Goal: Task Accomplishment & Management: Use online tool/utility

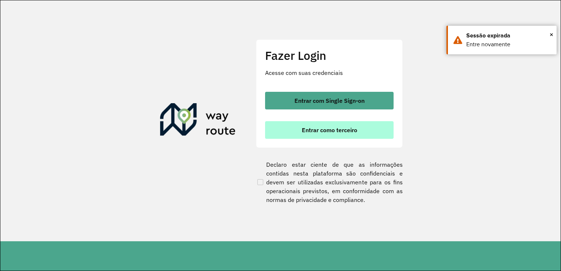
click at [342, 132] on span "Entrar como terceiro" at bounding box center [329, 130] width 55 height 6
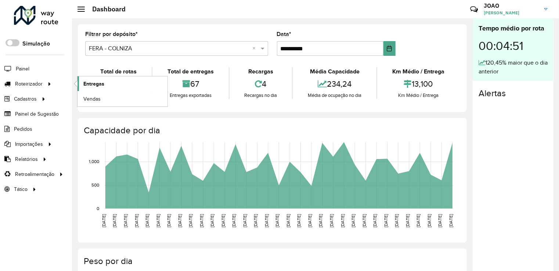
click at [95, 83] on span "Entregas" at bounding box center [93, 84] width 21 height 8
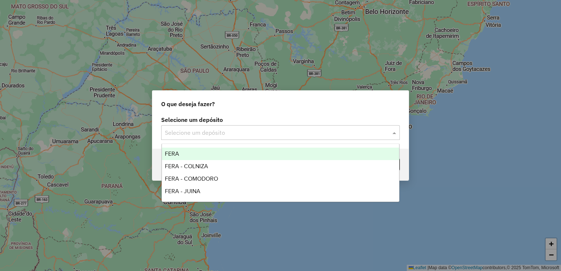
click at [211, 130] on input "text" at bounding box center [273, 132] width 217 height 9
click at [206, 151] on div "FERA" at bounding box center [280, 154] width 237 height 12
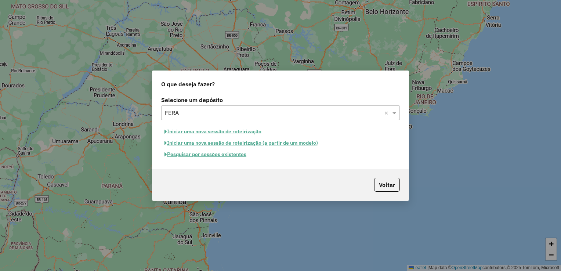
click at [226, 131] on button "Iniciar uma nova sessão de roteirização" at bounding box center [213, 131] width 104 height 11
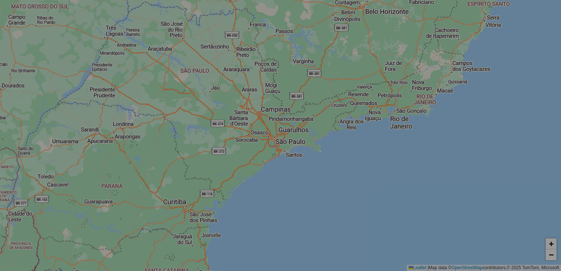
select select "*"
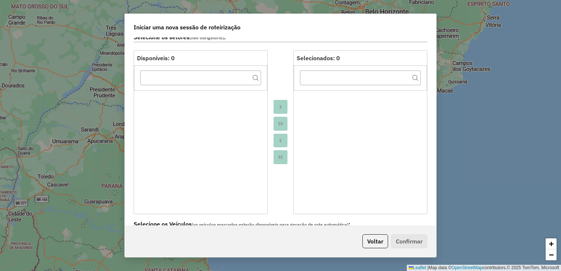
scroll to position [147, 0]
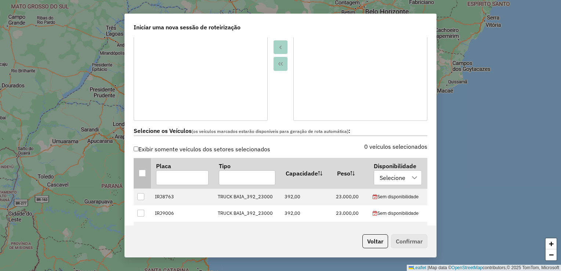
click at [143, 170] on div at bounding box center [142, 173] width 7 height 7
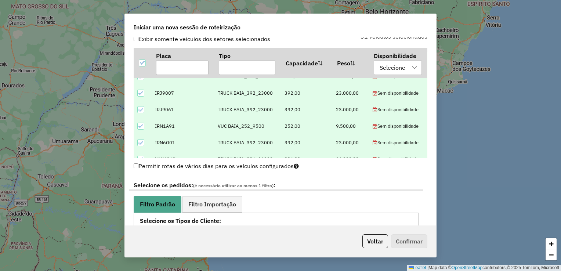
scroll to position [73, 0]
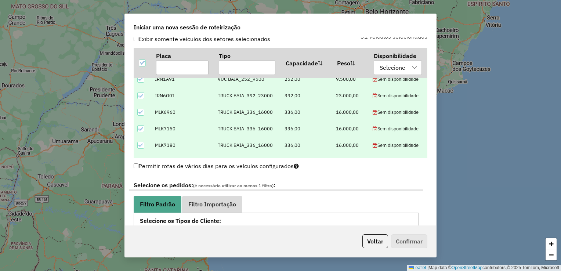
click at [210, 201] on span "Filtro Importação" at bounding box center [212, 204] width 48 height 6
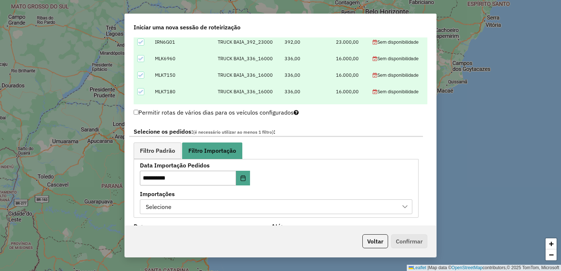
scroll to position [367, 0]
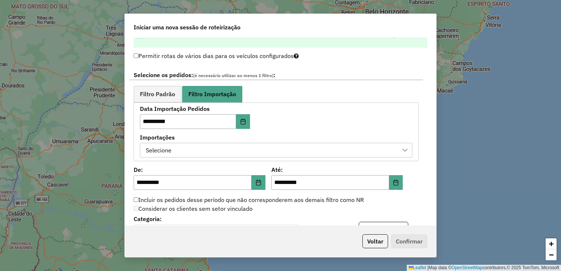
click at [234, 143] on div "Selecione" at bounding box center [270, 150] width 255 height 14
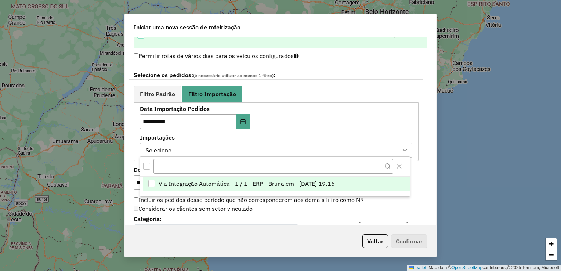
click at [234, 152] on div "Selecione" at bounding box center [270, 150] width 255 height 14
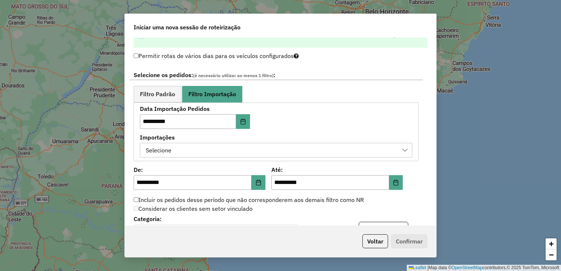
click at [230, 152] on div "Selecione" at bounding box center [270, 150] width 255 height 14
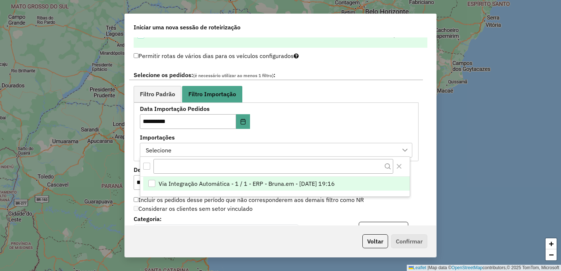
click at [216, 184] on span "Via Integração Automática - 1 / 1 - ERP - Bruna.em - 14/08/2025 19:16" at bounding box center [247, 183] width 176 height 9
click at [320, 123] on div "**********" at bounding box center [276, 131] width 272 height 51
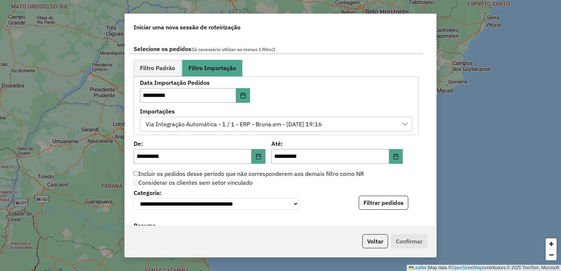
scroll to position [404, 0]
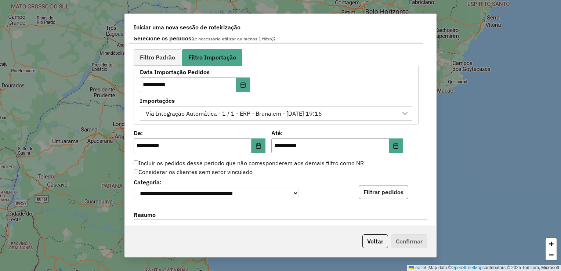
drag, startPoint x: 389, startPoint y: 199, endPoint x: 389, endPoint y: 195, distance: 3.7
click at [389, 198] on button "Filtrar pedidos" at bounding box center [384, 192] width 50 height 14
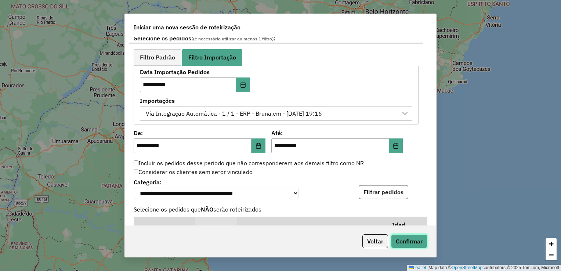
click at [410, 243] on button "Confirmar" at bounding box center [409, 241] width 36 height 14
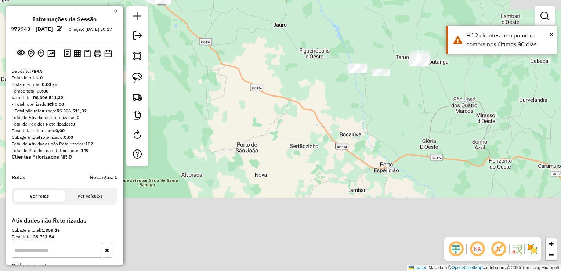
drag, startPoint x: 397, startPoint y: 204, endPoint x: 290, endPoint y: 119, distance: 136.7
click at [290, 119] on div "Janela de atendimento Grade de atendimento Capacidade Transportadoras Veículos …" at bounding box center [280, 135] width 561 height 271
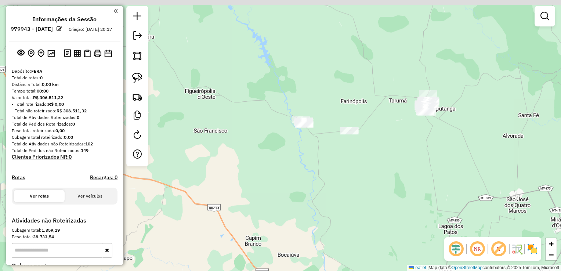
drag, startPoint x: 406, startPoint y: 145, endPoint x: 392, endPoint y: 150, distance: 15.8
click at [392, 150] on div "Janela de atendimento Grade de atendimento Capacidade Transportadoras Veículos …" at bounding box center [280, 135] width 561 height 271
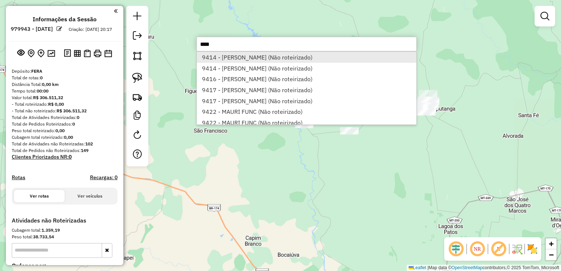
type input "****"
click at [265, 54] on li "9414 - JOAO CARLOS FUNC (Não roteirizado)" at bounding box center [306, 57] width 219 height 11
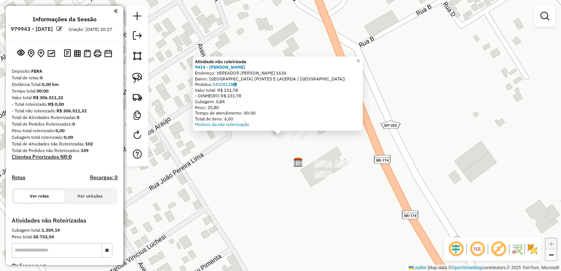
drag, startPoint x: 234, startPoint y: 155, endPoint x: 197, endPoint y: 134, distance: 42.9
click at [233, 155] on div "Atividade não roteirizada 9414 - JOAO CARLOS FUNC Endereço: VEREADOR LUIZ ANIBA…" at bounding box center [280, 135] width 561 height 271
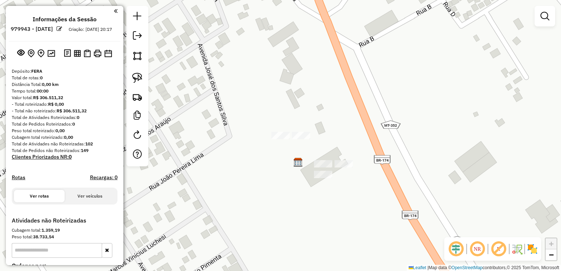
drag, startPoint x: 136, startPoint y: 76, endPoint x: 200, endPoint y: 87, distance: 64.4
click at [136, 76] on img at bounding box center [137, 78] width 10 height 10
drag, startPoint x: 242, startPoint y: 126, endPoint x: 261, endPoint y: 145, distance: 26.5
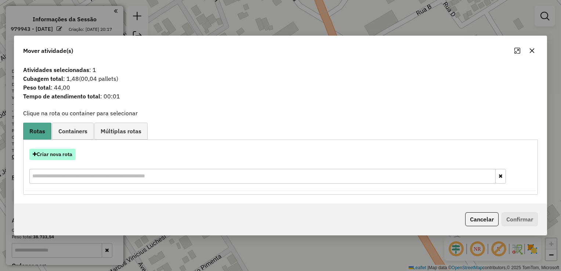
click at [65, 155] on button "Criar nova rota" at bounding box center [52, 154] width 46 height 11
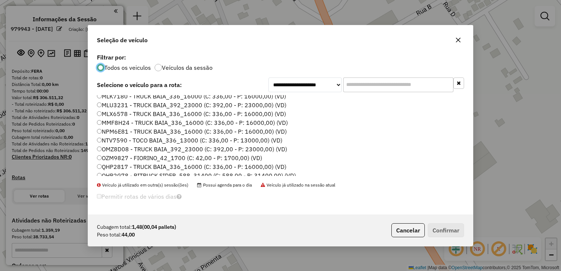
scroll to position [110, 0]
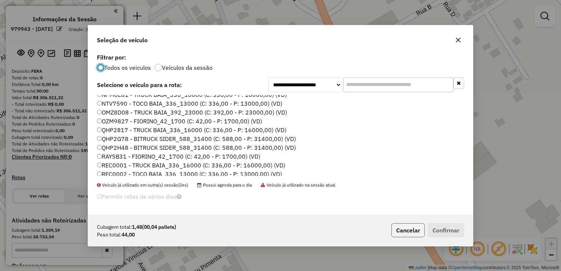
click at [398, 227] on button "Cancelar" at bounding box center [407, 230] width 33 height 14
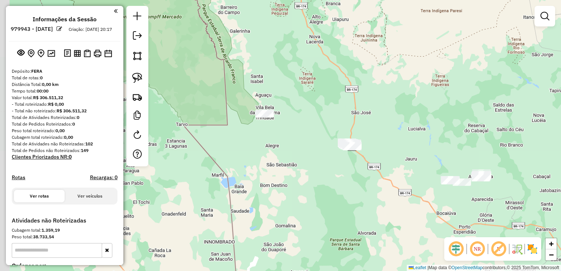
drag, startPoint x: 442, startPoint y: 197, endPoint x: 310, endPoint y: 155, distance: 138.9
click at [318, 157] on div "Janela de atendimento Grade de atendimento Capacidade Transportadoras Veículos …" at bounding box center [280, 135] width 561 height 271
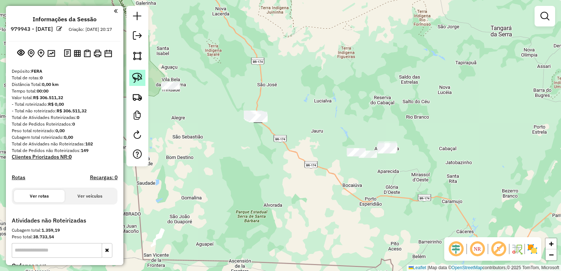
click at [134, 76] on img at bounding box center [137, 78] width 10 height 10
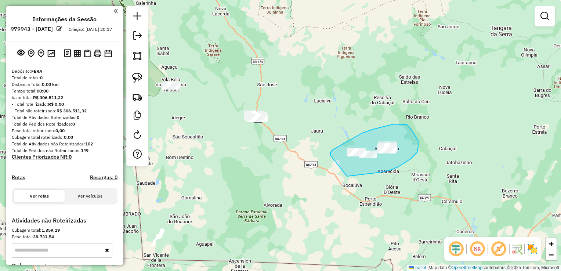
drag, startPoint x: 330, startPoint y: 155, endPoint x: 344, endPoint y: 166, distance: 17.2
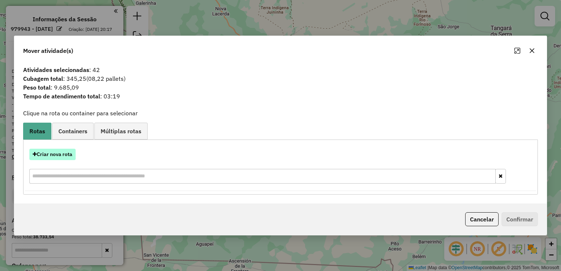
click at [54, 153] on button "Criar nova rota" at bounding box center [52, 154] width 46 height 11
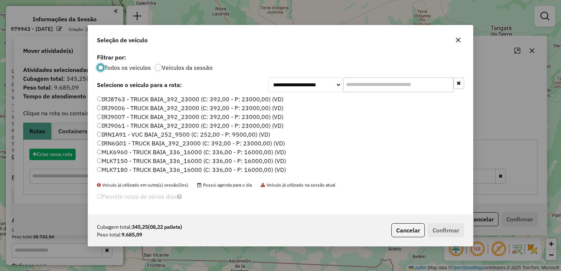
scroll to position [4, 2]
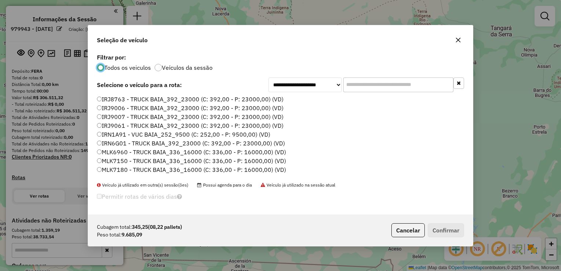
click at [123, 152] on label "MLK6960 - TRUCK BAIA_336_16000 (C: 336,00 - P: 16000,00) (VD)" at bounding box center [191, 152] width 189 height 9
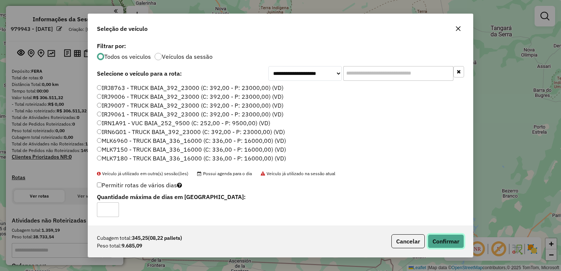
click at [451, 240] on button "Confirmar" at bounding box center [446, 241] width 36 height 14
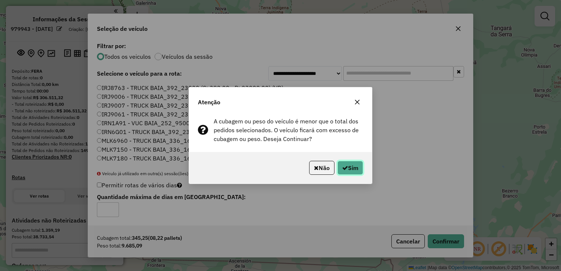
click at [346, 164] on button "Sim" at bounding box center [350, 168] width 26 height 14
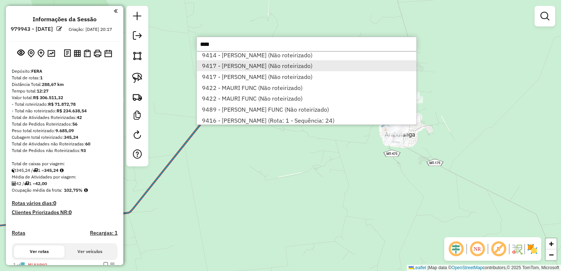
scroll to position [20, 0]
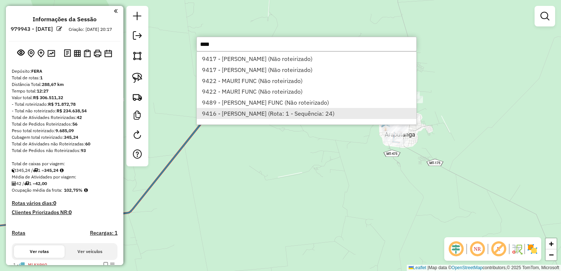
type input "****"
click at [302, 114] on li "9416 - JOSIMAR FUNC (Rota: 1 - Sequência: 24)" at bounding box center [306, 113] width 219 height 11
select select "**********"
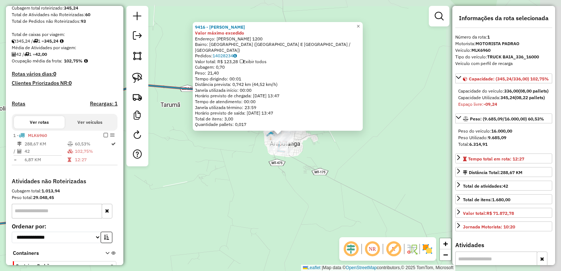
scroll to position [179, 0]
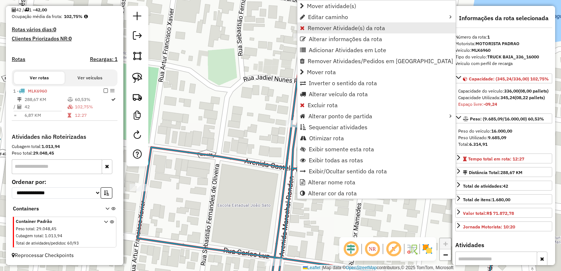
click at [332, 29] on span "Remover Atividade(s) da rota" at bounding box center [346, 28] width 77 height 6
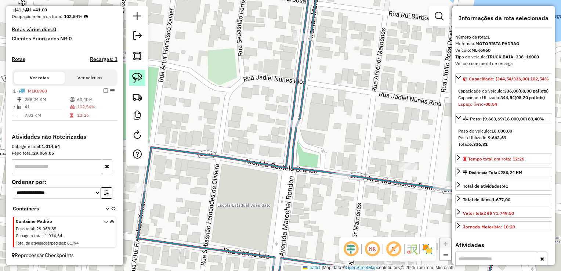
click at [139, 77] on img at bounding box center [137, 78] width 10 height 10
drag, startPoint x: 260, startPoint y: 116, endPoint x: 278, endPoint y: 136, distance: 27.3
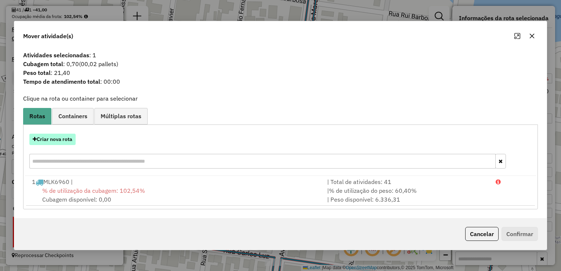
click at [55, 137] on button "Criar nova rota" at bounding box center [52, 139] width 46 height 11
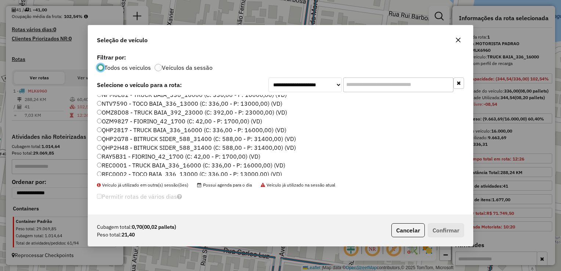
scroll to position [147, 0]
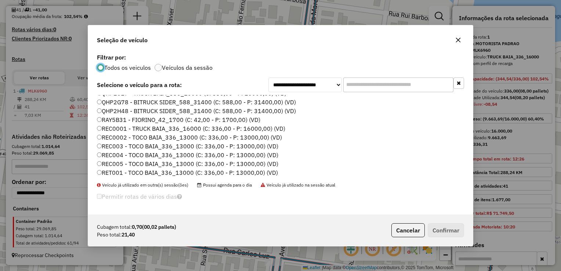
click at [116, 172] on label "RET001 - TOCO BAIA_336_13000 (C: 336,00 - P: 13000,00) (VD)" at bounding box center [187, 172] width 181 height 9
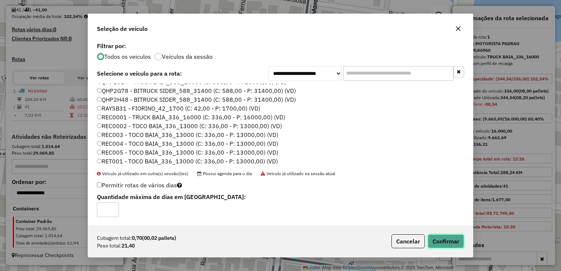
click at [442, 238] on button "Confirmar" at bounding box center [446, 241] width 36 height 14
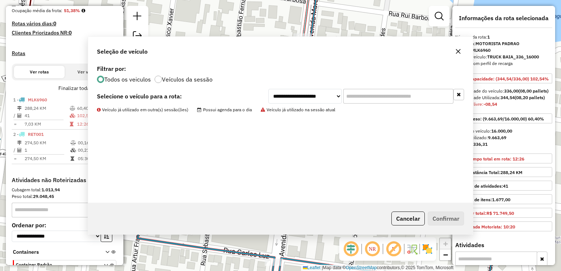
scroll to position [229, 0]
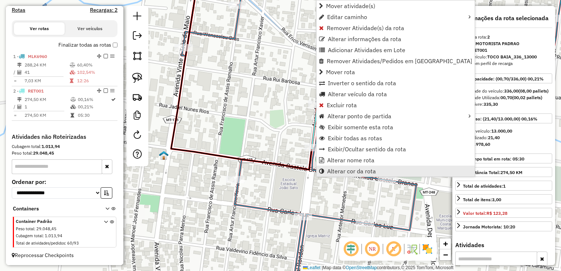
click at [341, 169] on span "Alterar cor da rota" at bounding box center [351, 171] width 49 height 6
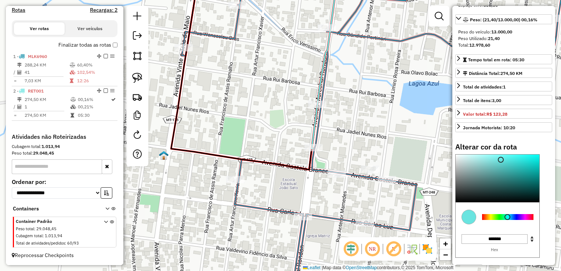
scroll to position [110, 0]
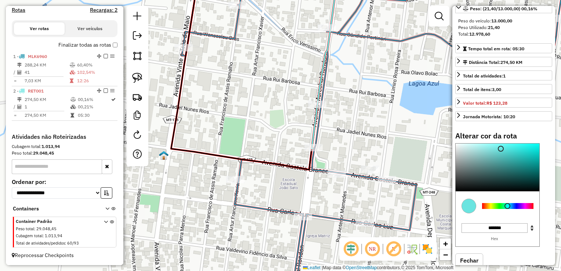
type input "*******"
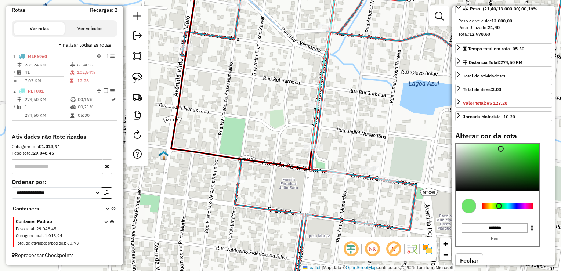
click at [499, 209] on div at bounding box center [507, 206] width 51 height 6
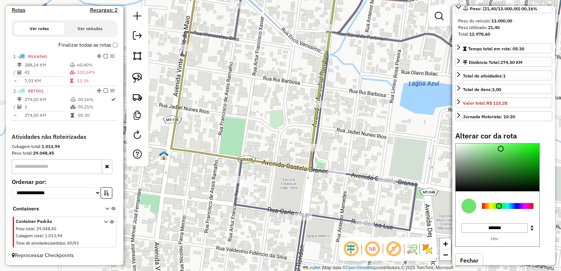
click at [391, 127] on div "Janela de atendimento Grade de atendimento Capacidade Transportadoras Veículos …" at bounding box center [280, 135] width 561 height 271
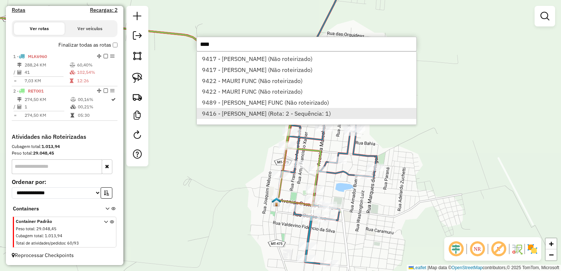
scroll to position [0, 0]
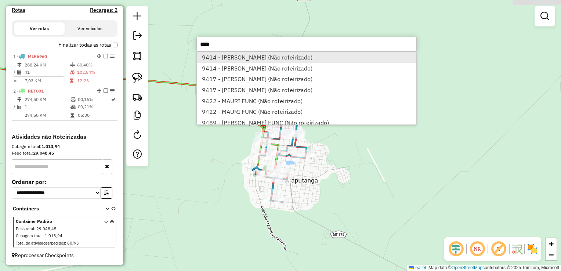
type input "****"
click at [273, 55] on li "9414 - JOAO CARLOS FUNC (Não roteirizado)" at bounding box center [306, 57] width 219 height 11
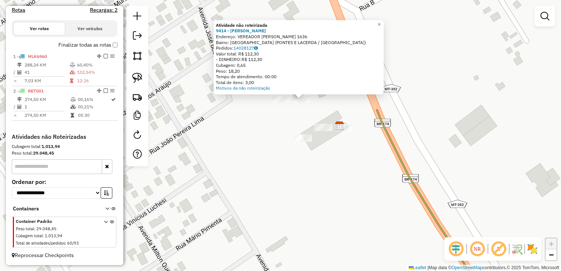
click at [269, 123] on div "Atividade não roteirizada 9414 - JOAO CARLOS FUNC Endereço: VEREADOR LUIZ ANIBA…" at bounding box center [280, 135] width 561 height 271
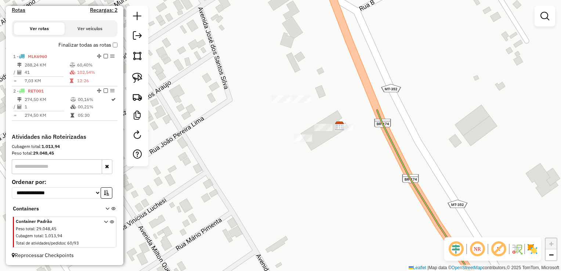
drag, startPoint x: 137, startPoint y: 81, endPoint x: 154, endPoint y: 81, distance: 16.9
click at [137, 81] on img at bounding box center [137, 78] width 10 height 10
drag, startPoint x: 257, startPoint y: 102, endPoint x: 279, endPoint y: 111, distance: 24.0
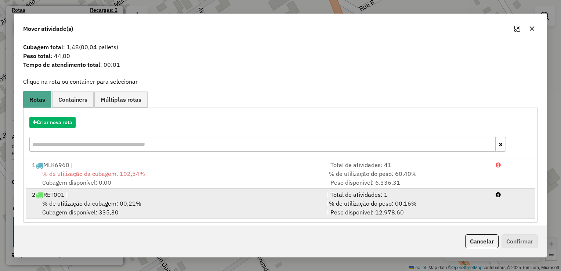
scroll to position [15, 0]
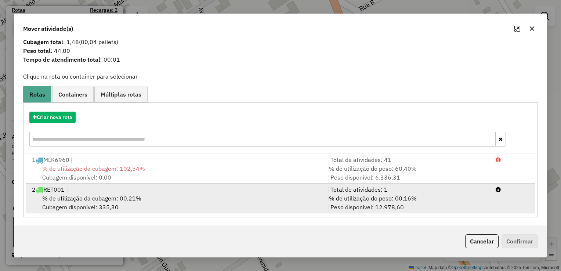
click at [75, 189] on div "2 RET001 |" at bounding box center [175, 189] width 295 height 9
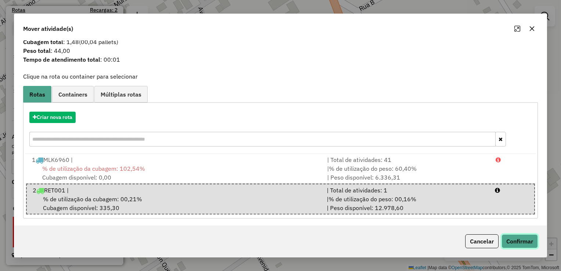
click at [529, 237] on button "Confirmar" at bounding box center [519, 241] width 36 height 14
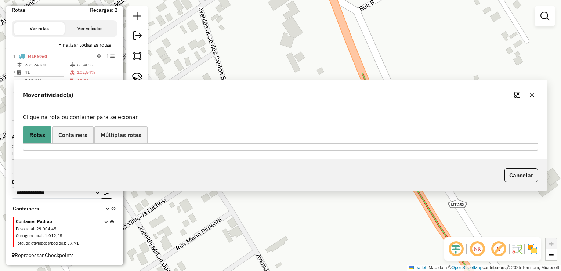
scroll to position [0, 0]
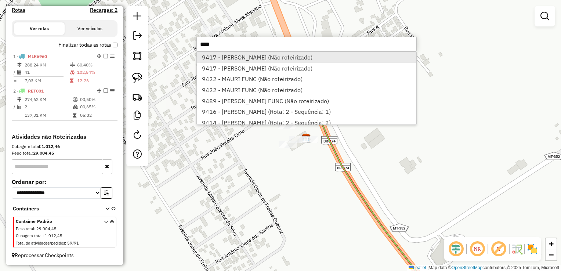
type input "****"
click at [251, 56] on li "9417 - KAUAN VICTOR FUNC (Não roteirizado)" at bounding box center [306, 57] width 219 height 11
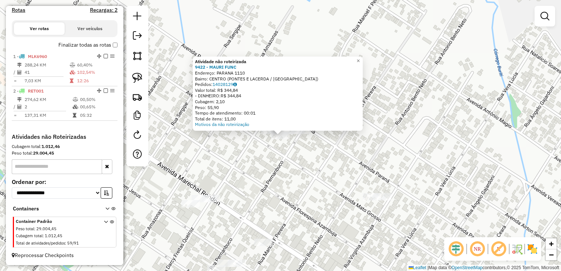
click at [268, 145] on div "Atividade não roteirizada 9422 - MAURI FUNC Endereço: PARANA 1110 Bairro: CENTR…" at bounding box center [280, 135] width 561 height 271
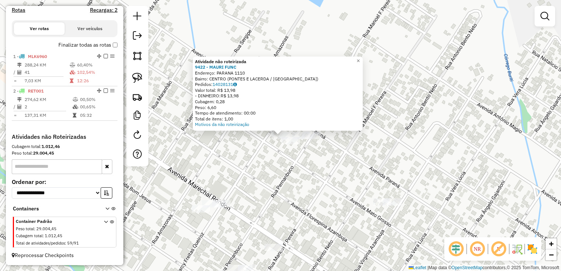
click at [275, 167] on div "Atividade não roteirizada 9422 - MAURI FUNC Endereço: PARANA 1110 Bairro: CENTR…" at bounding box center [280, 135] width 561 height 271
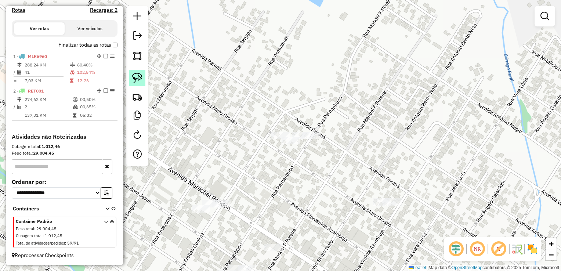
click at [134, 79] on img at bounding box center [137, 78] width 10 height 10
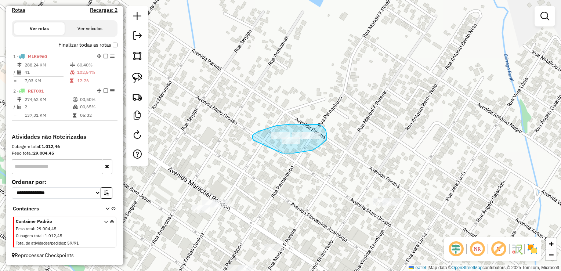
drag, startPoint x: 253, startPoint y: 135, endPoint x: 288, endPoint y: 155, distance: 40.3
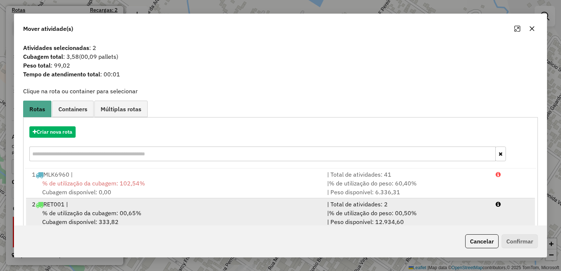
click at [254, 217] on div "% de utilização da cubagem: 00,65% Cubagem disponível: 333,82" at bounding box center [175, 217] width 295 height 18
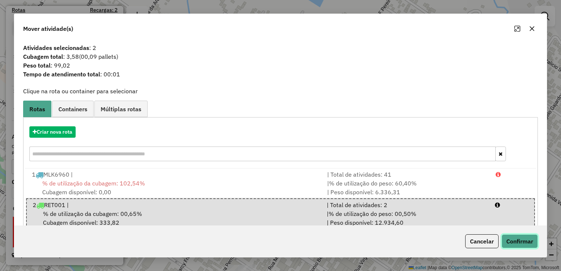
click at [524, 242] on button "Confirmar" at bounding box center [519, 241] width 36 height 14
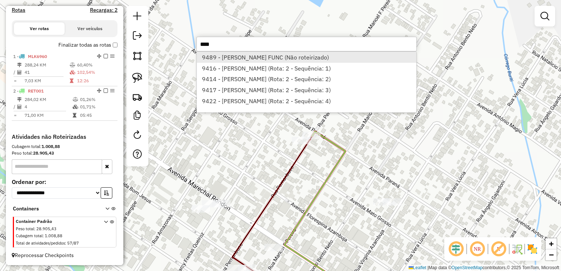
type input "****"
click at [275, 59] on li "9489 - BRUNO ALVES FUNC (Não roteirizado)" at bounding box center [306, 57] width 219 height 11
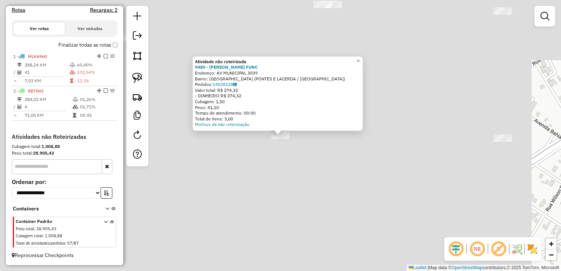
click at [276, 167] on div "Atividade não roteirizada 9489 - BRUNO ALVES FUNC Endereço: AV MUNICIPAL 3039 B…" at bounding box center [280, 135] width 561 height 271
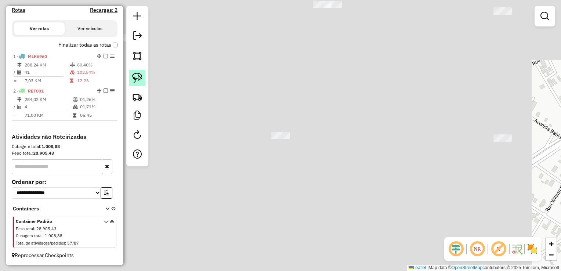
click at [142, 84] on link at bounding box center [137, 78] width 16 height 16
drag, startPoint x: 271, startPoint y: 128, endPoint x: 228, endPoint y: 148, distance: 46.8
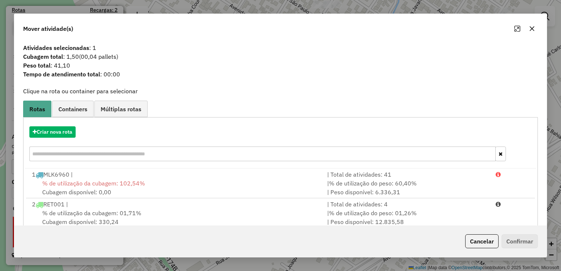
click at [122, 213] on span "% de utilização da cubagem: 01,71%" at bounding box center [91, 212] width 99 height 7
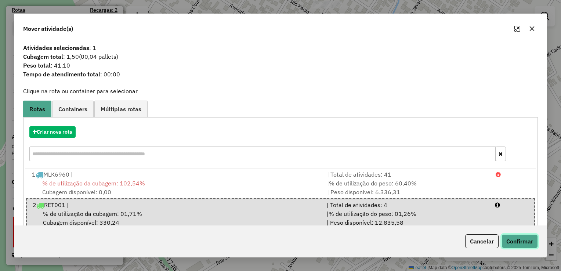
click at [512, 242] on button "Confirmar" at bounding box center [519, 241] width 36 height 14
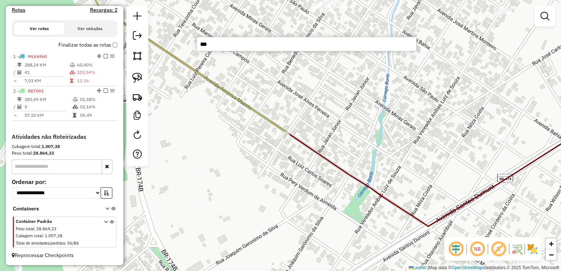
type input "****"
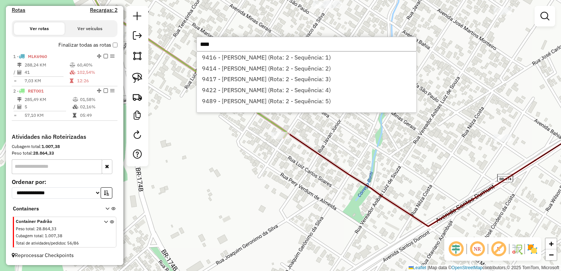
click at [346, 154] on div "Janela de atendimento Grade de atendimento Capacidade Transportadoras Veículos …" at bounding box center [280, 135] width 561 height 271
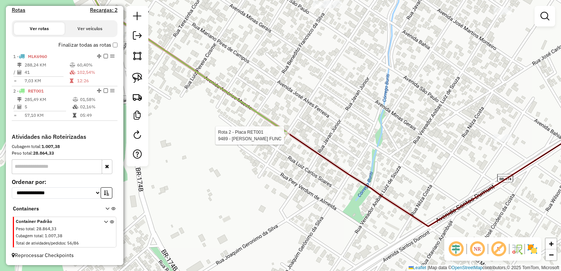
select select "**********"
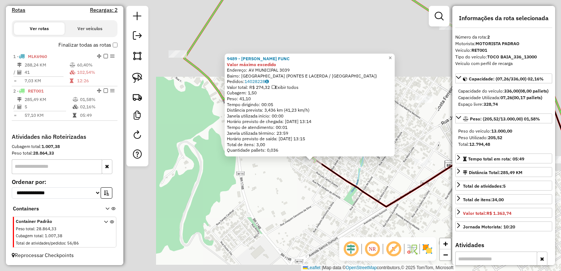
click at [344, 186] on div "9489 - BRUNO ALVES FUNC Valor máximo excedido Endereço: AV MUNICIPAL 3039 Bairr…" at bounding box center [280, 135] width 561 height 271
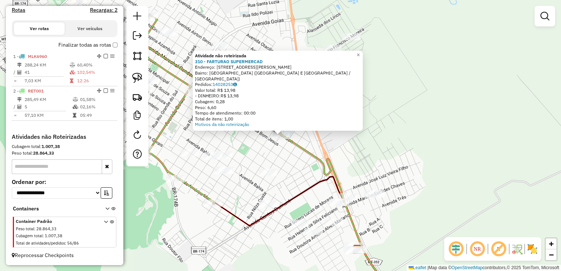
click at [272, 156] on div "Atividade não roteirizada 310 - FARTURAO SUPERMERCAD Endereço: AV MARECHAL ROND…" at bounding box center [280, 135] width 561 height 271
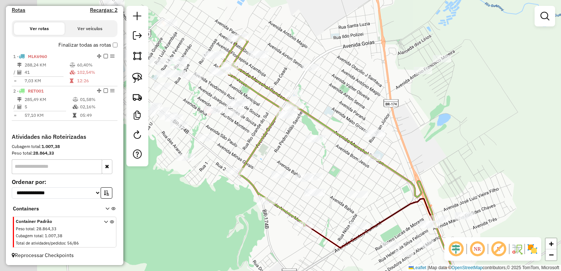
drag, startPoint x: 244, startPoint y: 151, endPoint x: 338, endPoint y: 174, distance: 96.6
click at [338, 174] on div "Janela de atendimento Grade de atendimento Capacidade Transportadoras Veículos …" at bounding box center [280, 135] width 561 height 271
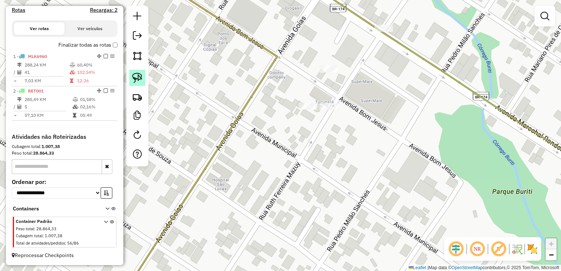
click at [141, 77] on img at bounding box center [137, 78] width 10 height 10
drag, startPoint x: 292, startPoint y: 97, endPoint x: 304, endPoint y: 122, distance: 28.3
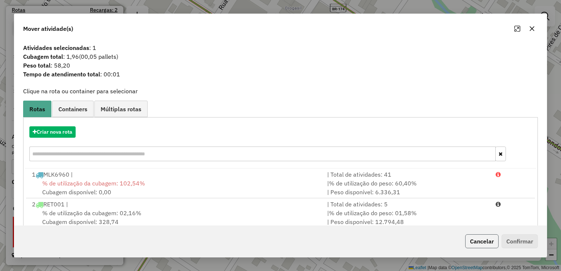
click at [465, 244] on button "Cancelar" at bounding box center [481, 241] width 33 height 14
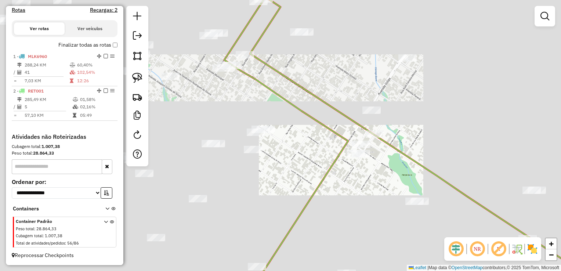
drag, startPoint x: 395, startPoint y: 196, endPoint x: 297, endPoint y: 139, distance: 114.0
click at [308, 144] on div "Janela de atendimento Grade de atendimento Capacidade Transportadoras Veículos …" at bounding box center [280, 135] width 561 height 271
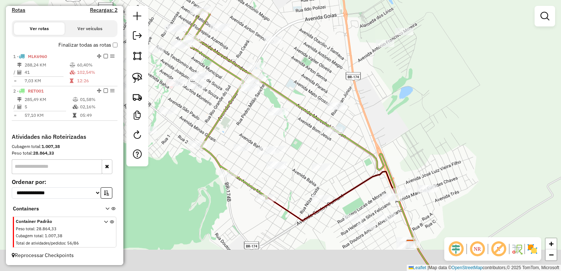
drag, startPoint x: 420, startPoint y: 169, endPoint x: 353, endPoint y: 115, distance: 85.6
click at [353, 115] on div "Janela de atendimento Grade de atendimento Capacidade Transportadoras Veículos …" at bounding box center [280, 135] width 561 height 271
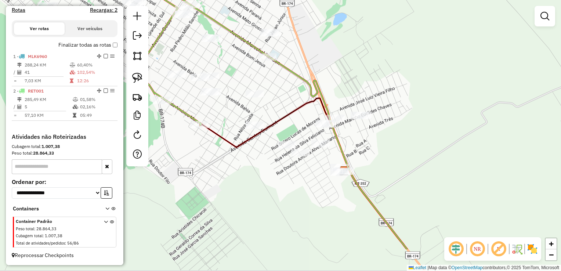
drag, startPoint x: 386, startPoint y: 193, endPoint x: 351, endPoint y: 127, distance: 74.9
click at [351, 127] on div "Janela de atendimento Grade de atendimento Capacidade Transportadoras Veículos …" at bounding box center [280, 135] width 561 height 271
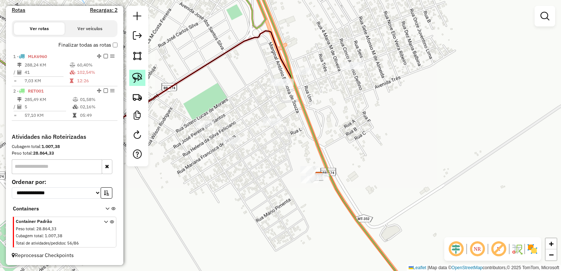
click at [144, 75] on link at bounding box center [137, 78] width 16 height 16
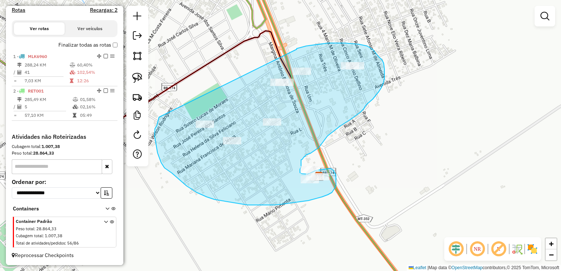
drag, startPoint x: 297, startPoint y: 49, endPoint x: 159, endPoint y: 117, distance: 153.5
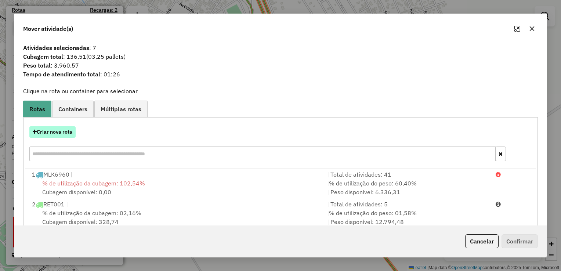
click at [69, 127] on button "Criar nova rota" at bounding box center [52, 131] width 46 height 11
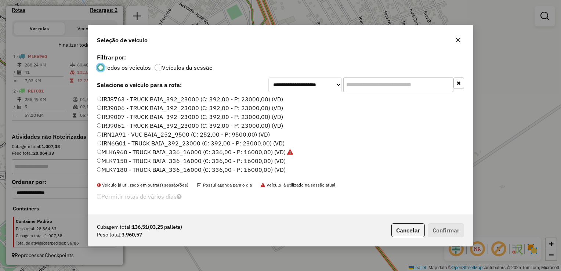
scroll to position [37, 0]
click at [125, 134] on label "MLK7180 - TRUCK BAIA_336_16000 (C: 336,00 - P: 16000,00) (VD)" at bounding box center [191, 132] width 189 height 9
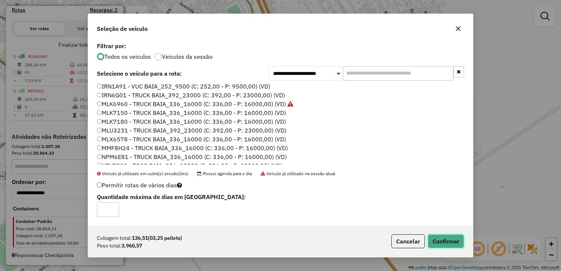
click at [457, 242] on button "Confirmar" at bounding box center [446, 241] width 36 height 14
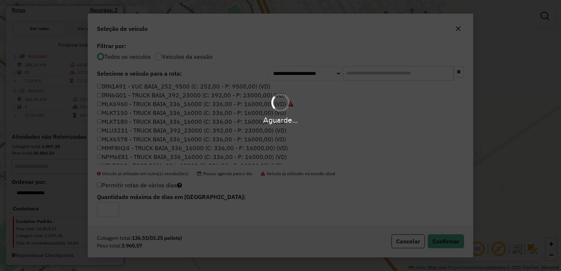
scroll to position [238, 0]
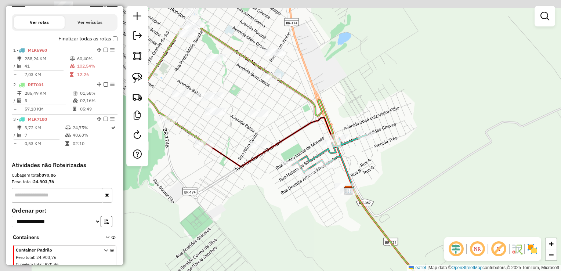
drag, startPoint x: 317, startPoint y: 137, endPoint x: 349, endPoint y: 166, distance: 43.7
click at [349, 166] on icon at bounding box center [329, 162] width 74 height 54
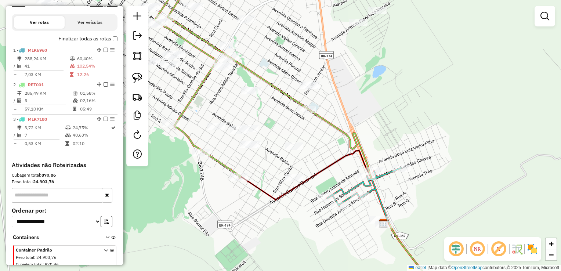
drag, startPoint x: 305, startPoint y: 135, endPoint x: 324, endPoint y: 153, distance: 26.2
click at [324, 153] on div "Janela de atendimento Grade de atendimento Capacidade Transportadoras Veículos …" at bounding box center [280, 135] width 561 height 271
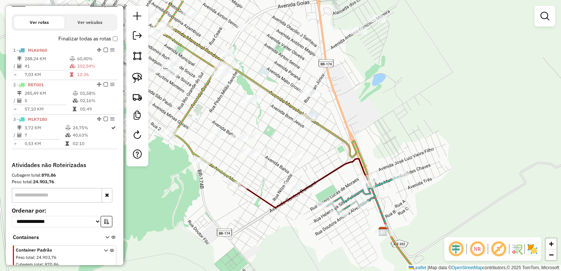
drag, startPoint x: 361, startPoint y: 106, endPoint x: 344, endPoint y: 148, distance: 44.6
click at [344, 148] on div "Janela de atendimento Grade de atendimento Capacidade Transportadoras Veículos …" at bounding box center [280, 135] width 561 height 271
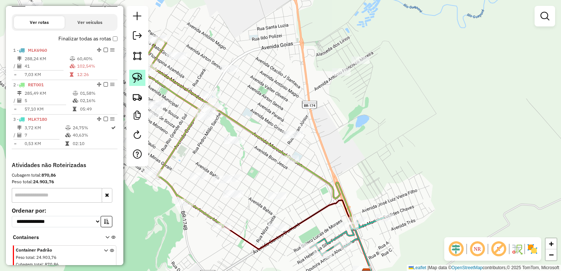
click at [137, 75] on img at bounding box center [137, 78] width 10 height 10
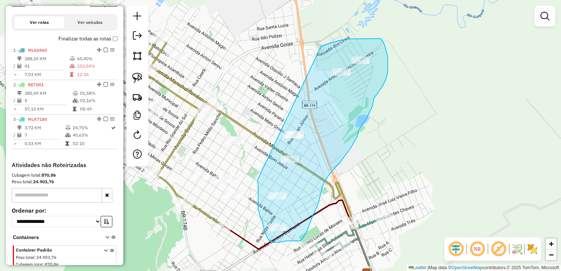
drag, startPoint x: 321, startPoint y: 46, endPoint x: 257, endPoint y: 159, distance: 129.7
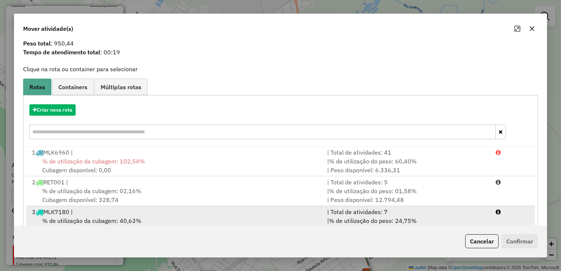
scroll to position [44, 0]
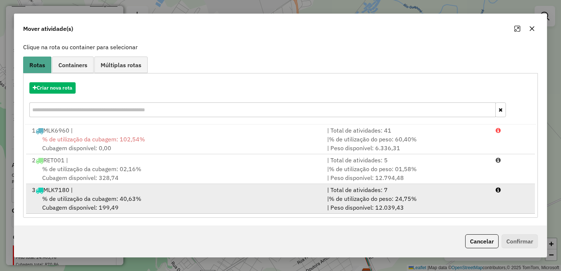
click at [175, 197] on div "% de utilização da cubagem: 40,63% Cubagem disponível: 199,49" at bounding box center [175, 203] width 295 height 18
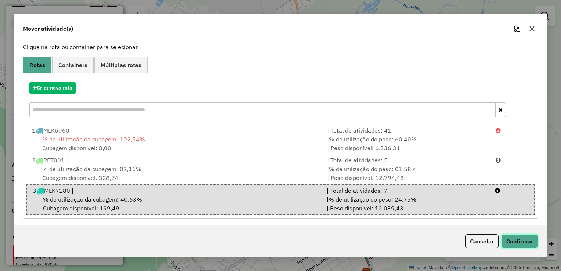
click at [506, 239] on button "Confirmar" at bounding box center [519, 241] width 36 height 14
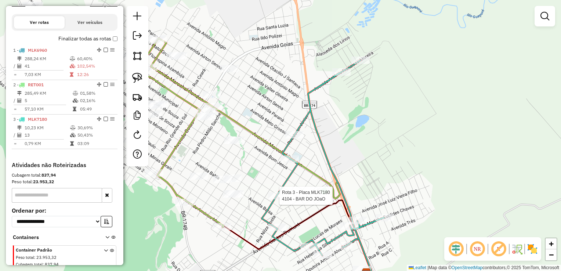
scroll to position [272, 0]
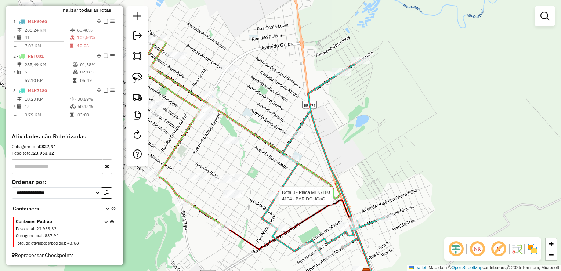
select select "**********"
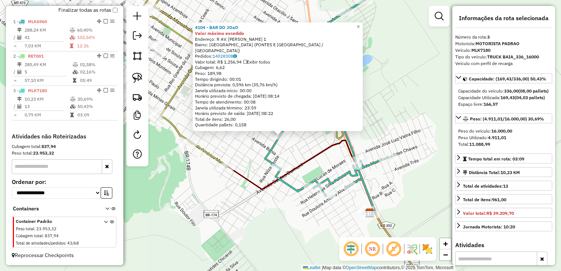
drag, startPoint x: 250, startPoint y: 211, endPoint x: 241, endPoint y: 192, distance: 21.0
click at [248, 211] on div "4104 - BAR DO JOaO Valor máximo excedido Endereço: R AV. JOAQUIM GOMES DE SOUZA…" at bounding box center [280, 135] width 561 height 271
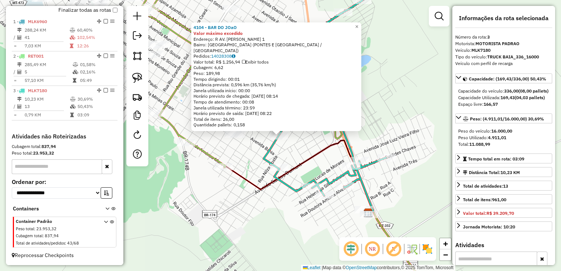
click at [231, 203] on div "4104 - BAR DO JOaO Valor máximo excedido Endereço: R AV. JOAQUIM GOMES DE SOUZA…" at bounding box center [280, 135] width 561 height 271
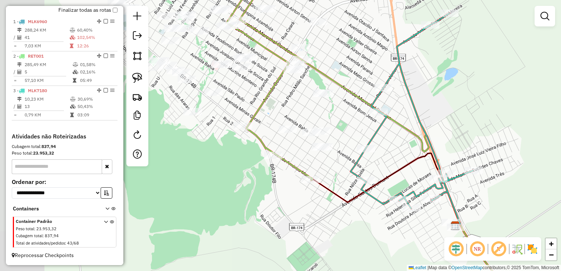
drag, startPoint x: 230, startPoint y: 203, endPoint x: 317, endPoint y: 216, distance: 87.9
click at [317, 216] on div "Janela de atendimento Grade de atendimento Capacidade Transportadoras Veículos …" at bounding box center [280, 135] width 561 height 271
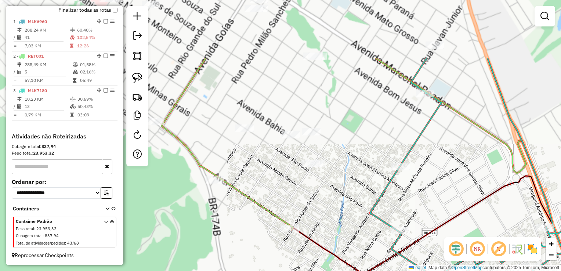
drag, startPoint x: 346, startPoint y: 127, endPoint x: 327, endPoint y: 184, distance: 60.5
click at [332, 208] on div "Janela de atendimento Grade de atendimento Capacidade Transportadoras Veículos …" at bounding box center [280, 135] width 561 height 271
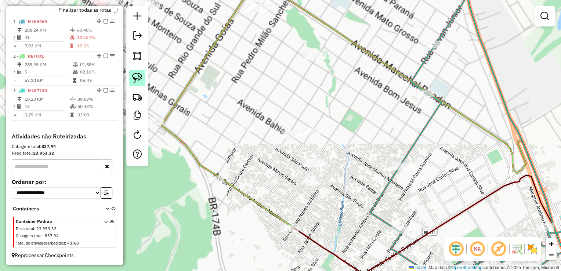
click at [143, 71] on link at bounding box center [137, 78] width 16 height 16
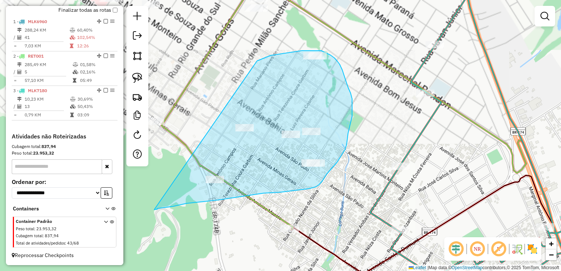
drag, startPoint x: 257, startPoint y: 61, endPoint x: 151, endPoint y: 207, distance: 180.2
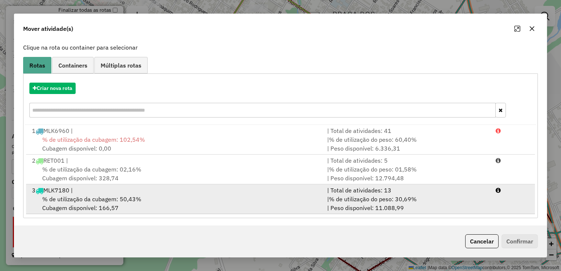
scroll to position [44, 0]
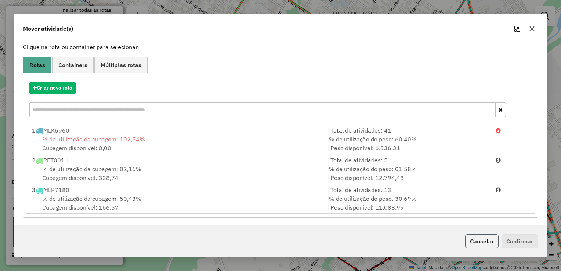
click at [479, 244] on button "Cancelar" at bounding box center [481, 241] width 33 height 14
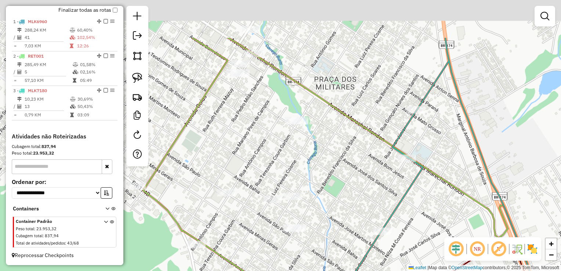
drag, startPoint x: 366, startPoint y: 151, endPoint x: 347, endPoint y: 209, distance: 61.4
click at [347, 209] on div "Janela de atendimento Grade de atendimento Capacidade Transportadoras Veículos …" at bounding box center [280, 135] width 561 height 271
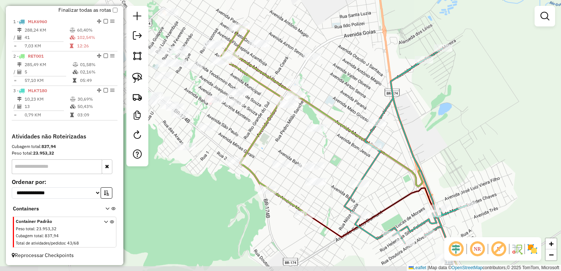
drag, startPoint x: 341, startPoint y: 200, endPoint x: 333, endPoint y: 168, distance: 33.3
click at [337, 168] on div "Janela de atendimento Grade de atendimento Capacidade Transportadoras Veículos …" at bounding box center [280, 135] width 561 height 271
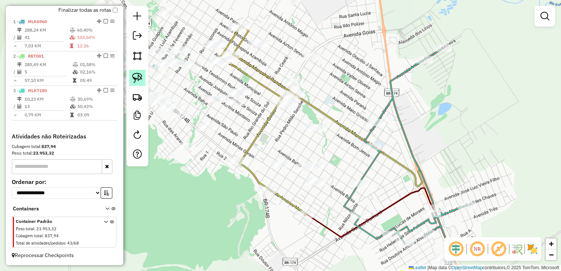
click at [140, 73] on img at bounding box center [137, 78] width 10 height 10
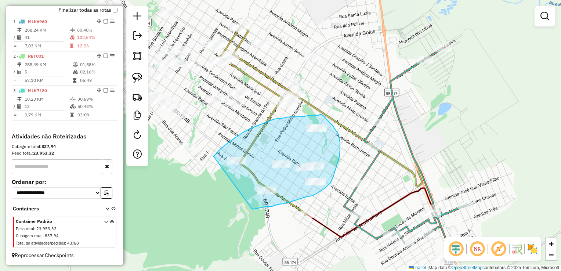
drag, startPoint x: 213, startPoint y: 156, endPoint x: 242, endPoint y: 211, distance: 61.9
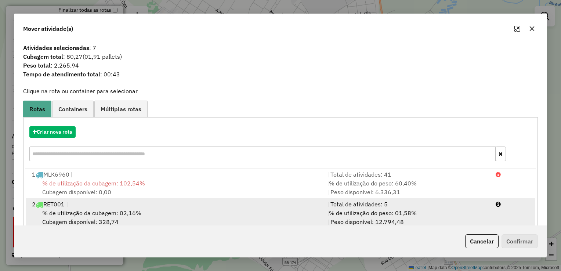
scroll to position [44, 0]
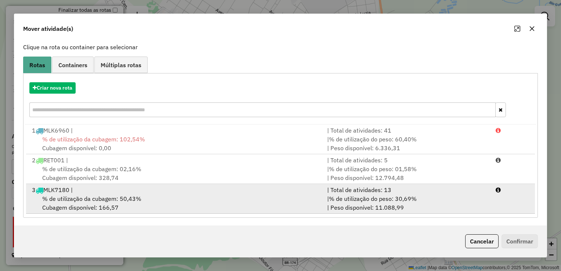
click at [162, 199] on div "% de utilização da cubagem: 50,43% Cubagem disponível: 166,57" at bounding box center [175, 203] width 295 height 18
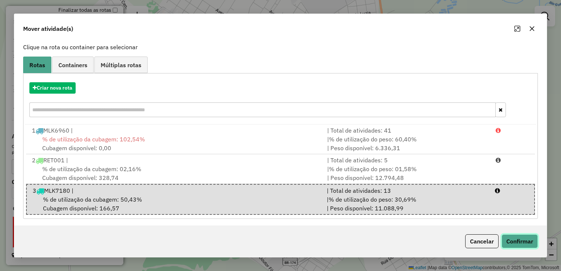
click at [526, 245] on button "Confirmar" at bounding box center [519, 241] width 36 height 14
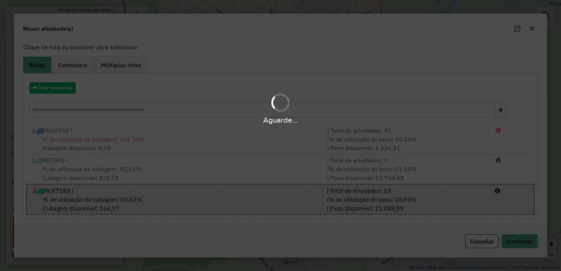
scroll to position [0, 0]
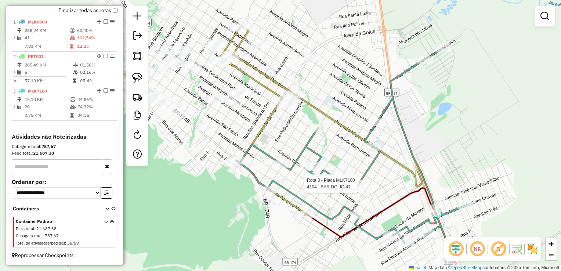
select select "**********"
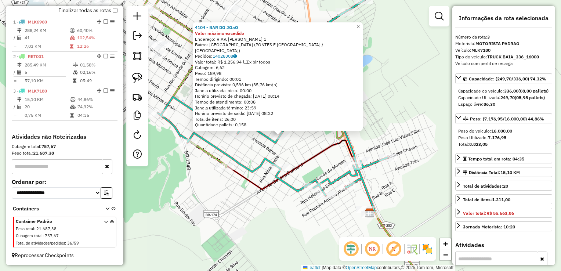
click at [249, 219] on div "4104 - BAR DO JOaO Valor máximo excedido Endereço: R AV. JOAQUIM GOMES DE SOUZA…" at bounding box center [280, 135] width 561 height 271
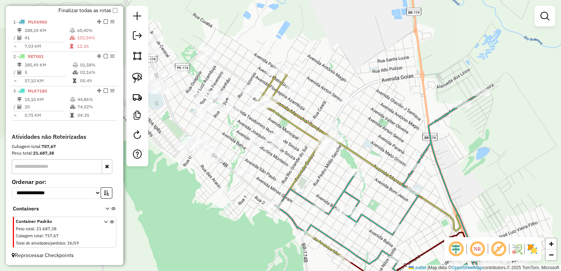
drag, startPoint x: 260, startPoint y: 114, endPoint x: 377, endPoint y: 206, distance: 149.0
click at [377, 206] on div "Janela de atendimento Grade de atendimento Capacidade Transportadoras Veículos …" at bounding box center [280, 135] width 561 height 271
select select "**********"
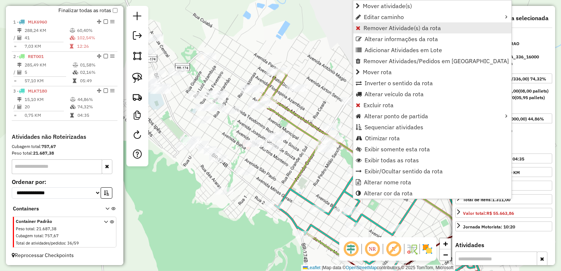
click at [379, 27] on span "Remover Atividade(s) da rota" at bounding box center [401, 28] width 77 height 6
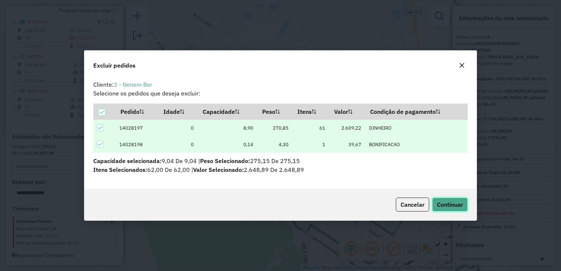
click at [443, 206] on span "Continuar" at bounding box center [450, 204] width 26 height 7
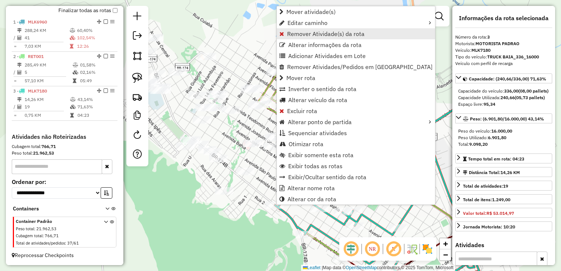
click at [302, 35] on span "Remover Atividade(s) da rota" at bounding box center [325, 34] width 77 height 6
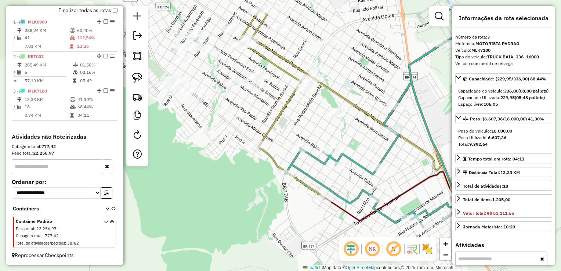
drag, startPoint x: 308, startPoint y: 142, endPoint x: 302, endPoint y: 120, distance: 22.1
click at [302, 121] on div "Janela de atendimento Grade de atendimento Capacidade Transportadoras Veículos …" at bounding box center [280, 135] width 561 height 271
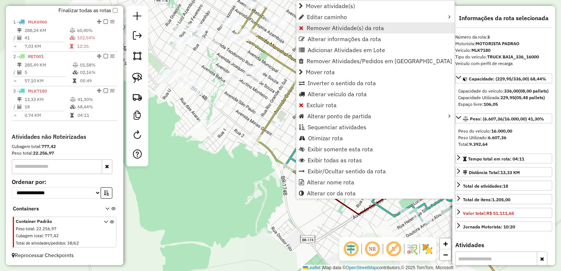
click at [320, 27] on span "Remover Atividade(s) da rota" at bounding box center [344, 28] width 77 height 6
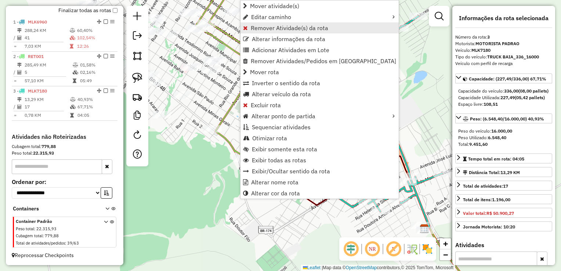
click at [283, 32] on link "Remover Atividade(s) da rota" at bounding box center [319, 27] width 158 height 11
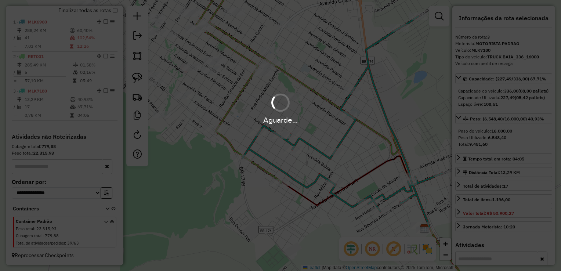
scroll to position [272, 0]
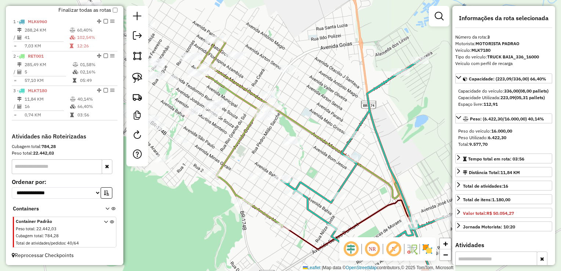
drag, startPoint x: 312, startPoint y: 125, endPoint x: 311, endPoint y: 159, distance: 34.2
click at [311, 159] on div "Janela de atendimento Grade de atendimento Capacidade Transportadoras Veículos …" at bounding box center [280, 135] width 561 height 271
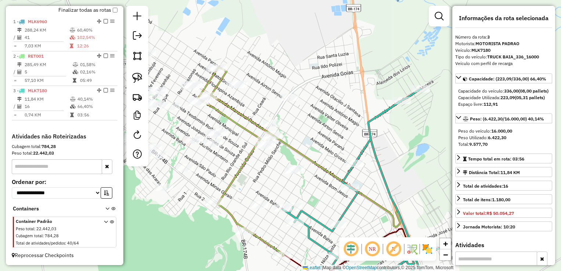
drag, startPoint x: 316, startPoint y: 155, endPoint x: 316, endPoint y: 168, distance: 13.2
click at [316, 168] on div "Janela de atendimento Grade de atendimento Capacidade Transportadoras Veículos …" at bounding box center [280, 135] width 561 height 271
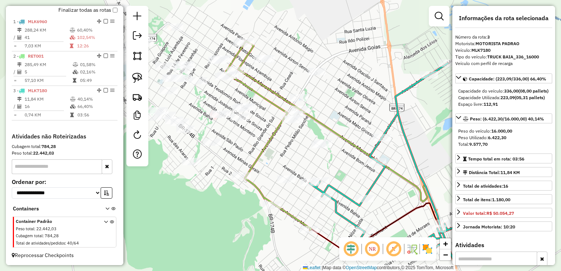
drag, startPoint x: 325, startPoint y: 133, endPoint x: 345, endPoint y: 111, distance: 29.6
click at [345, 111] on div "Janela de atendimento Grade de atendimento Capacidade Transportadoras Veículos …" at bounding box center [280, 135] width 561 height 271
click at [137, 76] on img at bounding box center [137, 78] width 10 height 10
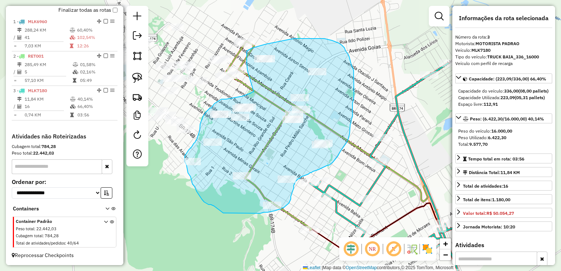
drag, startPoint x: 247, startPoint y: 70, endPoint x: 254, endPoint y: 92, distance: 22.2
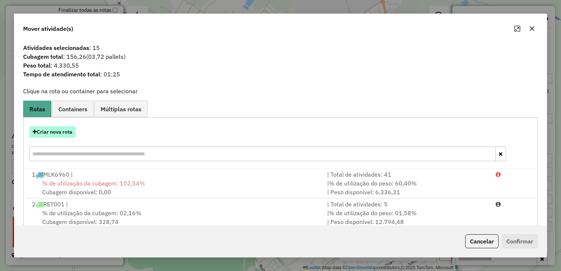
click at [39, 136] on button "Criar nova rota" at bounding box center [52, 131] width 46 height 11
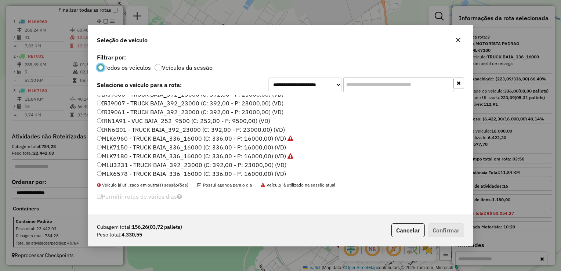
scroll to position [37, 0]
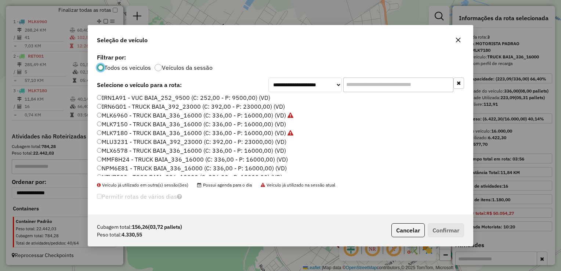
click at [116, 141] on label "MLU3231 - TRUCK BAIA_392_23000 (C: 392,00 - P: 23000,00) (VD)" at bounding box center [191, 141] width 189 height 9
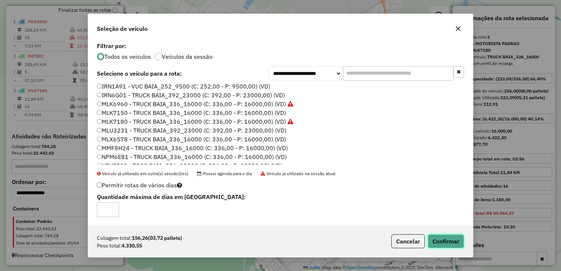
click at [455, 244] on button "Confirmar" at bounding box center [446, 241] width 36 height 14
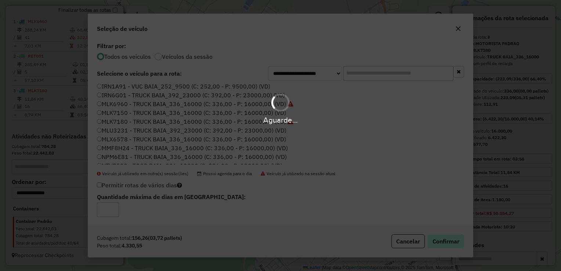
scroll to position [307, 0]
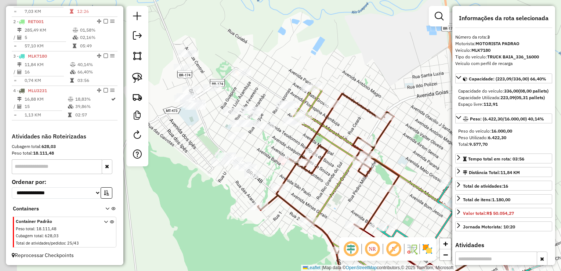
drag, startPoint x: 247, startPoint y: 145, endPoint x: 319, endPoint y: 193, distance: 86.2
click at [319, 193] on div "Janela de atendimento Grade de atendimento Capacidade Transportadoras Veículos …" at bounding box center [280, 135] width 561 height 271
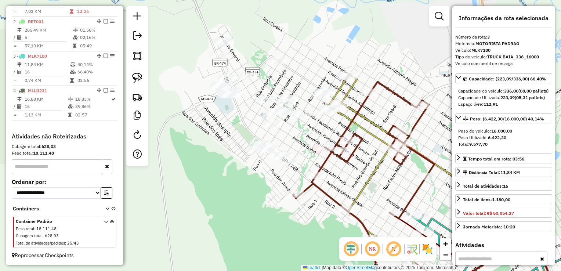
drag, startPoint x: 294, startPoint y: 155, endPoint x: 316, endPoint y: 134, distance: 30.6
click at [316, 134] on div "Janela de atendimento Grade de atendimento Capacidade Transportadoras Veículos …" at bounding box center [280, 135] width 561 height 271
click at [131, 75] on link at bounding box center [137, 78] width 16 height 16
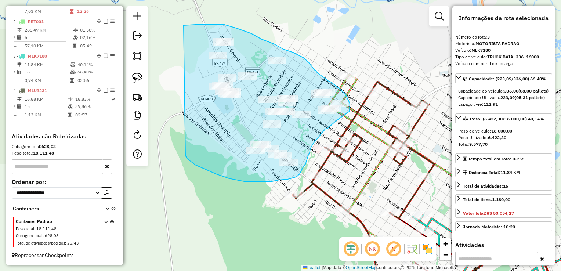
drag, startPoint x: 184, startPoint y: 25, endPoint x: 185, endPoint y: 156, distance: 130.7
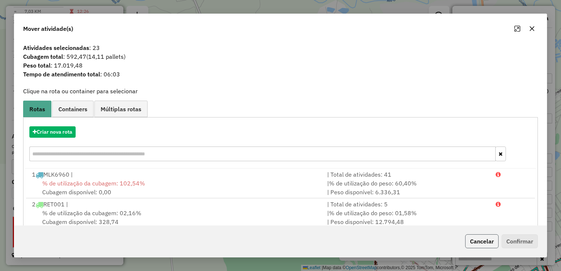
click at [474, 240] on button "Cancelar" at bounding box center [481, 241] width 33 height 14
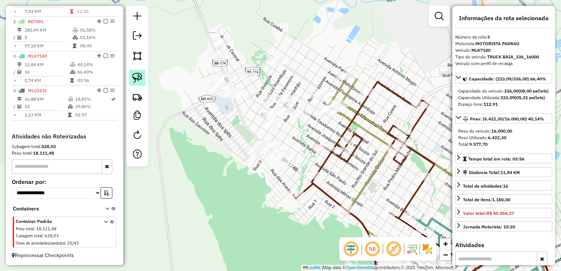
click at [141, 79] on img at bounding box center [137, 78] width 10 height 10
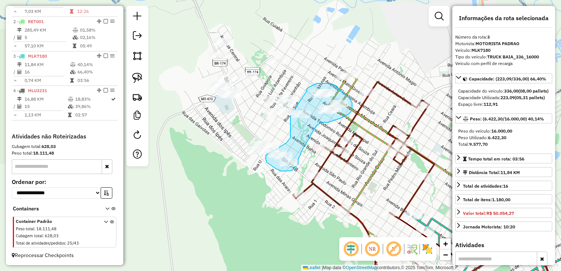
drag, startPoint x: 307, startPoint y: 91, endPoint x: 290, endPoint y: 116, distance: 29.9
click at [290, 116] on div "Janela de atendimento Grade de atendimento Capacidade Transportadoras Veículos …" at bounding box center [280, 135] width 561 height 271
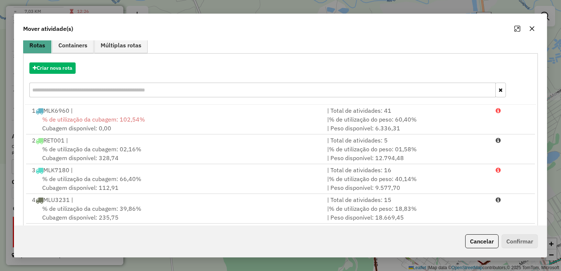
scroll to position [74, 0]
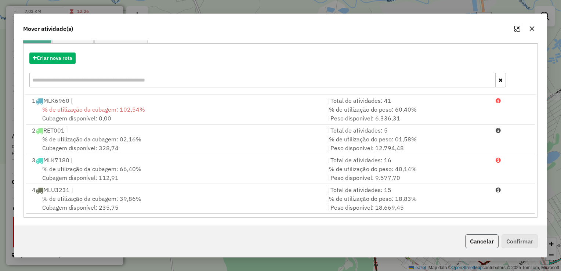
drag, startPoint x: 487, startPoint y: 242, endPoint x: 389, endPoint y: 174, distance: 118.4
click at [485, 242] on button "Cancelar" at bounding box center [481, 241] width 33 height 14
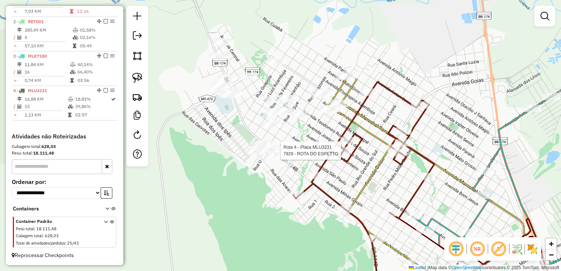
select select "**********"
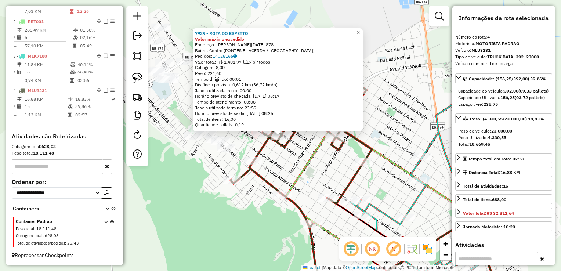
click at [252, 211] on div "7929 - ROTA DO ESPETTO Valor máximo excedido Endereço: VERA LUCIA 878 Bairro: C…" at bounding box center [280, 135] width 561 height 271
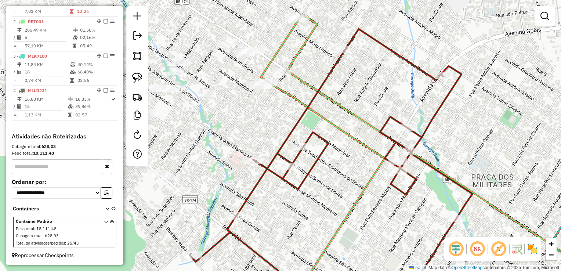
drag, startPoint x: 268, startPoint y: 120, endPoint x: 263, endPoint y: 125, distance: 7.0
click at [265, 126] on div "Janela de atendimento Grade de atendimento Capacidade Transportadoras Veículos …" at bounding box center [280, 135] width 561 height 271
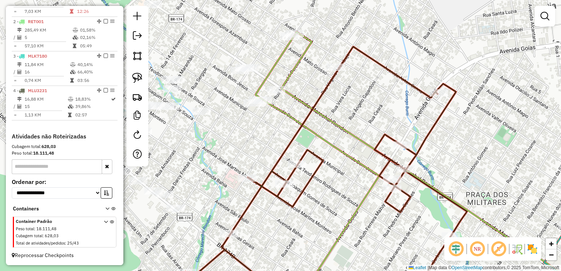
drag, startPoint x: 141, startPoint y: 77, endPoint x: 199, endPoint y: 86, distance: 58.7
click at [141, 77] on img at bounding box center [137, 78] width 10 height 10
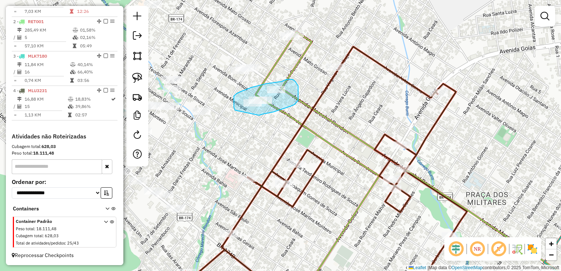
drag, startPoint x: 240, startPoint y: 92, endPoint x: 259, endPoint y: 115, distance: 30.3
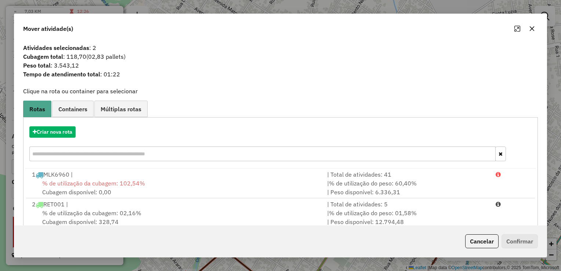
scroll to position [73, 0]
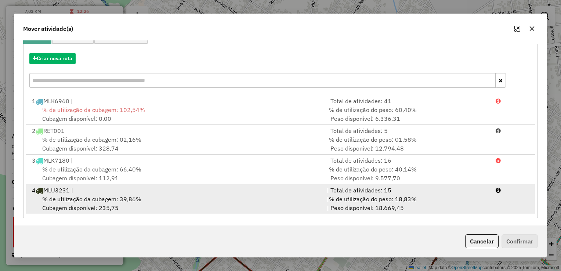
drag, startPoint x: 179, startPoint y: 199, endPoint x: 317, endPoint y: 203, distance: 137.7
click at [181, 199] on div "% de utilização da cubagem: 39,86% Cubagem disponível: 235,75" at bounding box center [175, 204] width 295 height 18
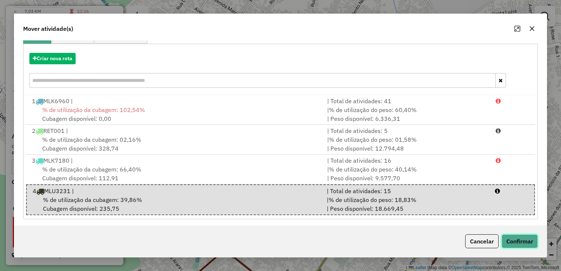
click at [508, 237] on button "Confirmar" at bounding box center [519, 241] width 36 height 14
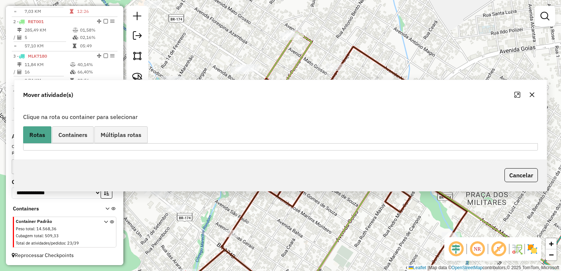
scroll to position [0, 0]
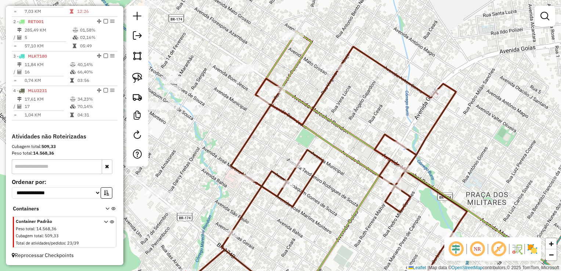
click at [307, 166] on div "Janela de atendimento Grade de atendimento Capacidade Transportadoras Veículos …" at bounding box center [280, 135] width 561 height 271
select select "**********"
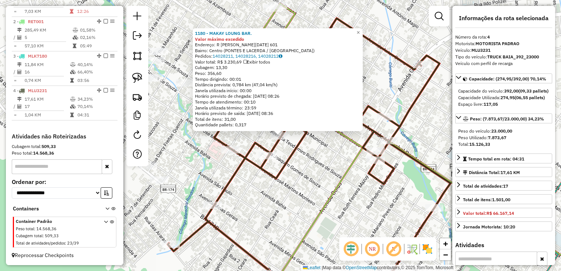
click at [320, 197] on div "1180 - MAKAY LOUNG BAR. Valor máximo excedido Endereço: R VERA LUCIA 601 Bairro…" at bounding box center [280, 135] width 561 height 271
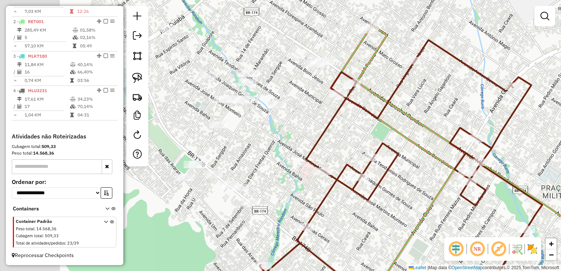
drag, startPoint x: 284, startPoint y: 200, endPoint x: 384, endPoint y: 226, distance: 103.8
click at [384, 226] on div "Janela de atendimento Grade de atendimento Capacidade Transportadoras Veículos …" at bounding box center [280, 135] width 561 height 271
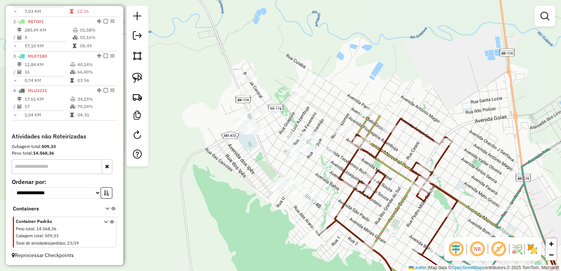
drag, startPoint x: 315, startPoint y: 180, endPoint x: 318, endPoint y: 186, distance: 6.4
click at [318, 186] on div "Janela de atendimento Grade de atendimento Capacidade Transportadoras Veículos …" at bounding box center [280, 135] width 561 height 271
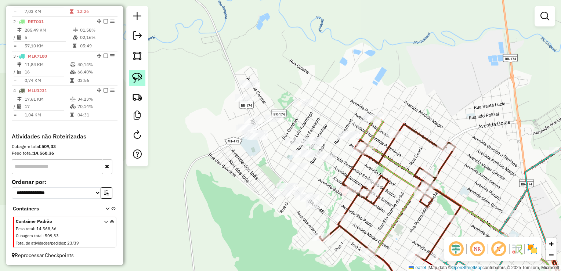
click at [135, 79] on img at bounding box center [137, 78] width 10 height 10
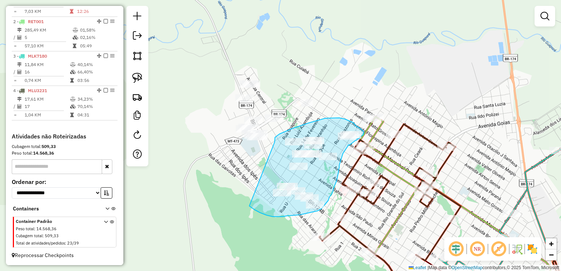
drag, startPoint x: 275, startPoint y: 142, endPoint x: 249, endPoint y: 206, distance: 68.7
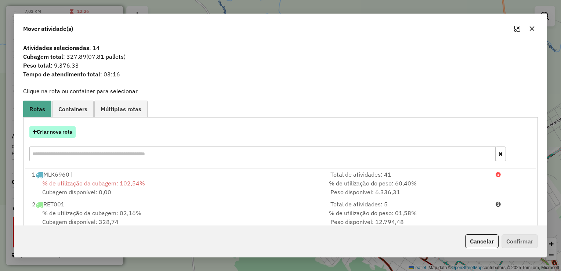
click at [60, 131] on button "Criar nova rota" at bounding box center [52, 131] width 46 height 11
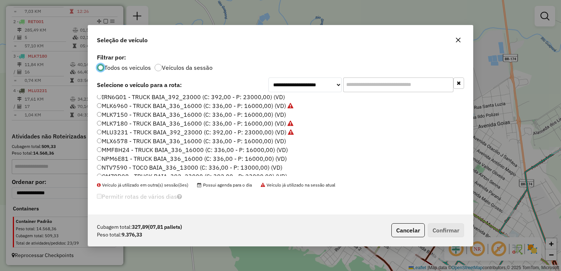
scroll to position [37, 0]
click at [130, 123] on label "MLK7150 - TRUCK BAIA_336_16000 (C: 336,00 - P: 16000,00) (VD)" at bounding box center [191, 124] width 189 height 9
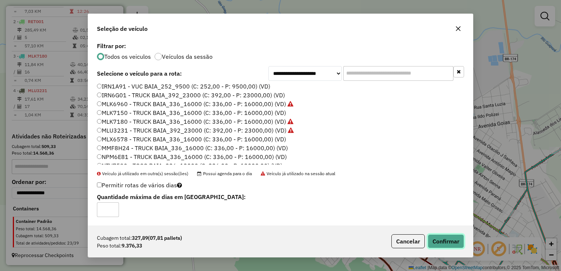
click at [445, 244] on button "Confirmar" at bounding box center [446, 241] width 36 height 14
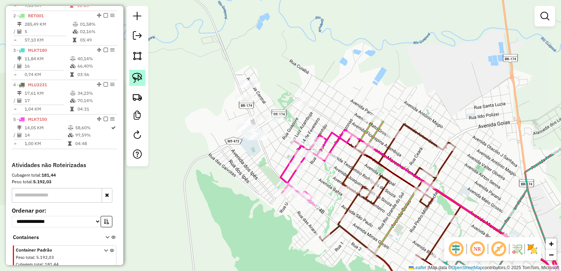
click at [144, 74] on link at bounding box center [137, 78] width 16 height 16
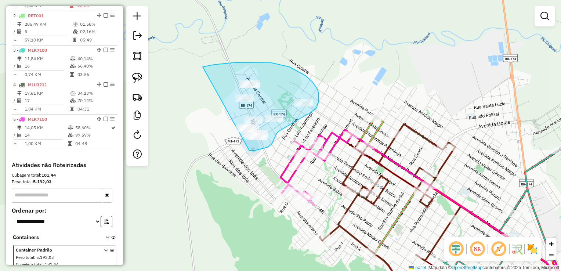
drag, startPoint x: 203, startPoint y: 67, endPoint x: 219, endPoint y: 141, distance: 76.0
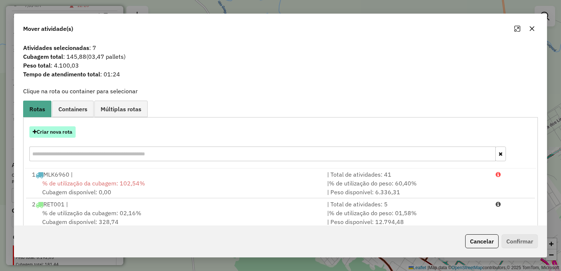
click at [70, 133] on button "Criar nova rota" at bounding box center [52, 131] width 46 height 11
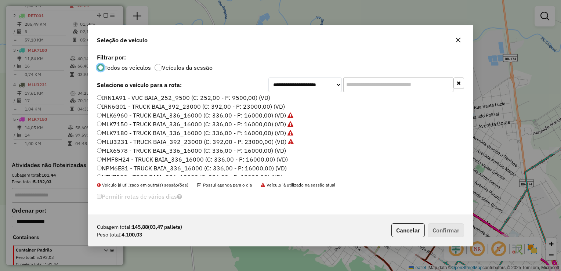
click at [117, 168] on label "NPM6E81 - TRUCK BAIA_336_16000 (C: 336,00 - P: 16000,00) (VD)" at bounding box center [192, 168] width 190 height 9
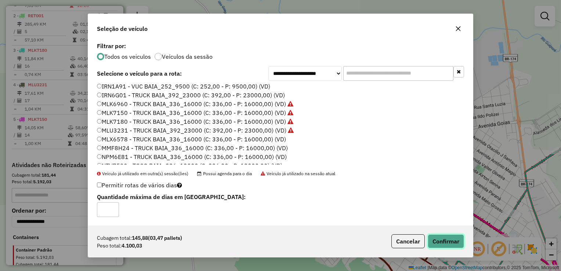
click at [456, 240] on button "Confirmar" at bounding box center [446, 241] width 36 height 14
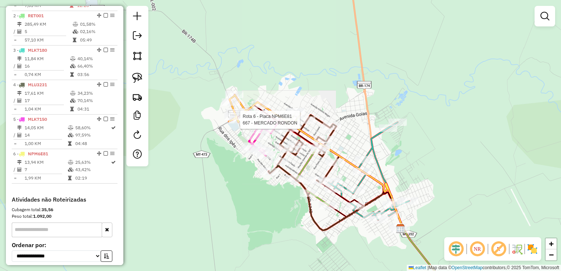
select select "**********"
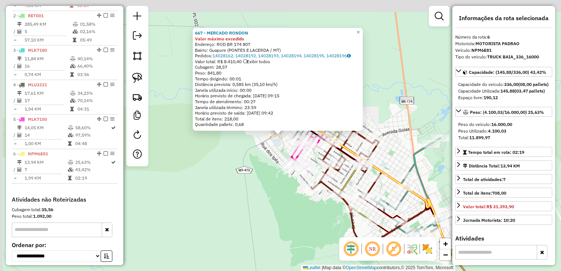
scroll to position [375, 0]
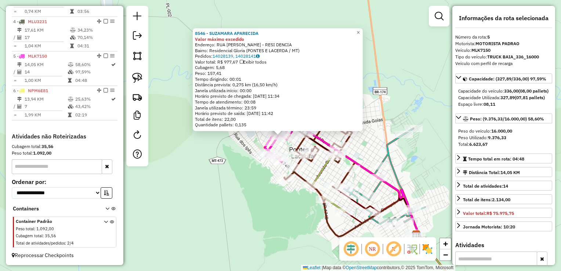
click at [251, 179] on div "8546 - SUZAMARA APARECIDA Valor máximo excedido Endereço: RUA SILAS GOMES SANTA…" at bounding box center [280, 135] width 561 height 271
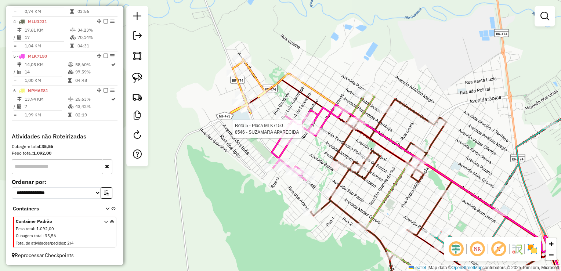
select select "**********"
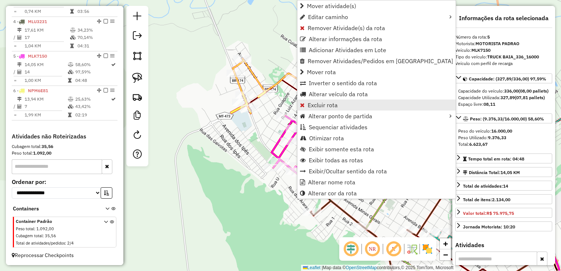
click at [316, 104] on span "Excluir rota" at bounding box center [323, 105] width 30 height 6
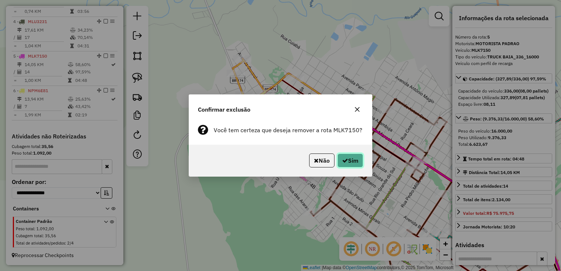
click at [351, 162] on button "Sim" at bounding box center [350, 160] width 26 height 14
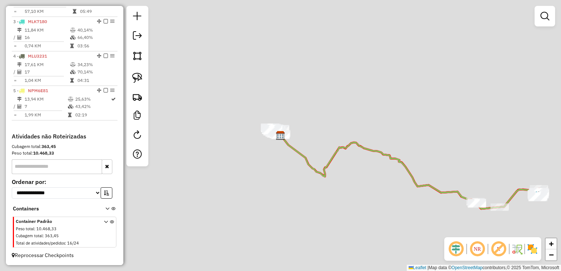
scroll to position [341, 0]
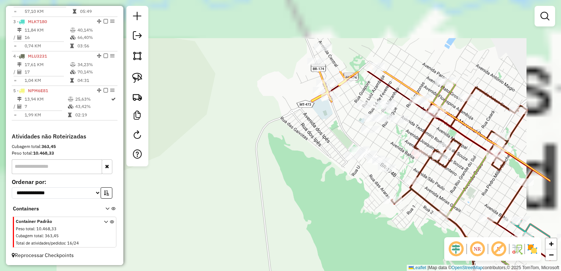
drag, startPoint x: 352, startPoint y: 88, endPoint x: 285, endPoint y: 181, distance: 114.8
click at [286, 184] on div "Janela de atendimento Grade de atendimento Capacidade Transportadoras Veículos …" at bounding box center [280, 135] width 561 height 271
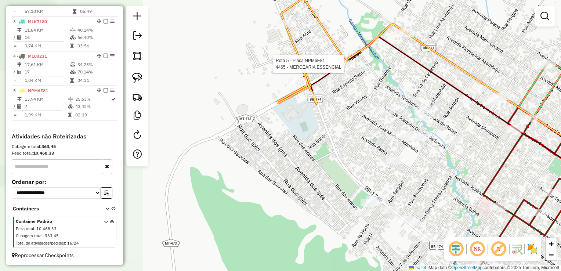
select select "**********"
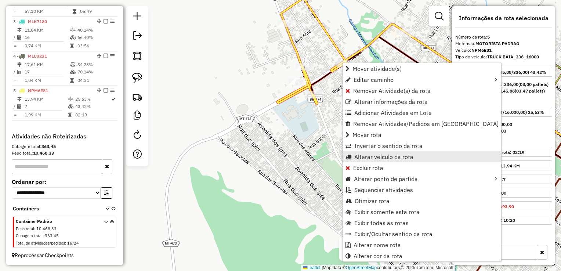
click at [375, 156] on span "Alterar veículo da rota" at bounding box center [383, 157] width 59 height 6
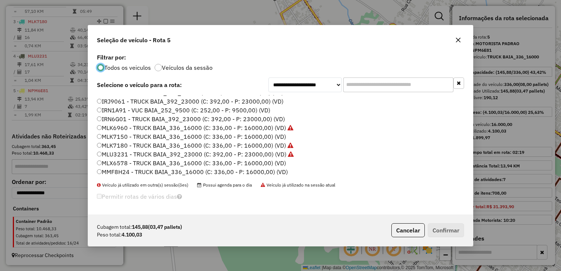
scroll to position [37, 0]
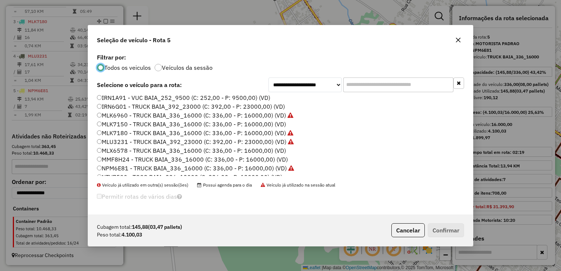
click at [116, 122] on label "MLK7150 - TRUCK BAIA_336_16000 (C: 336,00 - P: 16000,00) (VD)" at bounding box center [191, 124] width 189 height 9
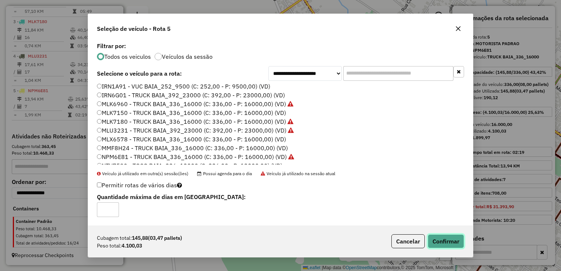
click at [451, 245] on button "Confirmar" at bounding box center [446, 241] width 36 height 14
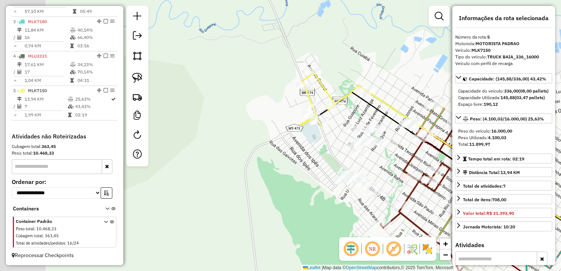
drag, startPoint x: 330, startPoint y: 156, endPoint x: 262, endPoint y: 159, distance: 67.6
click at [270, 159] on div "Janela de atendimento Grade de atendimento Capacidade Transportadoras Veículos …" at bounding box center [280, 135] width 561 height 271
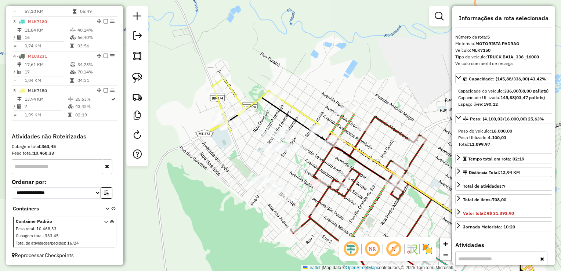
drag, startPoint x: 134, startPoint y: 75, endPoint x: 192, endPoint y: 88, distance: 60.1
click at [134, 75] on img at bounding box center [137, 78] width 10 height 10
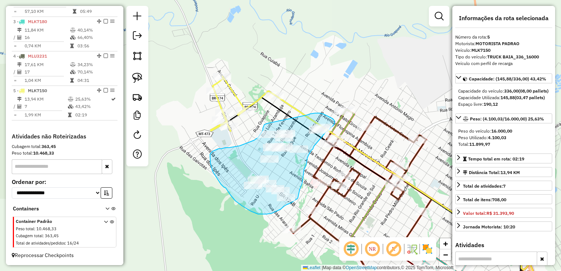
drag, startPoint x: 313, startPoint y: 113, endPoint x: 270, endPoint y: 122, distance: 43.5
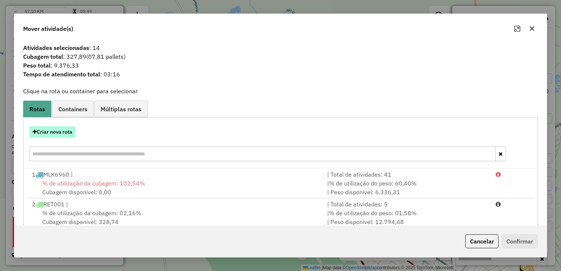
click at [63, 135] on button "Criar nova rota" at bounding box center [52, 131] width 46 height 11
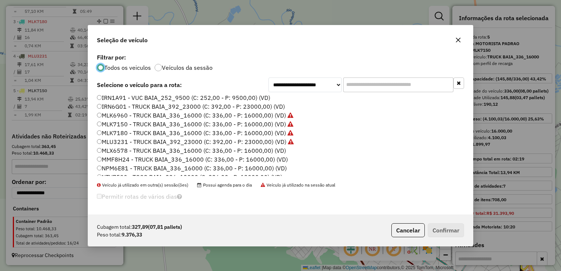
drag, startPoint x: 405, startPoint y: 230, endPoint x: 398, endPoint y: 226, distance: 8.7
click at [405, 230] on button "Cancelar" at bounding box center [407, 230] width 33 height 14
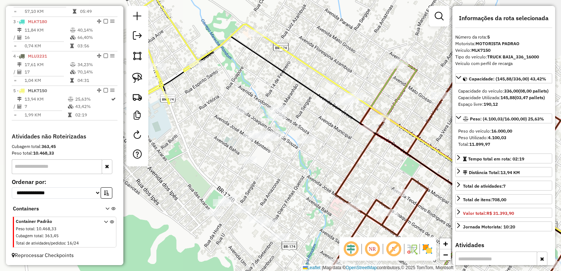
drag, startPoint x: 327, startPoint y: 149, endPoint x: 321, endPoint y: 158, distance: 10.6
click at [322, 159] on div "Janela de atendimento Grade de atendimento Capacidade Transportadoras Veículos …" at bounding box center [280, 135] width 561 height 271
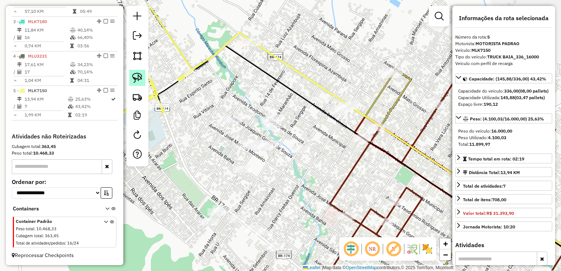
click at [132, 79] on img at bounding box center [137, 78] width 10 height 10
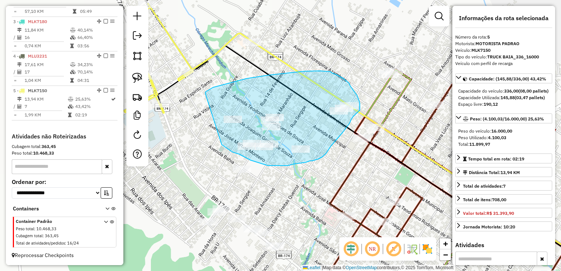
drag, startPoint x: 237, startPoint y: 81, endPoint x: 214, endPoint y: 138, distance: 61.8
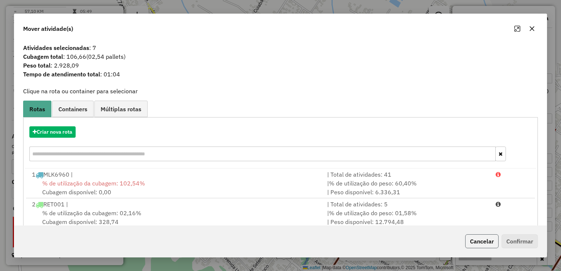
click at [480, 244] on button "Cancelar" at bounding box center [481, 241] width 33 height 14
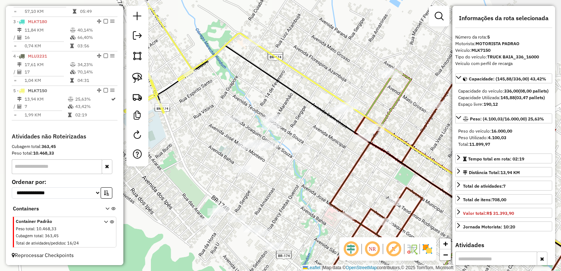
click at [139, 68] on div at bounding box center [137, 86] width 22 height 160
click at [137, 76] on img at bounding box center [137, 78] width 10 height 10
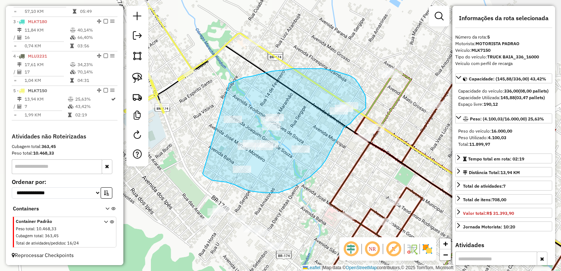
drag, startPoint x: 287, startPoint y: 70, endPoint x: 182, endPoint y: 159, distance: 138.0
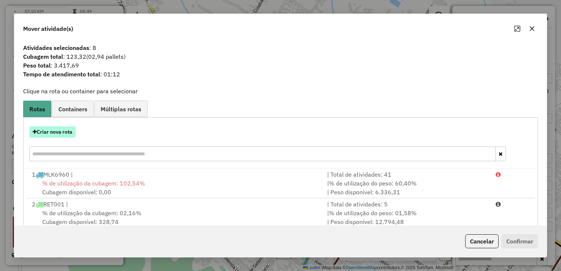
click at [32, 133] on button "Criar nova rota" at bounding box center [52, 131] width 46 height 11
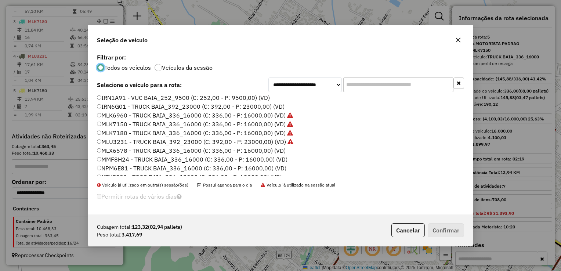
click at [118, 158] on label "MMF8H24 - TRUCK BAIA_336_16000 (C: 336,00 - P: 16000,00) (VD)" at bounding box center [192, 159] width 191 height 9
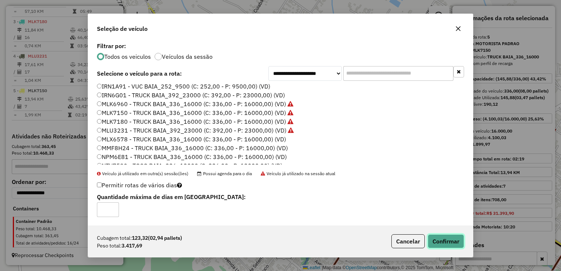
drag, startPoint x: 450, startPoint y: 243, endPoint x: 444, endPoint y: 241, distance: 6.3
click at [449, 243] on button "Confirmar" at bounding box center [446, 241] width 36 height 14
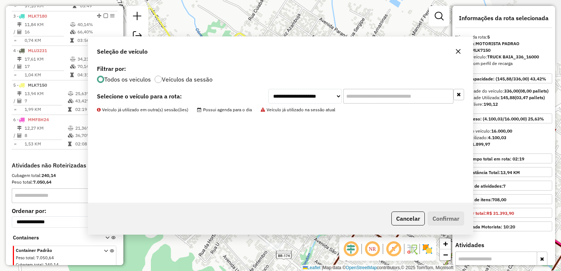
scroll to position [375, 0]
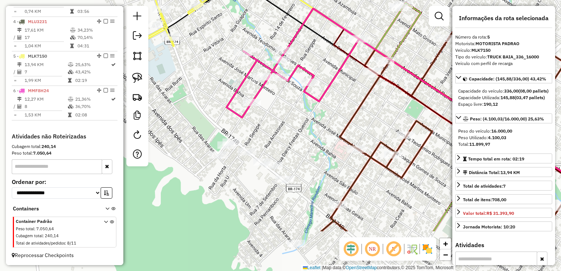
drag, startPoint x: 264, startPoint y: 177, endPoint x: 276, endPoint y: 115, distance: 63.6
click at [277, 115] on div "Janela de atendimento Grade de atendimento Capacidade Transportadoras Veículos …" at bounding box center [280, 135] width 561 height 271
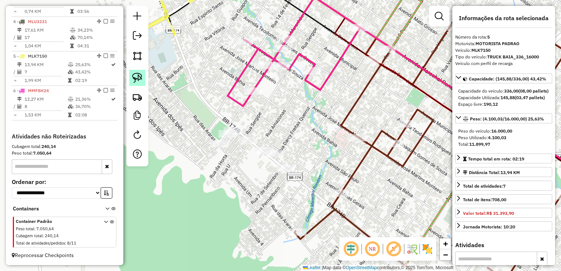
click at [136, 76] on img at bounding box center [137, 78] width 10 height 10
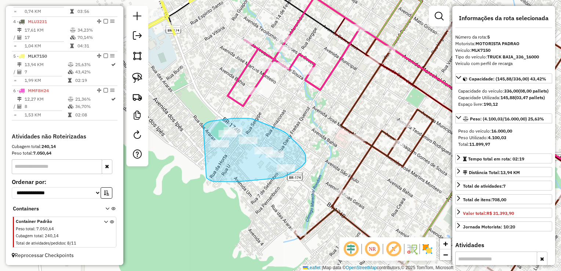
drag, startPoint x: 233, startPoint y: 118, endPoint x: 200, endPoint y: 174, distance: 64.9
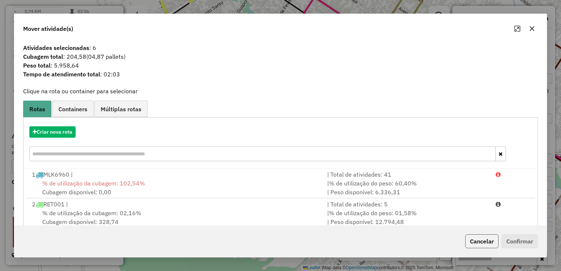
click at [480, 242] on button "Cancelar" at bounding box center [481, 241] width 33 height 14
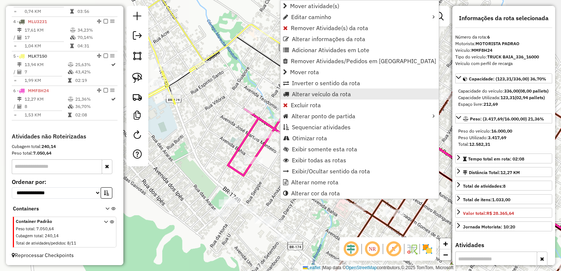
click at [311, 93] on span "Alterar veículo da rota" at bounding box center [321, 94] width 59 height 6
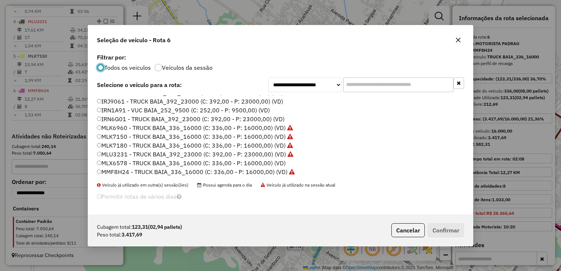
scroll to position [37, 0]
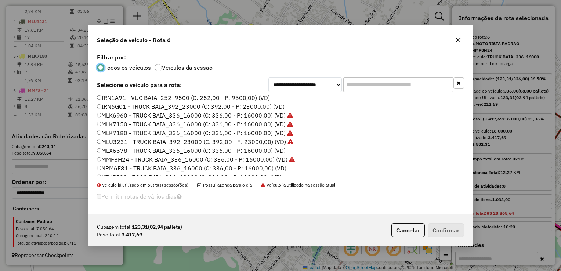
click at [115, 169] on label "NPM6E81 - TRUCK BAIA_336_16000 (C: 336,00 - P: 16000,00) (VD)" at bounding box center [191, 168] width 189 height 9
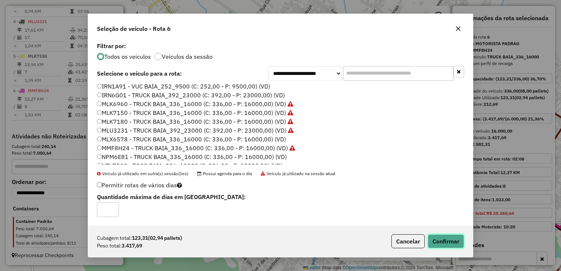
click at [454, 240] on button "Confirmar" at bounding box center [446, 241] width 36 height 14
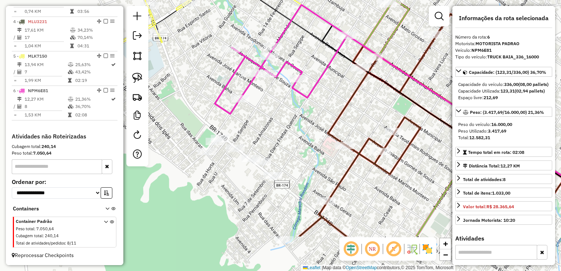
drag, startPoint x: 280, startPoint y: 159, endPoint x: 273, endPoint y: 105, distance: 54.9
click at [277, 123] on div "Janela de atendimento Grade de atendimento Capacidade Transportadoras Veículos …" at bounding box center [280, 135] width 561 height 271
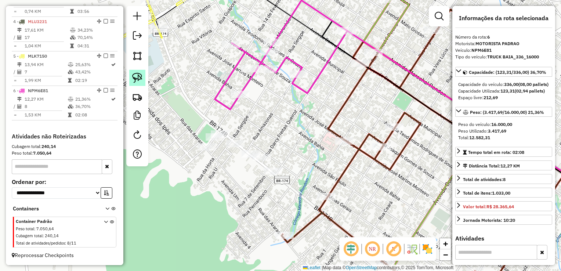
drag, startPoint x: 136, startPoint y: 76, endPoint x: 142, endPoint y: 81, distance: 8.1
click at [136, 76] on img at bounding box center [137, 78] width 10 height 10
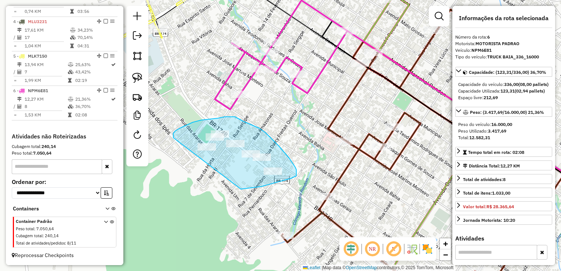
drag, startPoint x: 175, startPoint y: 131, endPoint x: 215, endPoint y: 186, distance: 68.1
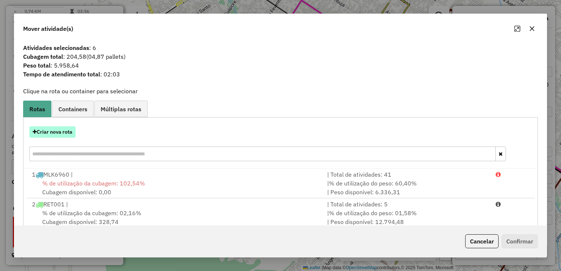
click at [66, 130] on button "Criar nova rota" at bounding box center [52, 131] width 46 height 11
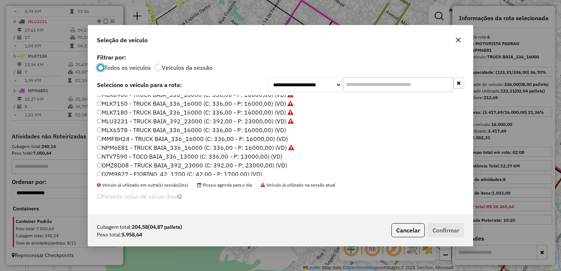
scroll to position [73, 0]
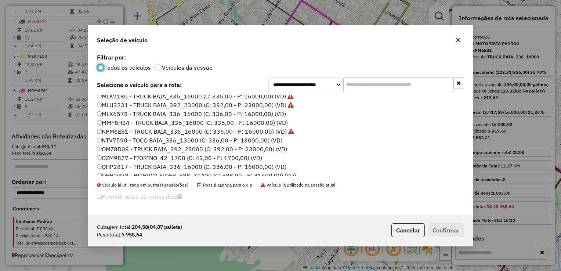
click at [135, 121] on label "MMF8H24 - TRUCK BAIA_336_16000 (C: 336,00 - P: 16000,00) (VD)" at bounding box center [192, 122] width 191 height 9
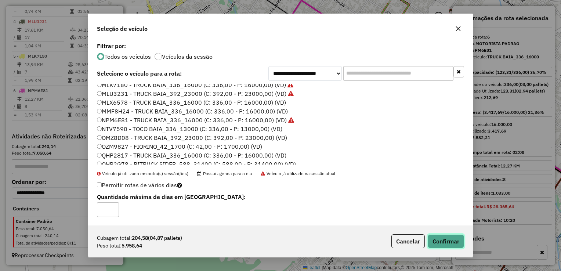
click at [447, 246] on button "Confirmar" at bounding box center [446, 241] width 36 height 14
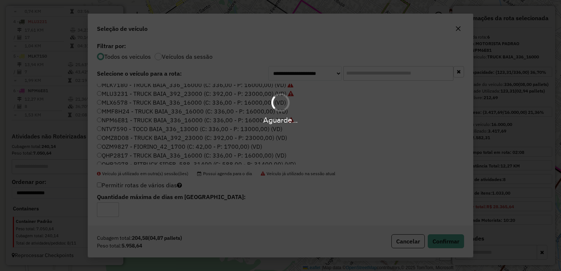
scroll to position [410, 0]
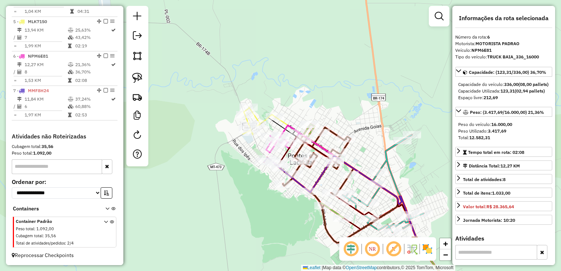
drag, startPoint x: 253, startPoint y: 169, endPoint x: 248, endPoint y: 153, distance: 16.6
click at [248, 155] on div "Janela de atendimento Grade de atendimento Capacidade Transportadoras Veículos …" at bounding box center [280, 135] width 561 height 271
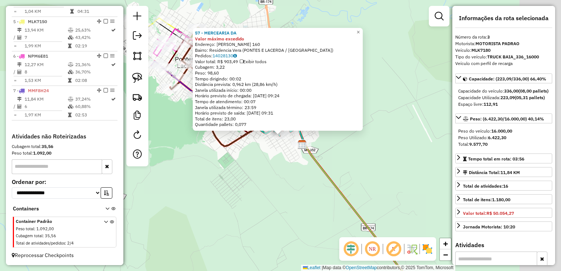
scroll to position [353, 0]
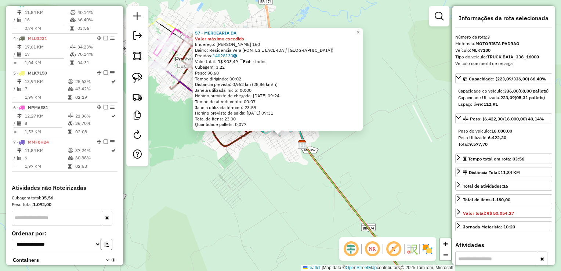
click at [267, 189] on div "57 - MERCEARIA DA Valor máximo excedido Endereço: MARIANA FRANCISCA DE JESUS 16…" at bounding box center [280, 135] width 561 height 271
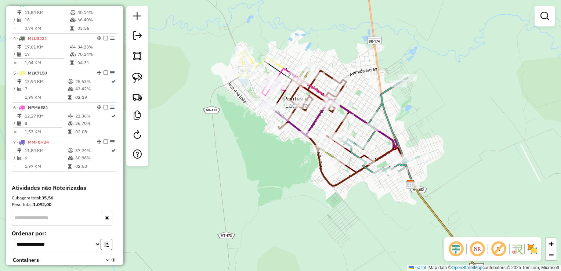
drag, startPoint x: 231, startPoint y: 177, endPoint x: 318, endPoint y: 155, distance: 90.4
click at [339, 216] on div "Janela de atendimento Grade de atendimento Capacidade Transportadoras Veículos …" at bounding box center [280, 135] width 561 height 271
select select "**********"
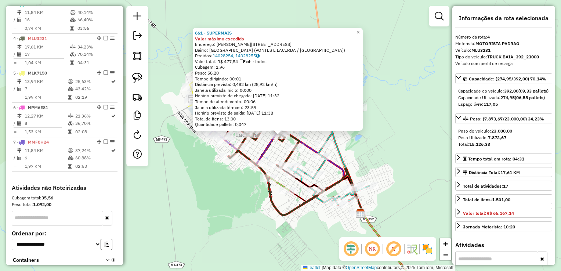
scroll to position [387, 0]
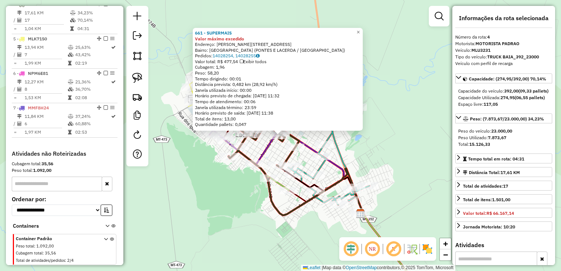
drag, startPoint x: 238, startPoint y: 200, endPoint x: 235, endPoint y: 179, distance: 20.4
click at [237, 200] on div "661 - SUPERMAIS Valor máximo excedido Endereço: R RUTH FERREIRA MAZUI 1014 Bair…" at bounding box center [280, 135] width 561 height 271
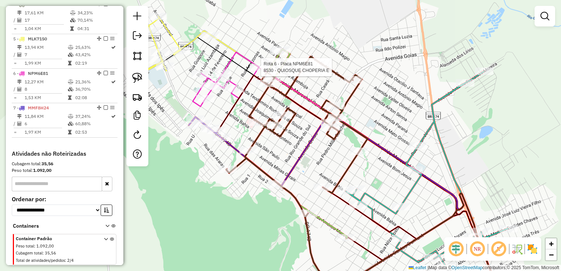
click at [252, 71] on div at bounding box center [259, 67] width 18 height 7
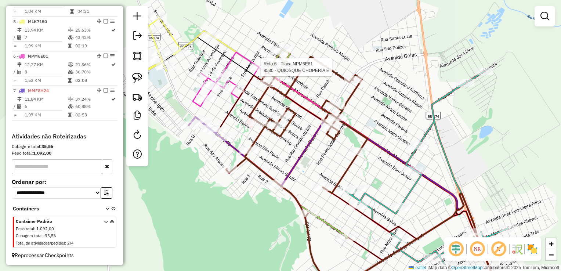
select select "**********"
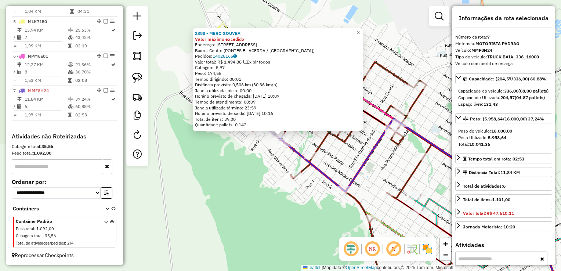
click at [231, 164] on div "2388 - MERC GOUVEA Valor máximo excedido Endereço: AV MINAS GERAIS 108 Bairro: …" at bounding box center [280, 135] width 561 height 271
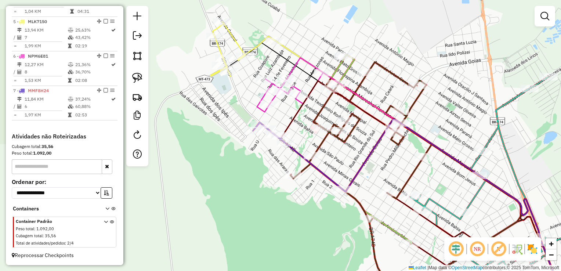
click at [239, 65] on icon at bounding box center [393, 165] width 332 height 245
select select "**********"
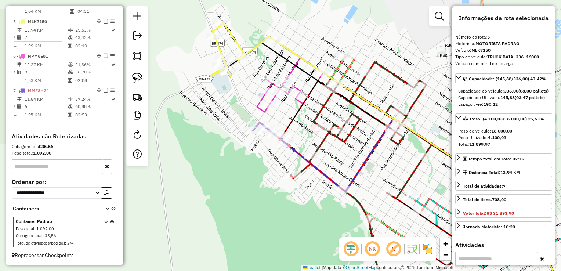
click at [248, 66] on div "Janela de atendimento Grade de atendimento Capacidade Transportadoras Veículos …" at bounding box center [280, 135] width 561 height 271
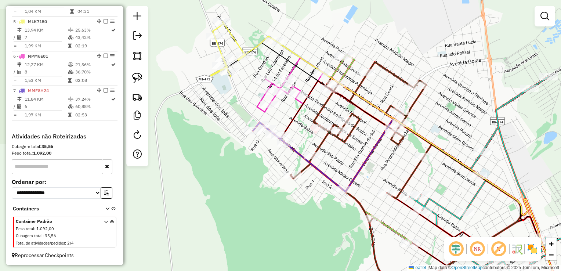
select select "**********"
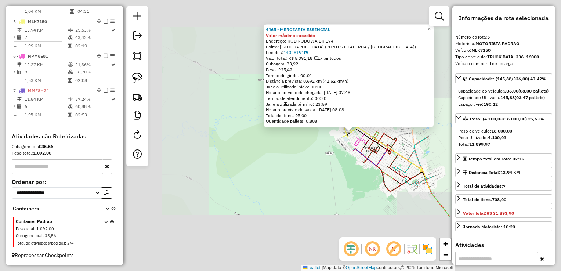
click at [334, 182] on div "Rota 6 - Placa NPM6E81 1852 - SUPERMER SOARES 2 4465 - MERCEARIA ESSENCIAL Valo…" at bounding box center [280, 135] width 561 height 271
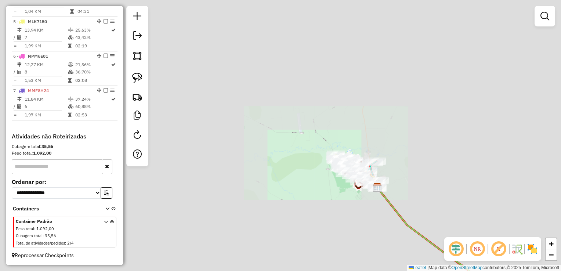
drag, startPoint x: 221, startPoint y: 187, endPoint x: 366, endPoint y: 184, distance: 144.3
click at [364, 185] on div "Janela de atendimento Grade de atendimento Capacidade Transportadoras Veículos …" at bounding box center [280, 135] width 561 height 271
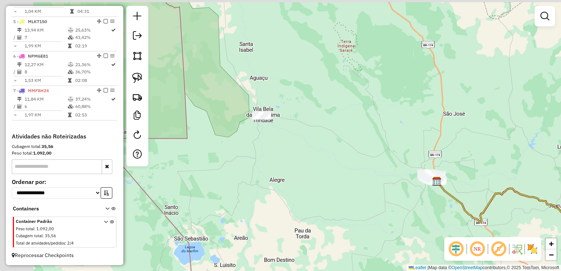
drag, startPoint x: 186, startPoint y: 123, endPoint x: 233, endPoint y: 113, distance: 47.5
click at [264, 136] on div "Janela de atendimento Grade de atendimento Capacidade Transportadoras Veículos …" at bounding box center [280, 135] width 561 height 271
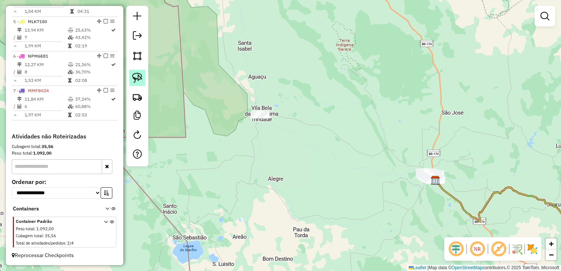
click at [144, 75] on link at bounding box center [137, 78] width 16 height 16
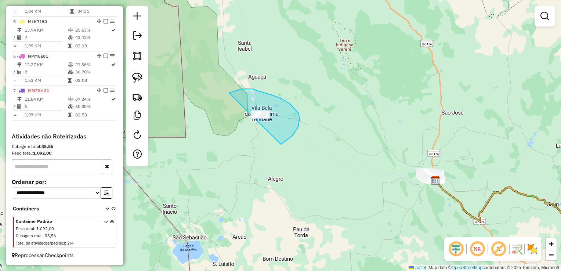
drag, startPoint x: 233, startPoint y: 92, endPoint x: 239, endPoint y: 144, distance: 52.5
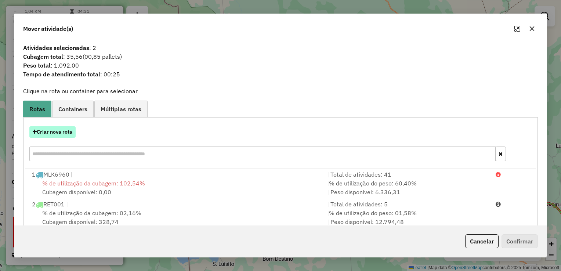
click at [62, 131] on button "Criar nova rota" at bounding box center [52, 131] width 46 height 11
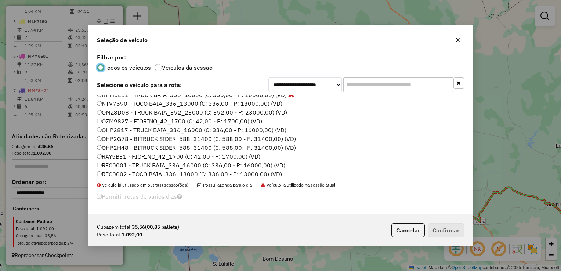
scroll to position [147, 0]
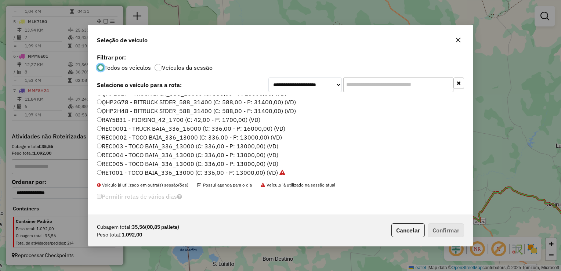
click at [120, 130] on label "REC0001 - TRUCK BAIA_336_16000 (C: 336,00 - P: 16000,00) (VD)" at bounding box center [191, 128] width 188 height 9
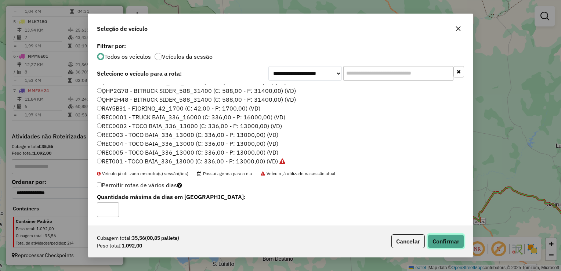
click at [450, 235] on button "Confirmar" at bounding box center [446, 241] width 36 height 14
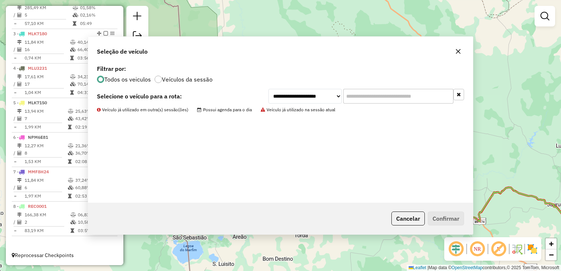
scroll to position [329, 0]
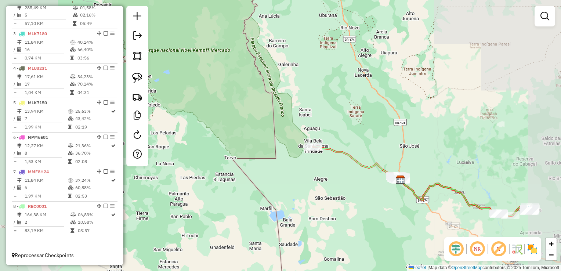
drag, startPoint x: 323, startPoint y: 180, endPoint x: 261, endPoint y: 155, distance: 66.5
click at [288, 165] on div "Janela de atendimento Grade de atendimento Capacidade Transportadoras Veículos …" at bounding box center [280, 135] width 561 height 271
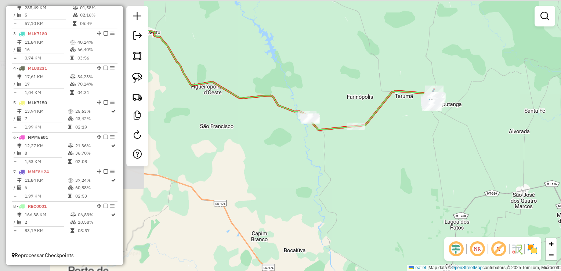
drag, startPoint x: 284, startPoint y: 106, endPoint x: 341, endPoint y: 135, distance: 63.7
click at [414, 144] on div "Janela de atendimento Grade de atendimento Capacidade Transportadoras Veículos …" at bounding box center [280, 135] width 561 height 271
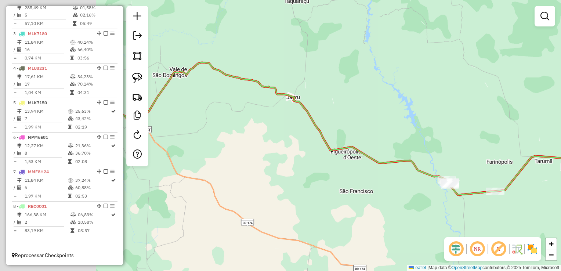
drag, startPoint x: 276, startPoint y: 149, endPoint x: 413, endPoint y: 176, distance: 138.9
click at [406, 181] on div "Janela de atendimento Grade de atendimento Capacidade Transportadoras Veículos …" at bounding box center [280, 135] width 561 height 271
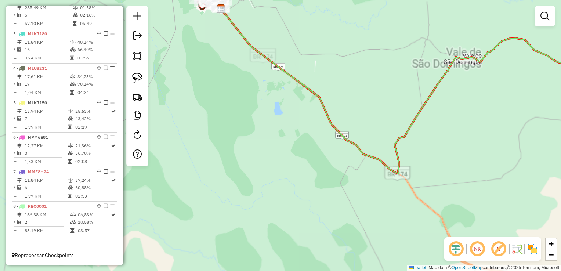
drag, startPoint x: 218, startPoint y: 67, endPoint x: 255, endPoint y: 187, distance: 126.0
click at [254, 190] on div "Janela de atendimento Grade de atendimento Capacidade Transportadoras Veículos …" at bounding box center [280, 135] width 561 height 271
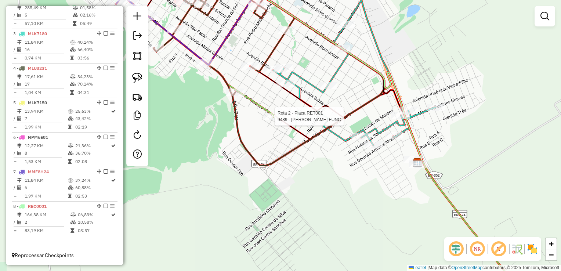
select select "**********"
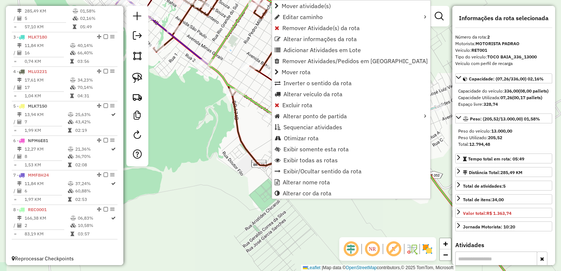
scroll to position [319, 0]
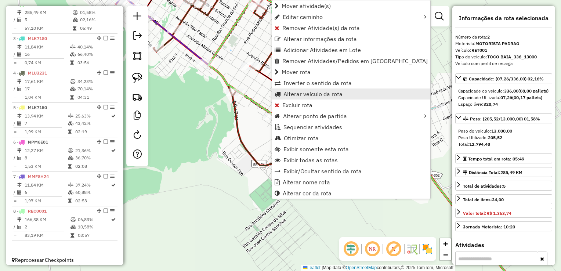
click at [301, 95] on span "Alterar veículo da rota" at bounding box center [312, 94] width 59 height 6
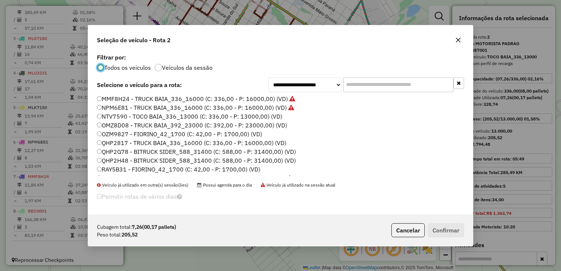
scroll to position [110, 0]
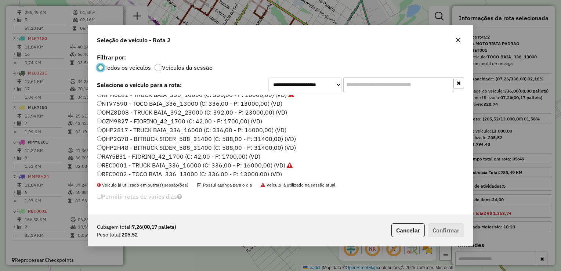
click at [112, 172] on label "REC0002 - TOCO BAIA_336_13000 (C: 336,00 - P: 13000,00) (VD)" at bounding box center [189, 174] width 185 height 9
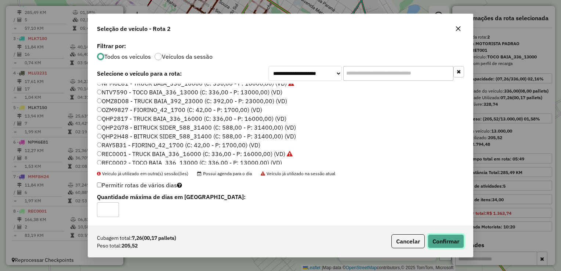
click at [429, 241] on button "Confirmar" at bounding box center [446, 241] width 36 height 14
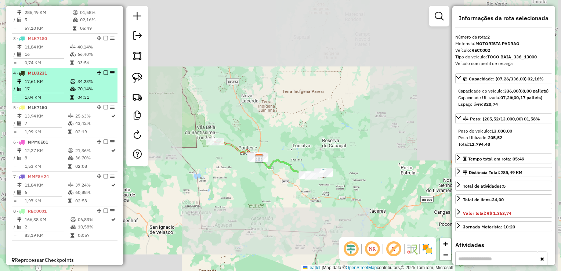
scroll to position [245, 0]
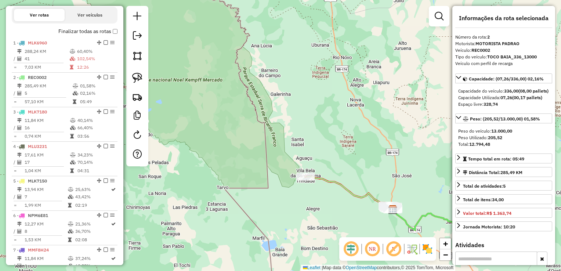
drag, startPoint x: 365, startPoint y: 215, endPoint x: 186, endPoint y: 162, distance: 186.8
click at [189, 164] on div "Janela de atendimento Grade de atendimento Capacidade Transportadoras Veículos …" at bounding box center [280, 135] width 561 height 271
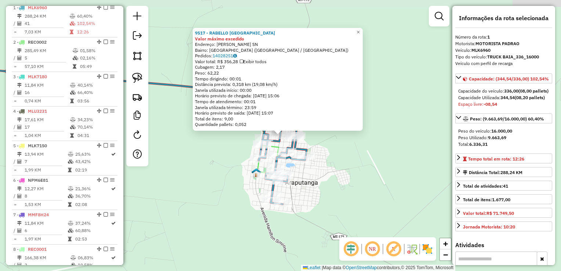
scroll to position [284, 0]
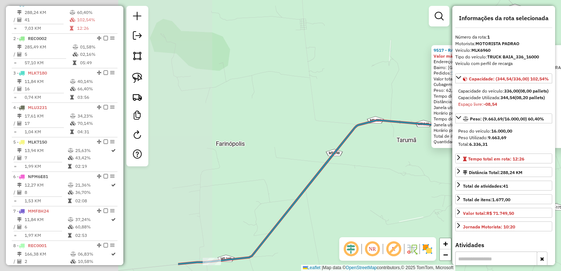
drag, startPoint x: 217, startPoint y: 195, endPoint x: 452, endPoint y: 192, distance: 234.9
click at [452, 192] on hb-router-mapa "Informações da Sessão 979943 - 15/08/2025 Criação: 14/08/2025 20:17 Depósito: F…" at bounding box center [280, 135] width 561 height 271
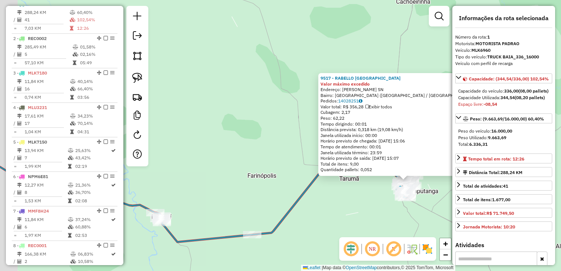
drag, startPoint x: 266, startPoint y: 244, endPoint x: 337, endPoint y: 218, distance: 75.6
click at [338, 220] on div "9517 - RABELLO CASA DE CARN Valor máximo excedido Endereço: MARECHAL RONDON SN …" at bounding box center [280, 135] width 561 height 271
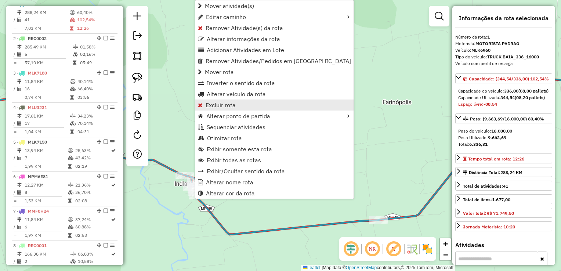
click at [220, 105] on span "Excluir rota" at bounding box center [221, 105] width 30 height 6
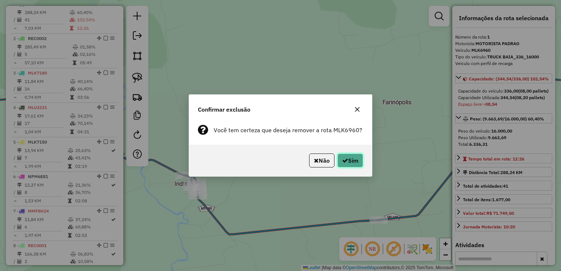
click at [354, 163] on button "Sim" at bounding box center [350, 160] width 26 height 14
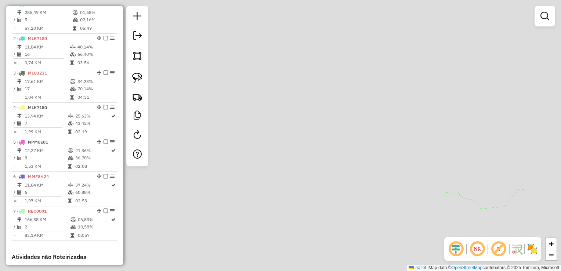
scroll to position [250, 0]
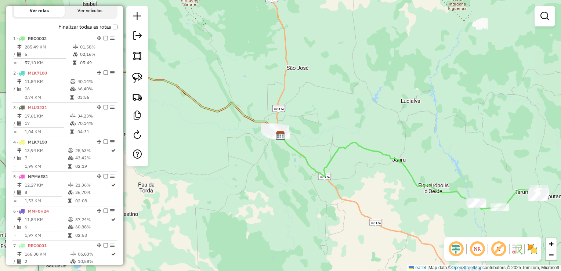
drag, startPoint x: 361, startPoint y: 145, endPoint x: 331, endPoint y: 129, distance: 34.7
click at [341, 133] on icon at bounding box center [405, 168] width 264 height 81
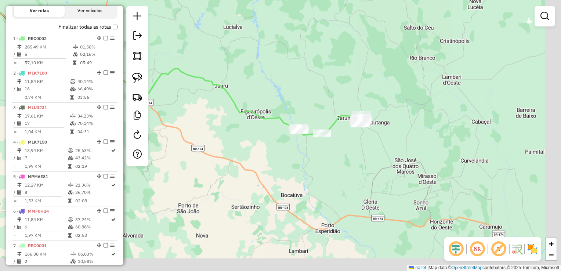
drag, startPoint x: 407, startPoint y: 130, endPoint x: 364, endPoint y: 146, distance: 46.6
click at [364, 146] on div "Janela de atendimento Grade de atendimento Capacidade Transportadoras Veículos …" at bounding box center [280, 135] width 561 height 271
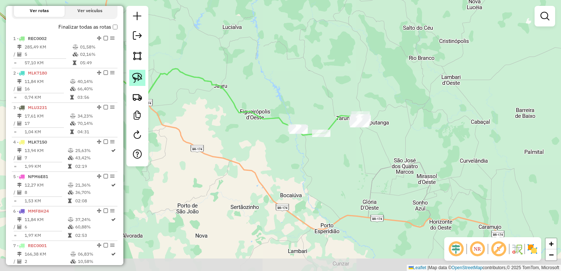
click at [138, 76] on img at bounding box center [137, 78] width 10 height 10
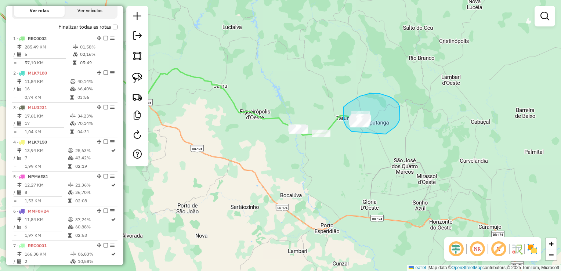
drag, startPoint x: 350, startPoint y: 130, endPoint x: 369, endPoint y: 135, distance: 19.4
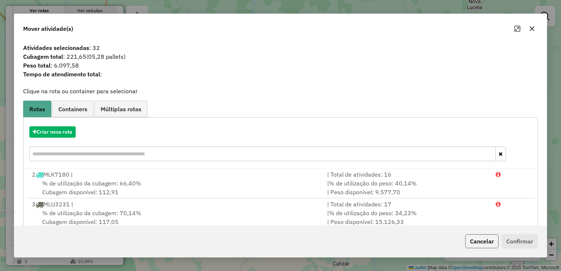
click at [475, 242] on button "Cancelar" at bounding box center [481, 241] width 33 height 14
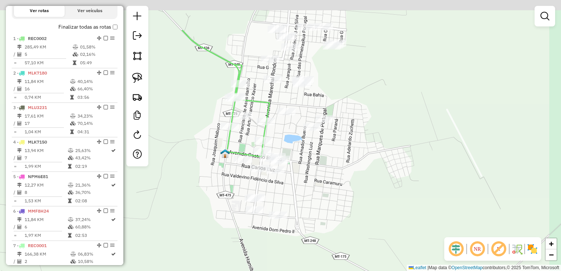
drag, startPoint x: 335, startPoint y: 176, endPoint x: 349, endPoint y: 203, distance: 30.1
click at [349, 208] on div "Janela de atendimento Grade de atendimento Capacidade Transportadoras Veículos …" at bounding box center [280, 135] width 561 height 271
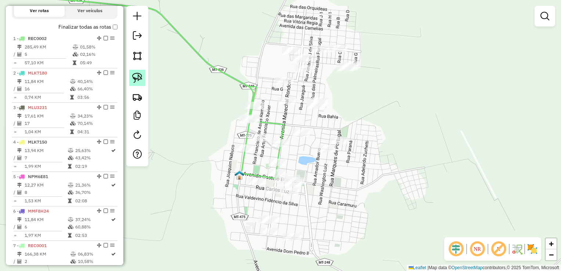
click at [139, 79] on img at bounding box center [137, 78] width 10 height 10
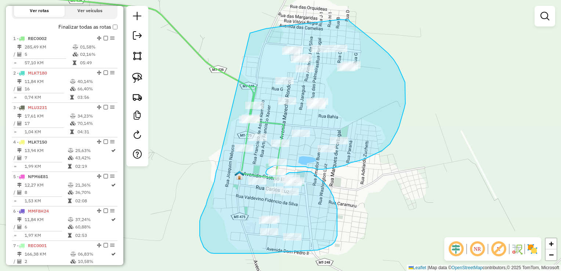
drag, startPoint x: 250, startPoint y: 33, endPoint x: 217, endPoint y: 168, distance: 139.0
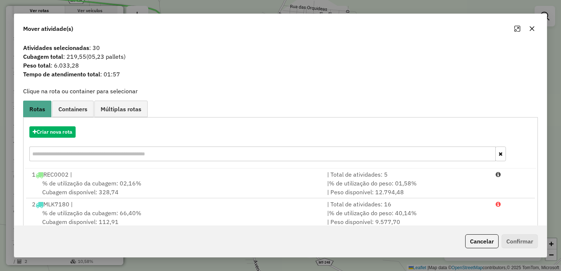
click at [63, 138] on div "Criar nova rota" at bounding box center [280, 145] width 511 height 48
click at [63, 133] on button "Criar nova rota" at bounding box center [52, 131] width 46 height 11
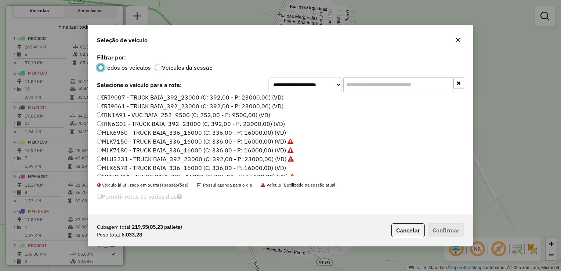
scroll to position [37, 0]
click at [125, 114] on label "MLK6960 - TRUCK BAIA_336_16000 (C: 336,00 - P: 16000,00) (VD)" at bounding box center [191, 115] width 189 height 9
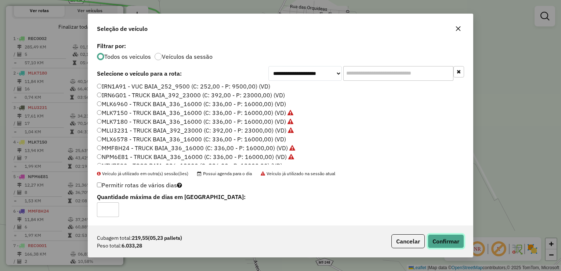
click at [435, 240] on button "Confirmar" at bounding box center [446, 241] width 36 height 14
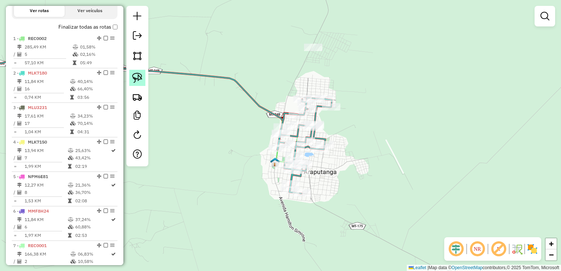
click at [133, 76] on img at bounding box center [137, 78] width 10 height 10
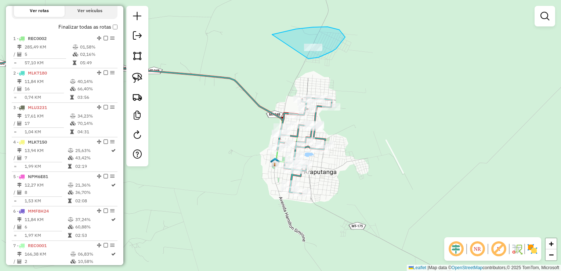
drag, startPoint x: 296, startPoint y: 29, endPoint x: 301, endPoint y: 59, distance: 30.2
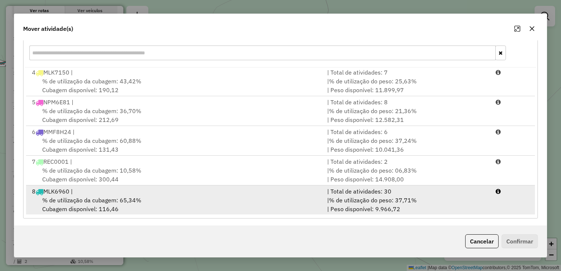
scroll to position [102, 0]
click at [148, 201] on div "% de utilização da cubagem: 65,34% Cubagem disponível: 116,46" at bounding box center [175, 204] width 295 height 18
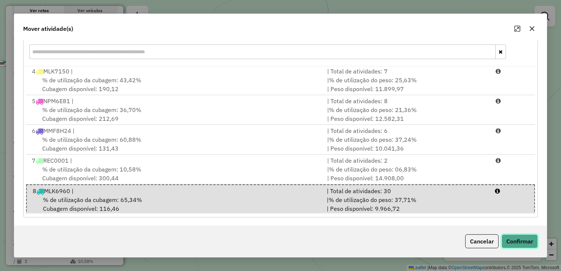
click at [513, 244] on button "Confirmar" at bounding box center [519, 241] width 36 height 14
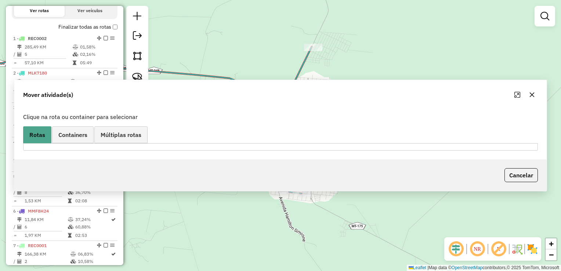
scroll to position [0, 0]
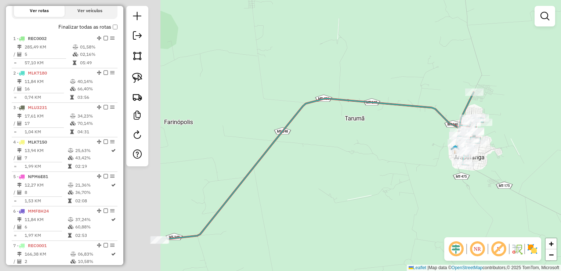
drag, startPoint x: 170, startPoint y: 168, endPoint x: 410, endPoint y: 169, distance: 239.7
click at [420, 169] on div "Janela de atendimento Grade de atendimento Capacidade Transportadoras Veículos …" at bounding box center [280, 135] width 561 height 271
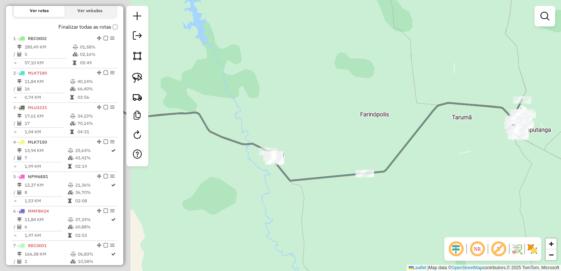
drag, startPoint x: 267, startPoint y: 225, endPoint x: 390, endPoint y: 187, distance: 128.9
click at [390, 187] on div "Janela de atendimento Grade de atendimento Capacidade Transportadoras Veículos …" at bounding box center [280, 135] width 561 height 271
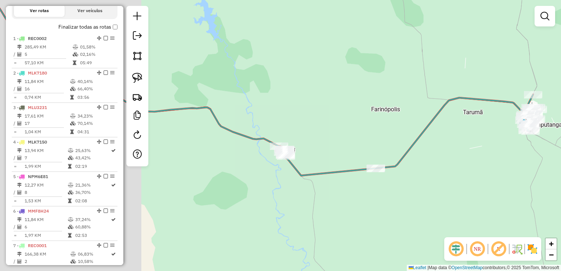
drag, startPoint x: 139, startPoint y: 76, endPoint x: 176, endPoint y: 97, distance: 42.9
click at [139, 76] on img at bounding box center [137, 78] width 10 height 10
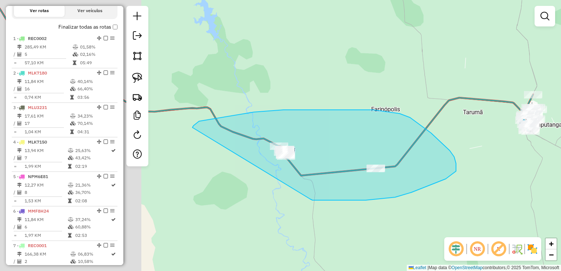
drag, startPoint x: 199, startPoint y: 121, endPoint x: 310, endPoint y: 195, distance: 133.7
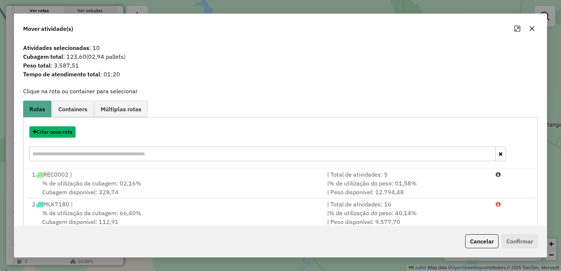
click at [56, 131] on button "Criar nova rota" at bounding box center [52, 131] width 46 height 11
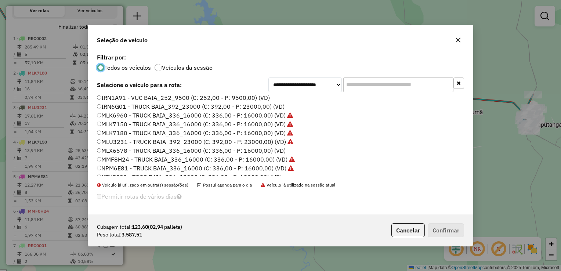
scroll to position [73, 0]
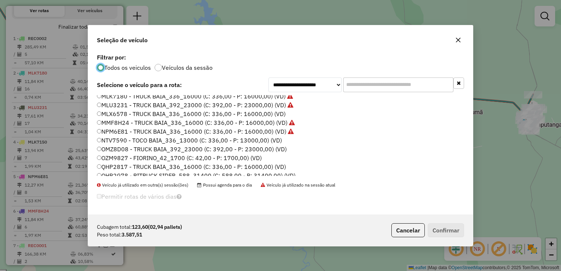
click at [120, 167] on label "QHP2817 - TRUCK BAIA_336_16000 (C: 336,00 - P: 16000,00) (VD)" at bounding box center [191, 166] width 189 height 9
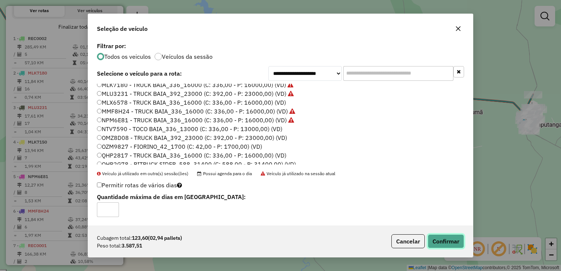
click at [440, 237] on button "Confirmar" at bounding box center [446, 241] width 36 height 14
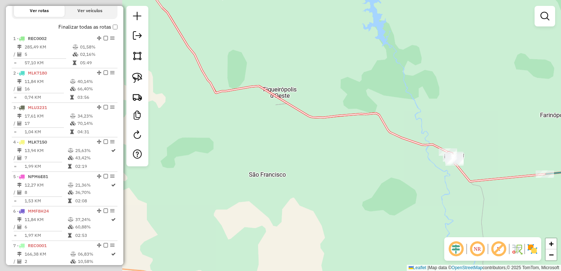
drag, startPoint x: 189, startPoint y: 163, endPoint x: 390, endPoint y: 168, distance: 200.8
click at [390, 168] on div "Janela de atendimento Grade de atendimento Capacidade Transportadoras Veículos …" at bounding box center [280, 135] width 561 height 271
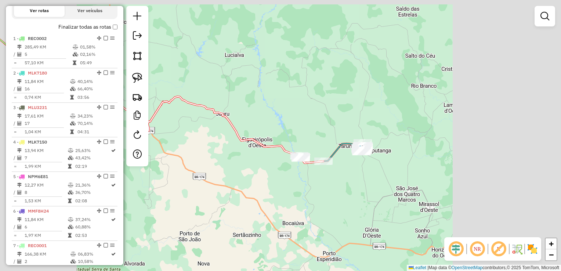
drag, startPoint x: 254, startPoint y: 176, endPoint x: 350, endPoint y: 188, distance: 96.5
click at [350, 188] on div "Janela de atendimento Grade de atendimento Capacidade Transportadoras Veículos …" at bounding box center [280, 135] width 561 height 271
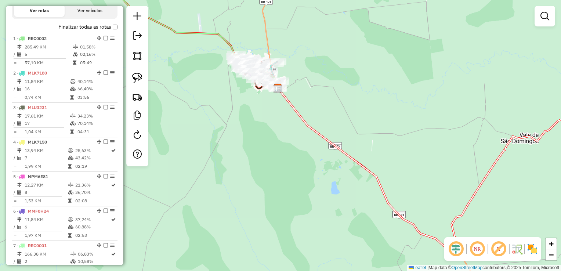
drag, startPoint x: 266, startPoint y: 108, endPoint x: 256, endPoint y: 150, distance: 43.1
click at [256, 150] on div "Janela de atendimento Grade de atendimento Capacidade Transportadoras Veículos …" at bounding box center [280, 135] width 561 height 271
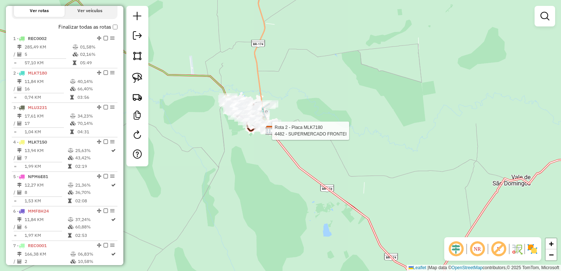
select select "**********"
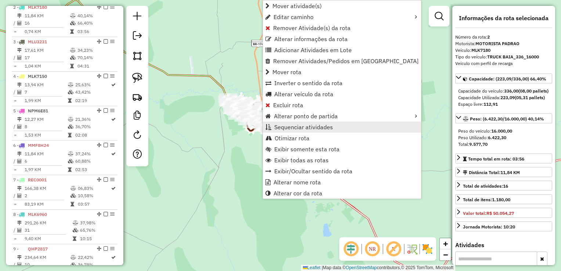
scroll to position [319, 0]
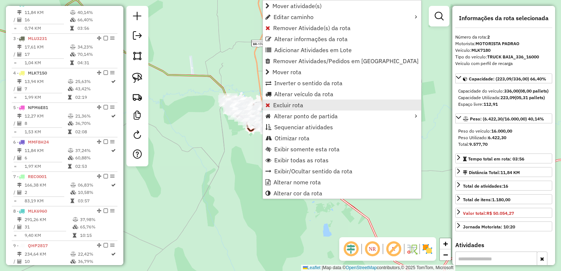
click at [291, 104] on span "Excluir rota" at bounding box center [288, 105] width 30 height 6
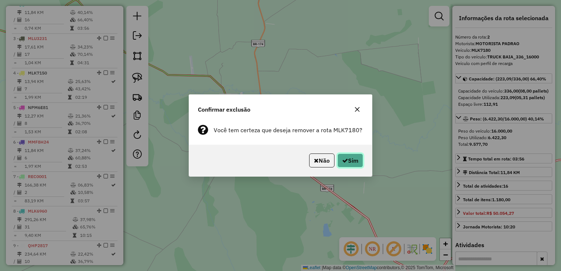
click at [345, 159] on icon "button" at bounding box center [345, 160] width 6 height 6
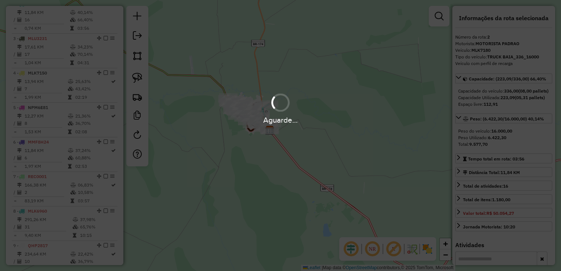
scroll to position [284, 0]
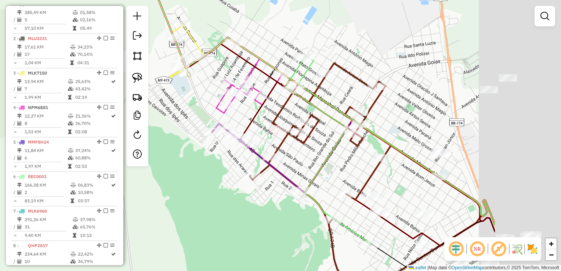
drag, startPoint x: 404, startPoint y: 176, endPoint x: 272, endPoint y: 157, distance: 133.1
click at [275, 159] on div "Janela de atendimento Grade de atendimento Capacidade Transportadoras Veículos …" at bounding box center [280, 135] width 561 height 271
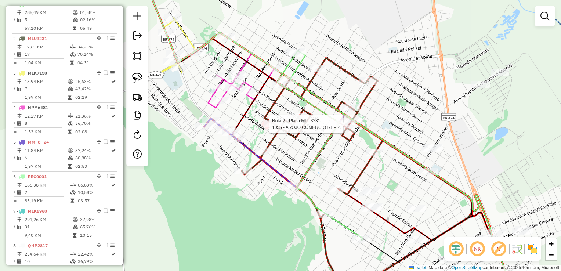
select select "**********"
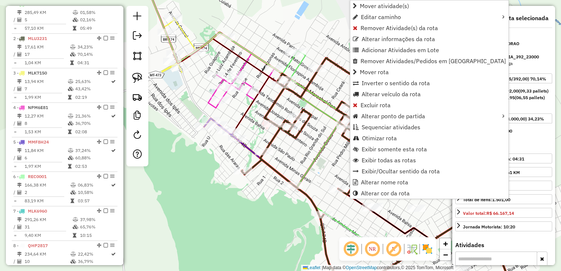
scroll to position [319, 0]
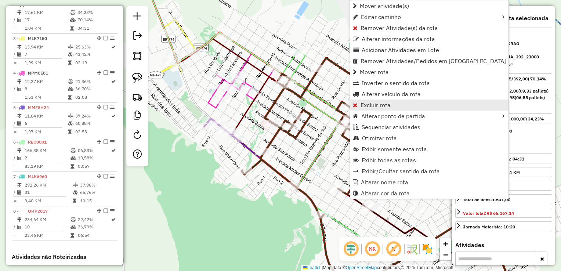
click at [370, 106] on span "Excluir rota" at bounding box center [375, 105] width 30 height 6
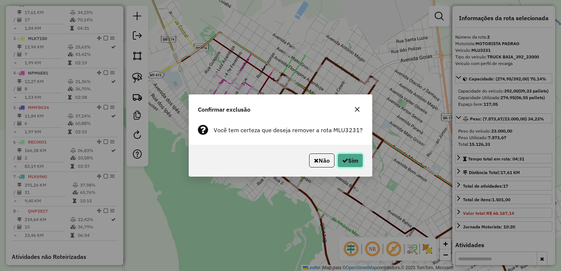
click at [350, 165] on button "Sim" at bounding box center [350, 160] width 26 height 14
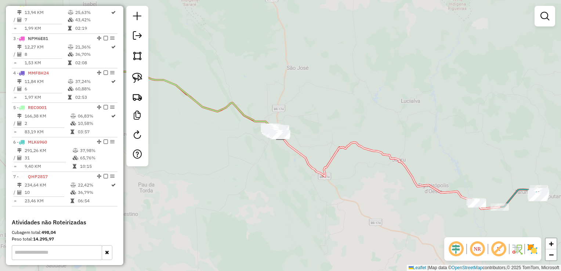
scroll to position [284, 0]
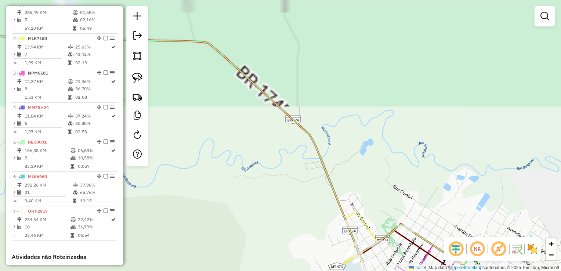
drag, startPoint x: 285, startPoint y: 120, endPoint x: 247, endPoint y: 38, distance: 90.6
click at [250, 44] on div "Janela de atendimento Grade de atendimento Capacidade Transportadoras Veículos …" at bounding box center [280, 135] width 561 height 271
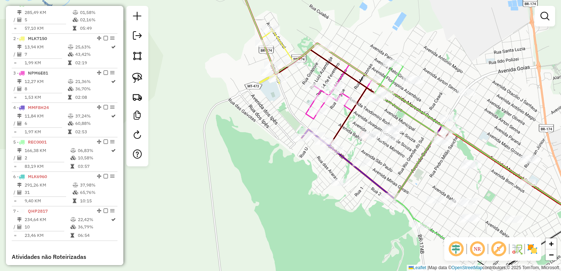
select select "**********"
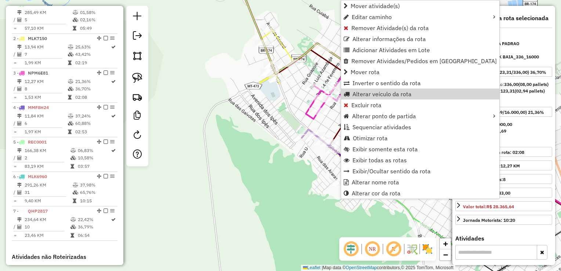
scroll to position [353, 0]
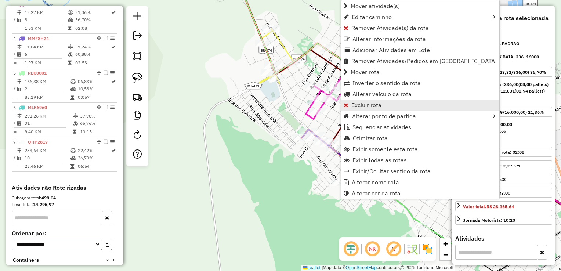
click at [351, 107] on span "Excluir rota" at bounding box center [366, 105] width 30 height 6
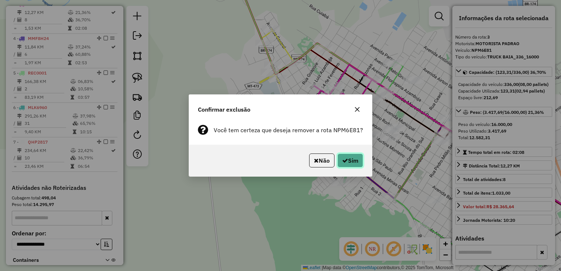
drag, startPoint x: 356, startPoint y: 163, endPoint x: 341, endPoint y: 154, distance: 17.8
click at [356, 163] on button "Sim" at bounding box center [350, 160] width 26 height 14
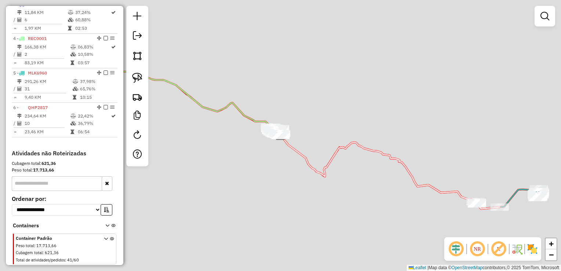
scroll to position [319, 0]
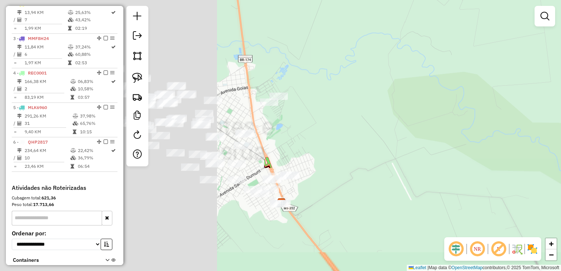
drag, startPoint x: 219, startPoint y: 178, endPoint x: 536, endPoint y: 52, distance: 341.1
click at [536, 52] on div "Janela de atendimento Grade de atendimento Capacidade Transportadoras Veículos …" at bounding box center [280, 135] width 561 height 271
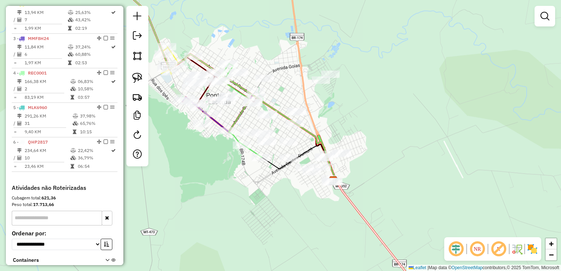
drag, startPoint x: 352, startPoint y: 122, endPoint x: 474, endPoint y: 79, distance: 128.6
click at [476, 78] on div "Janela de atendimento Grade de atendimento Capacidade Transportadoras Veículos …" at bounding box center [280, 135] width 561 height 271
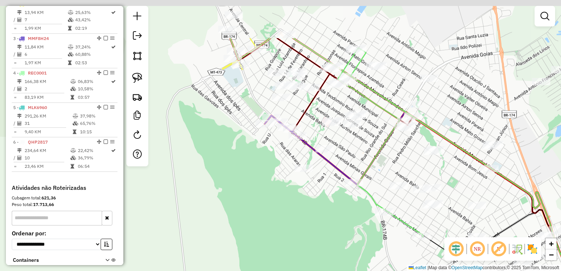
drag, startPoint x: 288, startPoint y: 85, endPoint x: 271, endPoint y: 146, distance: 63.7
click at [271, 146] on div "Janela de atendimento Grade de atendimento Capacidade Transportadoras Veículos …" at bounding box center [280, 135] width 561 height 271
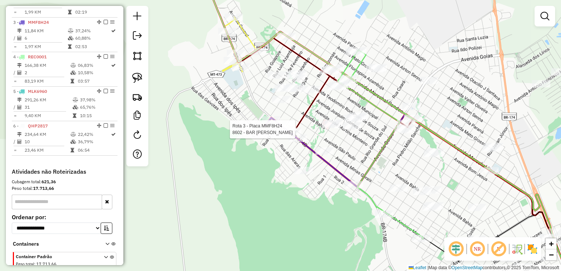
select select "**********"
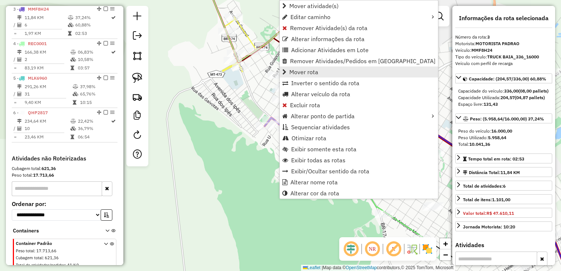
scroll to position [353, 0]
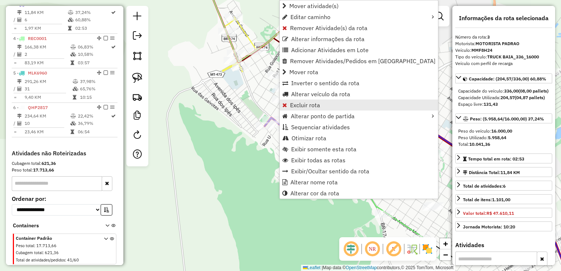
click at [297, 106] on span "Excluir rota" at bounding box center [305, 105] width 30 height 6
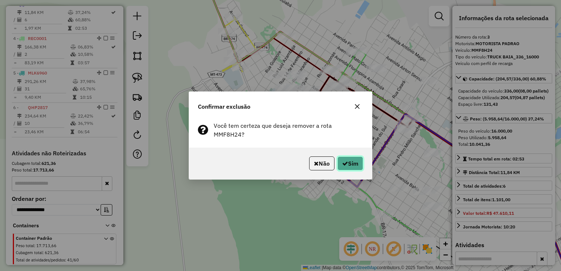
drag, startPoint x: 346, startPoint y: 158, endPoint x: 341, endPoint y: 152, distance: 8.3
click at [346, 156] on button "Sim" at bounding box center [350, 163] width 26 height 14
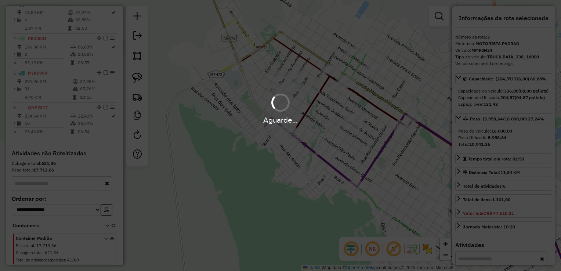
scroll to position [319, 0]
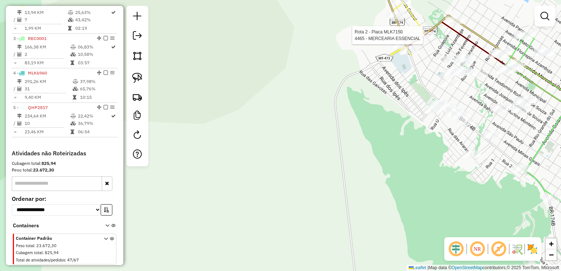
select select "**********"
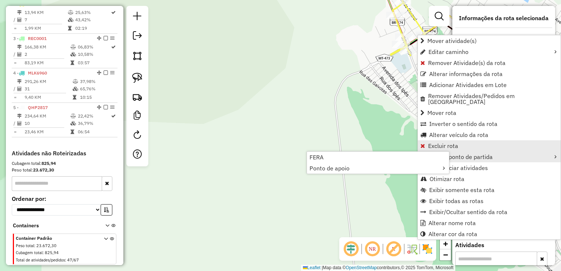
click at [430, 143] on span "Excluir rota" at bounding box center [443, 146] width 30 height 6
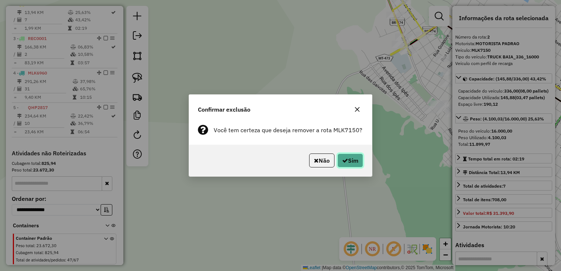
click at [348, 159] on button "Sim" at bounding box center [350, 160] width 26 height 14
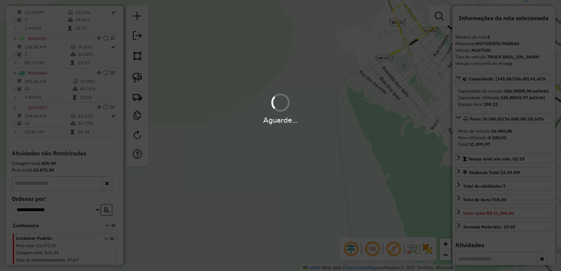
scroll to position [284, 0]
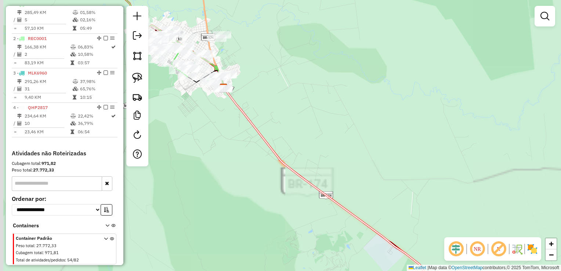
drag, startPoint x: 229, startPoint y: 141, endPoint x: 433, endPoint y: 143, distance: 203.7
click at [433, 143] on div "Janela de atendimento Grade de atendimento Capacidade Transportadoras Veículos …" at bounding box center [280, 135] width 561 height 271
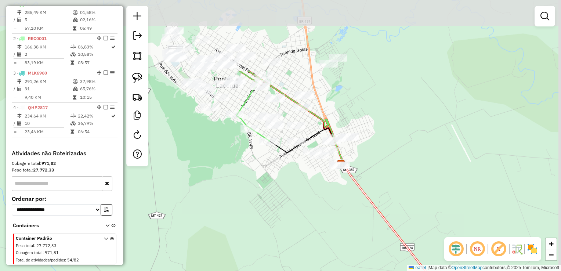
drag, startPoint x: 399, startPoint y: 101, endPoint x: 358, endPoint y: 176, distance: 85.7
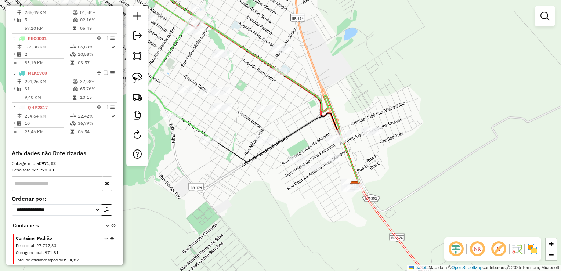
drag, startPoint x: 355, startPoint y: 158, endPoint x: 413, endPoint y: 156, distance: 57.3
click at [413, 156] on div "Janela de atendimento Grade de atendimento Capacidade Transportadoras Veículos …" at bounding box center [280, 135] width 561 height 271
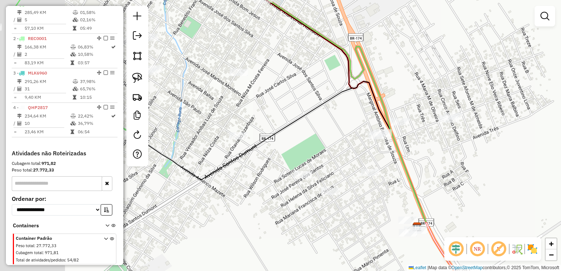
drag, startPoint x: 402, startPoint y: 170, endPoint x: 471, endPoint y: 191, distance: 72.4
click at [471, 191] on div "Janela de atendimento Grade de atendimento Capacidade Transportadoras Veículos …" at bounding box center [280, 135] width 561 height 271
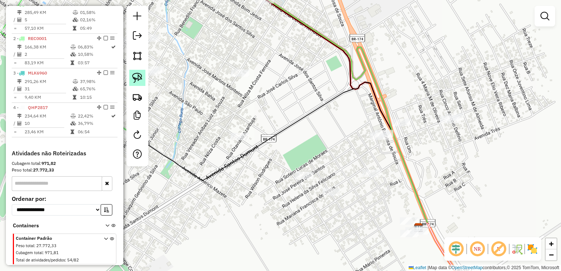
click at [131, 73] on link at bounding box center [137, 78] width 16 height 16
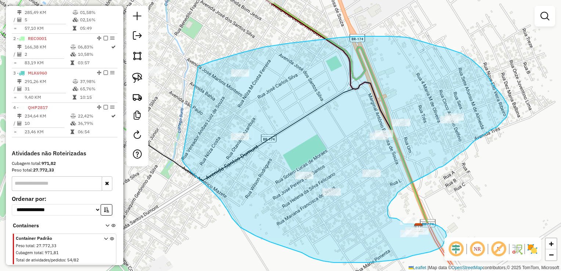
drag, startPoint x: 198, startPoint y: 68, endPoint x: 182, endPoint y: 160, distance: 93.5
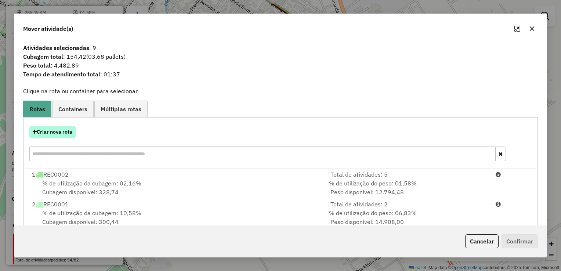
click at [54, 130] on button "Criar nova rota" at bounding box center [52, 131] width 46 height 11
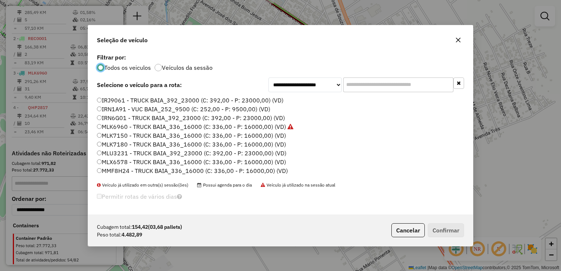
scroll to position [37, 0]
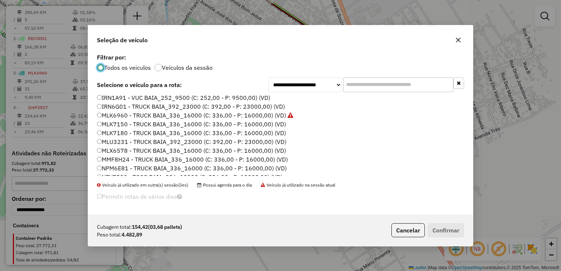
click at [110, 124] on label "MLK7150 - TRUCK BAIA_336_16000 (C: 336,00 - P: 16000,00) (VD)" at bounding box center [191, 124] width 189 height 9
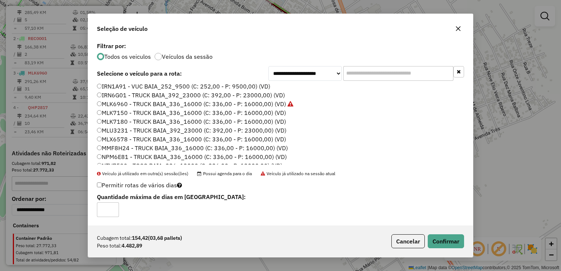
click at [133, 124] on label "MLK7180 - TRUCK BAIA_336_16000 (C: 336,00 - P: 16000,00) (VD)" at bounding box center [191, 121] width 189 height 9
click at [451, 242] on button "Confirmar" at bounding box center [446, 241] width 36 height 14
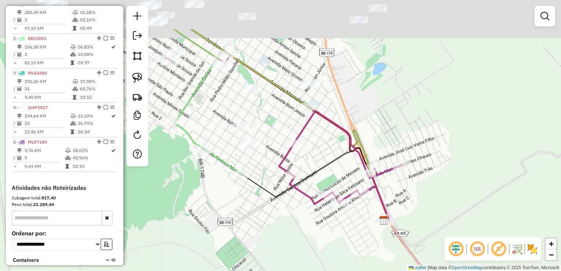
drag, startPoint x: 311, startPoint y: 156, endPoint x: 323, endPoint y: 168, distance: 17.4
click at [323, 168] on div "Janela de atendimento Grade de atendimento Capacidade Transportadoras Veículos …" at bounding box center [280, 135] width 561 height 271
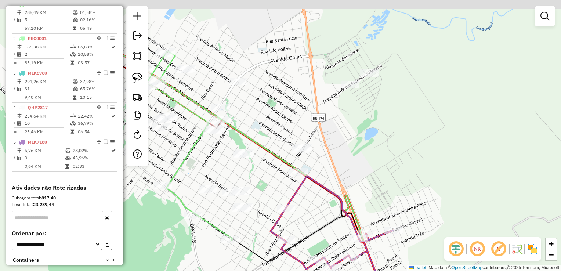
drag, startPoint x: 346, startPoint y: 139, endPoint x: 323, endPoint y: 175, distance: 42.7
click at [323, 175] on div "Janela de atendimento Grade de atendimento Capacidade Transportadoras Veículos …" at bounding box center [280, 135] width 561 height 271
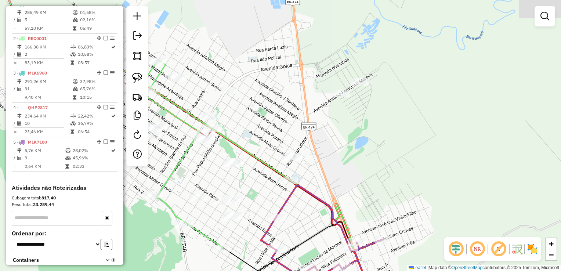
drag, startPoint x: 139, startPoint y: 77, endPoint x: 154, endPoint y: 76, distance: 15.1
click at [139, 77] on img at bounding box center [137, 78] width 10 height 10
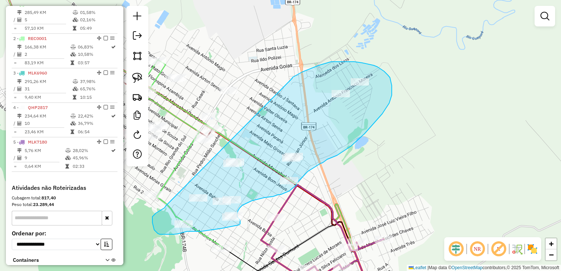
drag, startPoint x: 302, startPoint y: 72, endPoint x: 166, endPoint y: 206, distance: 190.8
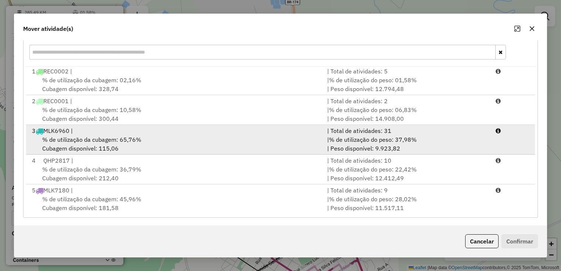
scroll to position [102, 0]
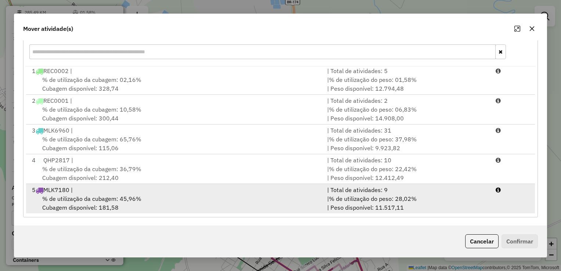
click at [95, 199] on span "% de utilização da cubagem: 45,96%" at bounding box center [91, 198] width 99 height 7
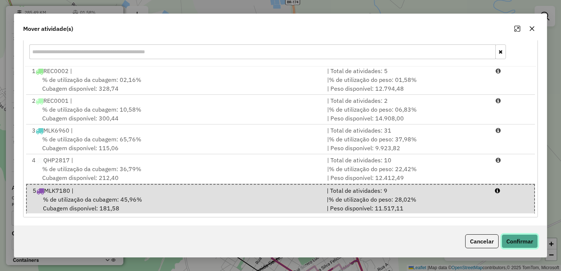
click at [516, 241] on button "Confirmar" at bounding box center [519, 241] width 36 height 14
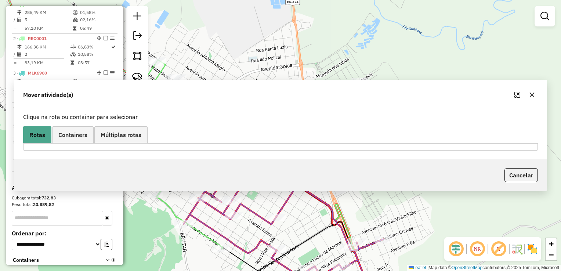
scroll to position [0, 0]
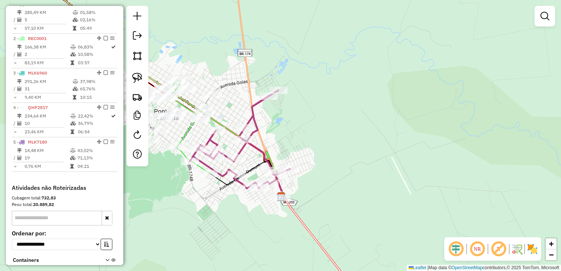
select select "**********"
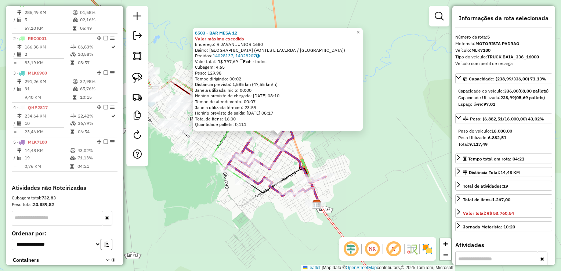
scroll to position [341, 0]
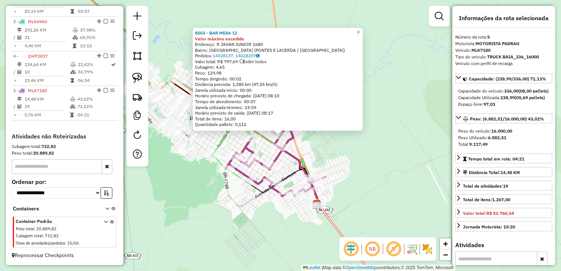
click at [330, 153] on div "8503 - BAR MESA 12 Valor máximo excedido Endereço: R JAVAN JUNIOR 1680 Bairro: …" at bounding box center [280, 135] width 561 height 271
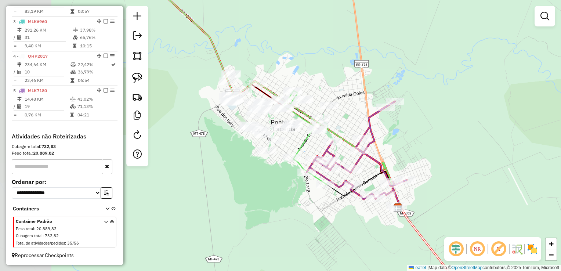
drag, startPoint x: 324, startPoint y: 149, endPoint x: 406, endPoint y: 152, distance: 81.2
click at [406, 152] on div "Janela de atendimento Grade de atendimento Capacidade Transportadoras Veículos …" at bounding box center [280, 135] width 561 height 271
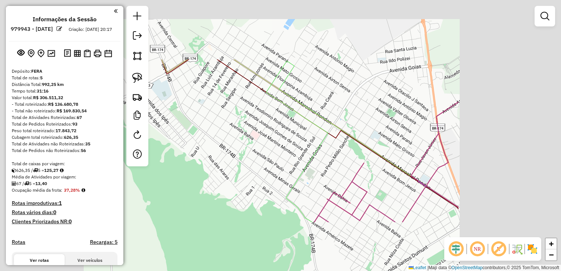
scroll to position [341, 0]
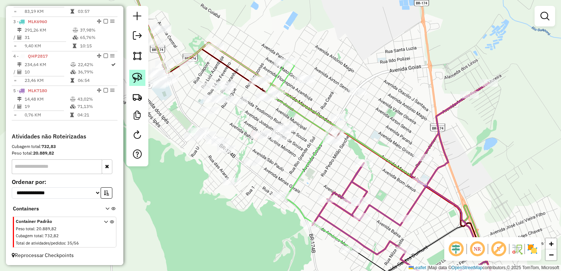
click at [141, 79] on img at bounding box center [137, 78] width 10 height 10
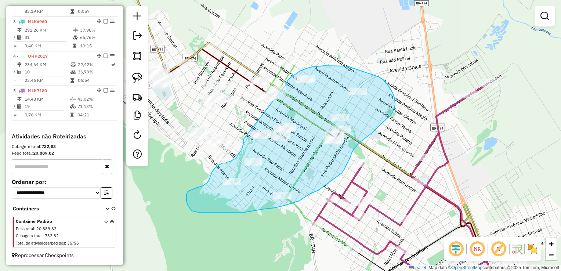
drag, startPoint x: 286, startPoint y: 84, endPoint x: 244, endPoint y: 139, distance: 68.8
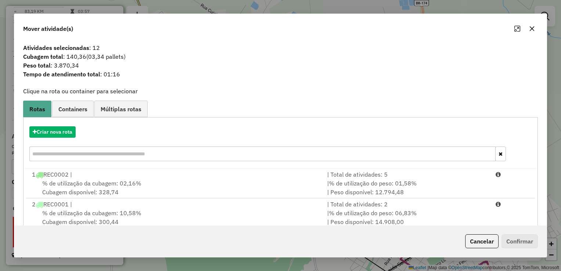
drag, startPoint x: 468, startPoint y: 240, endPoint x: 422, endPoint y: 231, distance: 46.9
click at [465, 239] on button "Cancelar" at bounding box center [481, 241] width 33 height 14
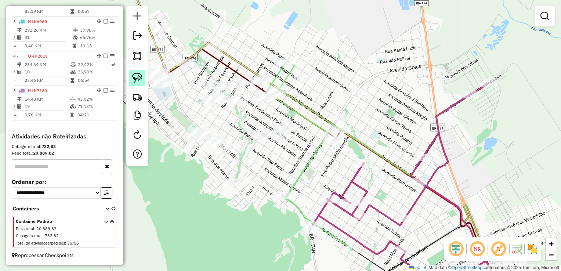
click at [133, 76] on img at bounding box center [137, 78] width 10 height 10
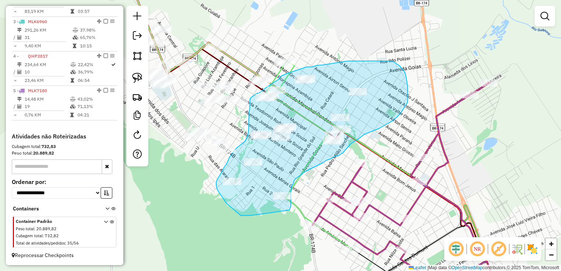
drag, startPoint x: 291, startPoint y: 72, endPoint x: 266, endPoint y: 88, distance: 30.3
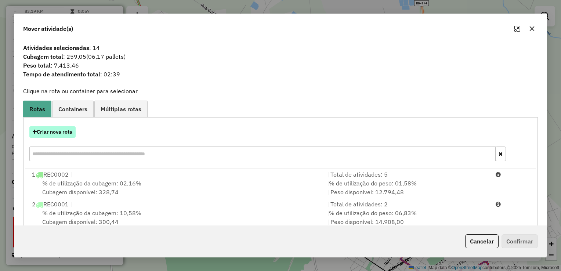
click at [47, 134] on button "Criar nova rota" at bounding box center [52, 131] width 46 height 11
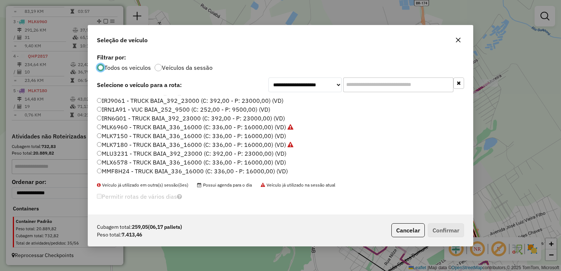
scroll to position [37, 0]
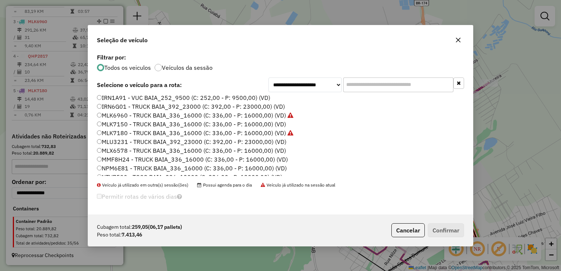
click at [114, 139] on label "MLU3231 - TRUCK BAIA_392_23000 (C: 392,00 - P: 23000,00) (VD)" at bounding box center [191, 141] width 189 height 9
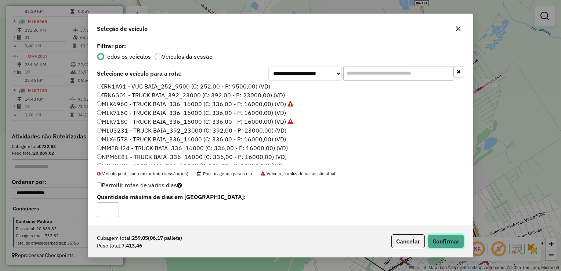
drag, startPoint x: 448, startPoint y: 241, endPoint x: 441, endPoint y: 226, distance: 15.9
click at [446, 240] on button "Confirmar" at bounding box center [446, 241] width 36 height 14
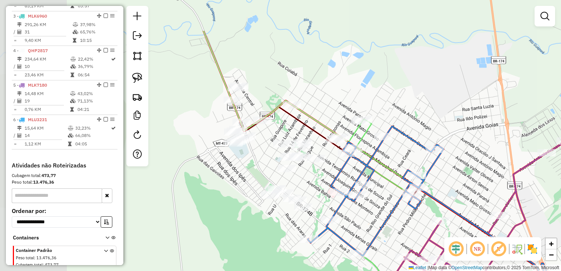
drag, startPoint x: 286, startPoint y: 164, endPoint x: 360, endPoint y: 218, distance: 92.3
click at [360, 218] on div "Janela de atendimento Grade de atendimento Capacidade Transportadoras Veículos …" at bounding box center [280, 135] width 561 height 271
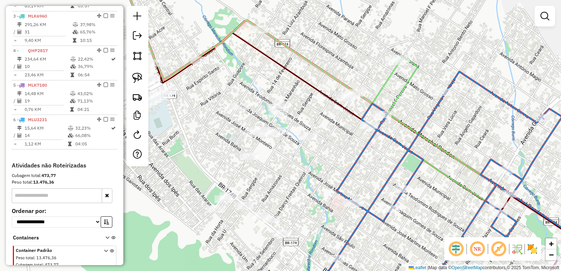
drag, startPoint x: 135, startPoint y: 76, endPoint x: 258, endPoint y: 83, distance: 123.2
click at [135, 76] on img at bounding box center [137, 78] width 10 height 10
drag, startPoint x: 344, startPoint y: 77, endPoint x: 321, endPoint y: 111, distance: 41.0
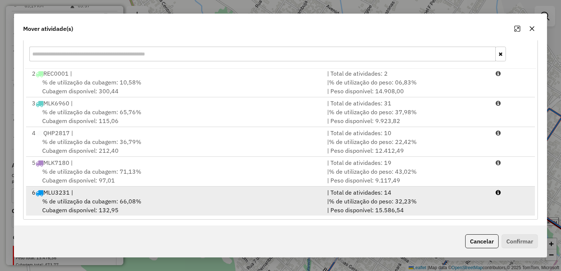
scroll to position [102, 0]
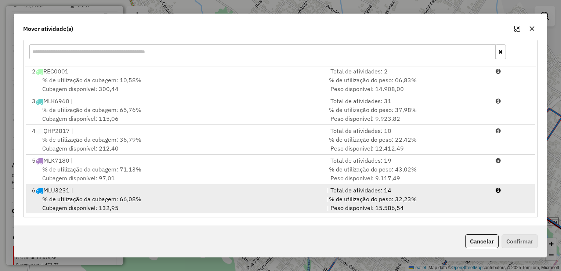
drag, startPoint x: 354, startPoint y: 199, endPoint x: 414, endPoint y: 199, distance: 59.5
click at [354, 199] on span "% de utilização do peso: 32,23%" at bounding box center [373, 198] width 88 height 7
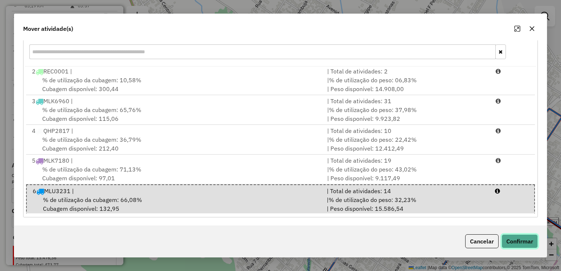
click at [512, 243] on button "Confirmar" at bounding box center [519, 241] width 36 height 14
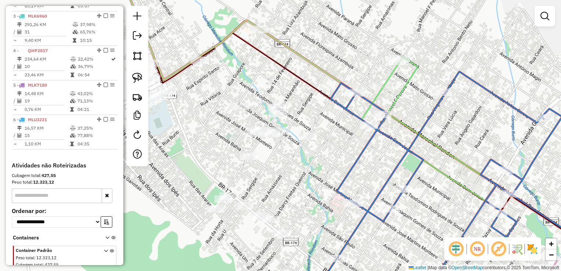
scroll to position [0, 0]
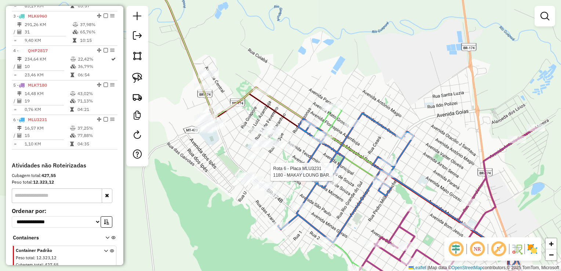
select select "**********"
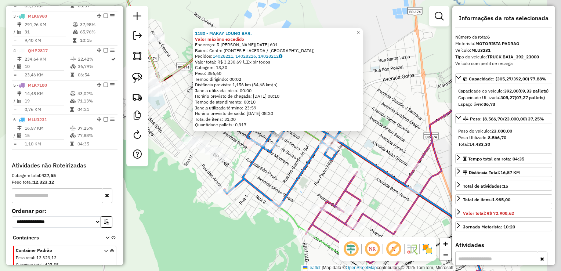
scroll to position [375, 0]
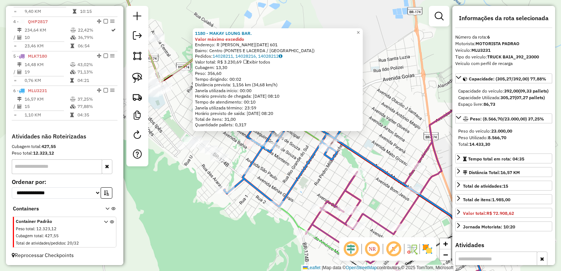
click at [246, 209] on div "1180 - MAKAY LOUNG BAR. Valor máximo excedido Endereço: R VERA [DATE] 601 Bairr…" at bounding box center [280, 135] width 561 height 271
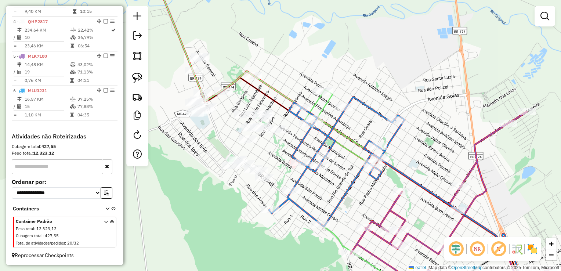
drag, startPoint x: 297, startPoint y: 226, endPoint x: 338, endPoint y: 231, distance: 41.3
click at [338, 233] on div "Janela de atendimento Grade de atendimento Capacidade Transportadoras Veículos …" at bounding box center [280, 135] width 561 height 271
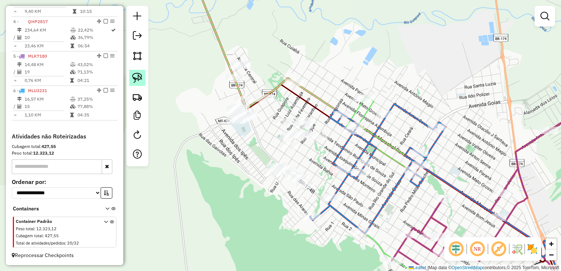
click at [139, 76] on img at bounding box center [137, 78] width 10 height 10
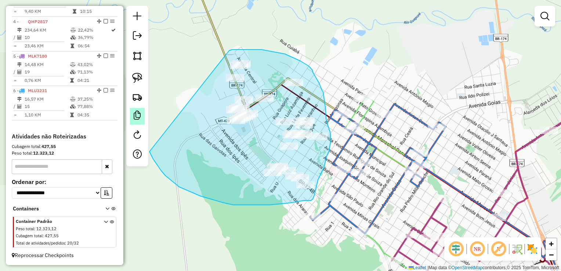
drag, startPoint x: 232, startPoint y: 50, endPoint x: 134, endPoint y: 119, distance: 119.6
click at [134, 119] on hb-router-mapa "Informações da Sessão 979943 - [DATE] Criação: [DATE] 20:17 Depósito: FERA Tota…" at bounding box center [280, 135] width 561 height 271
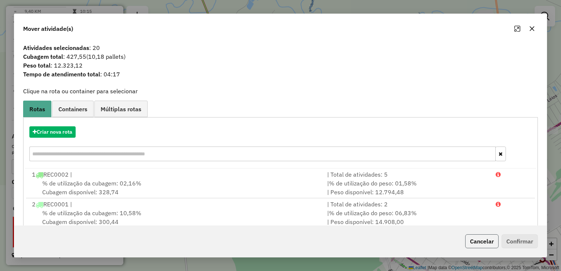
drag, startPoint x: 488, startPoint y: 242, endPoint x: 387, endPoint y: 186, distance: 115.7
click at [487, 242] on button "Cancelar" at bounding box center [481, 241] width 33 height 14
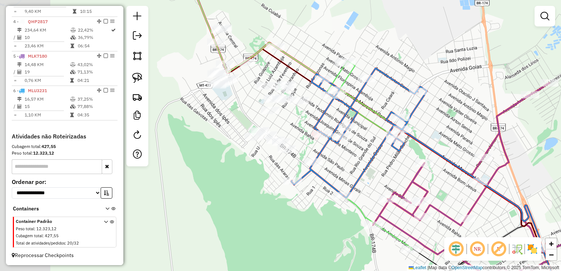
drag, startPoint x: 229, startPoint y: 113, endPoint x: 293, endPoint y: 131, distance: 66.7
click at [293, 131] on div "Janela de atendimento Grade de atendimento Capacidade Transportadoras Veículos …" at bounding box center [280, 135] width 561 height 271
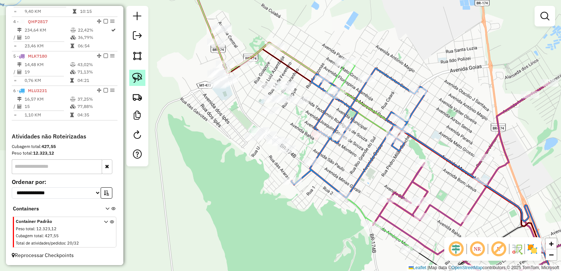
click at [143, 77] on link at bounding box center [137, 78] width 16 height 16
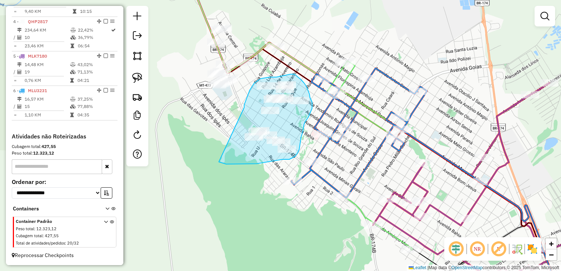
drag, startPoint x: 244, startPoint y: 106, endPoint x: 219, endPoint y: 162, distance: 60.6
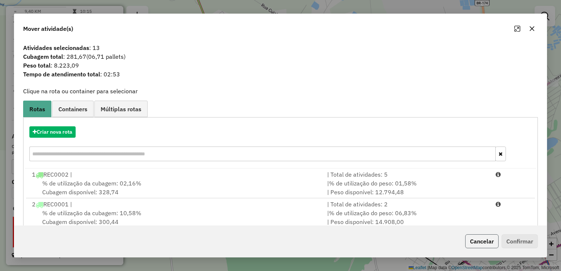
drag, startPoint x: 474, startPoint y: 246, endPoint x: 461, endPoint y: 237, distance: 15.6
click at [474, 246] on button "Cancelar" at bounding box center [481, 241] width 33 height 14
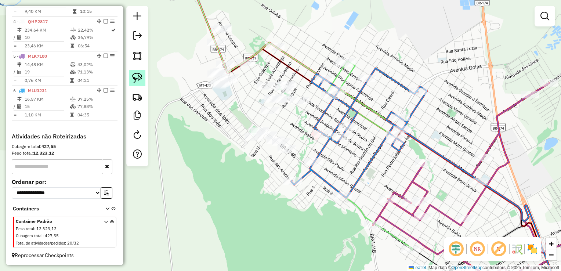
click at [140, 79] on img at bounding box center [137, 78] width 10 height 10
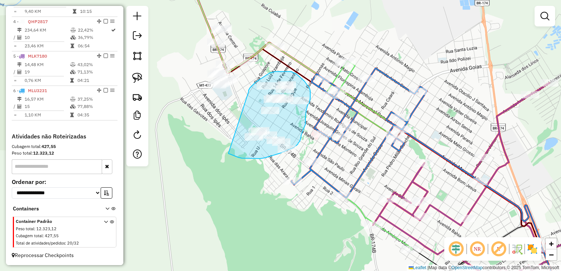
drag, startPoint x: 250, startPoint y: 88, endPoint x: 228, endPoint y: 153, distance: 69.4
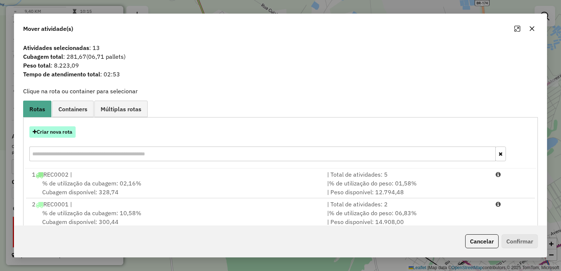
click at [51, 130] on div "Criar nova rota" at bounding box center [280, 145] width 511 height 48
click at [51, 130] on button "Criar nova rota" at bounding box center [52, 131] width 46 height 11
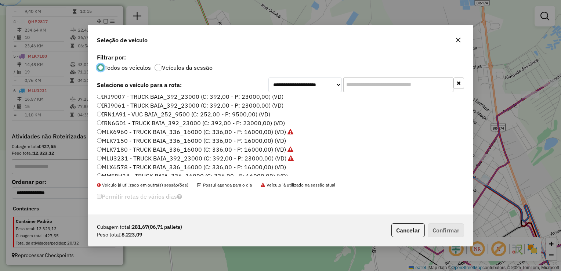
scroll to position [37, 0]
drag, startPoint x: 112, startPoint y: 159, endPoint x: 117, endPoint y: 159, distance: 5.1
click at [112, 159] on label "MMF8H24 - TRUCK BAIA_336_16000 (C: 336,00 - P: 16000,00) (VD)" at bounding box center [192, 159] width 191 height 9
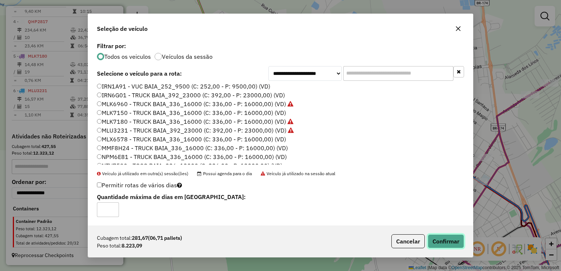
drag, startPoint x: 440, startPoint y: 246, endPoint x: 436, endPoint y: 258, distance: 12.3
click at [443, 257] on div "**********" at bounding box center [280, 136] width 385 height 244
click at [439, 244] on button "Confirmar" at bounding box center [446, 241] width 36 height 14
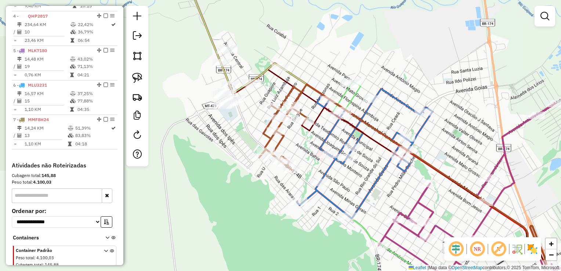
drag, startPoint x: 244, startPoint y: 113, endPoint x: 272, endPoint y: 155, distance: 50.3
click at [272, 155] on div "Janela de atendimento Grade de atendimento Capacidade Transportadoras Veículos …" at bounding box center [280, 135] width 561 height 271
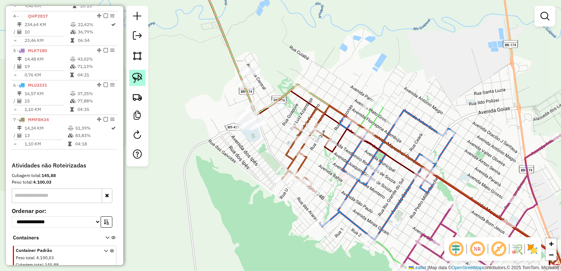
click at [129, 81] on link at bounding box center [137, 78] width 16 height 16
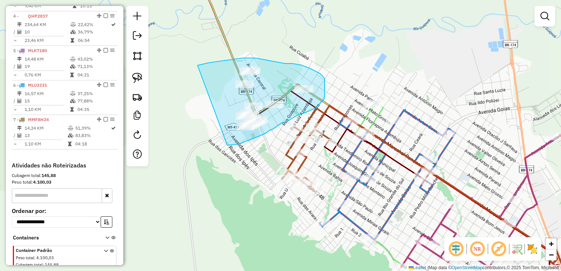
drag, startPoint x: 197, startPoint y: 65, endPoint x: 206, endPoint y: 136, distance: 70.9
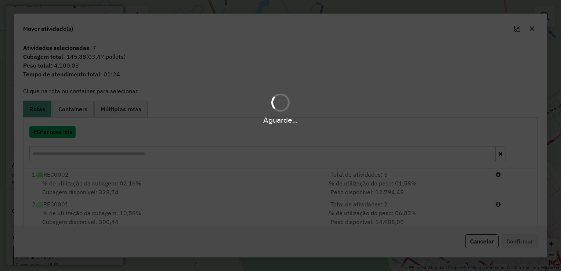
click at [66, 133] on button "Criar nova rota" at bounding box center [52, 131] width 46 height 11
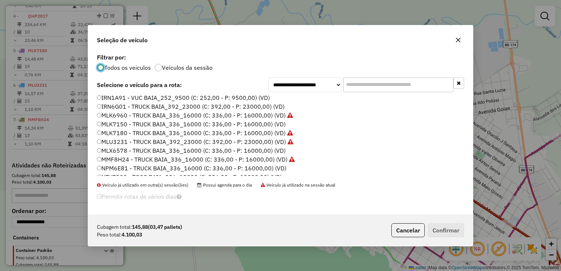
click at [118, 168] on label "NPM6E81 - TRUCK BAIA_336_16000 (C: 336,00 - P: 16000,00) (VD)" at bounding box center [191, 168] width 189 height 9
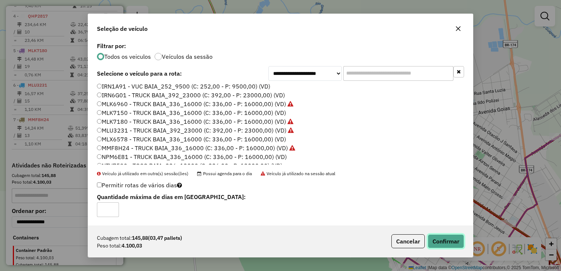
click at [436, 236] on button "Confirmar" at bounding box center [446, 241] width 36 height 14
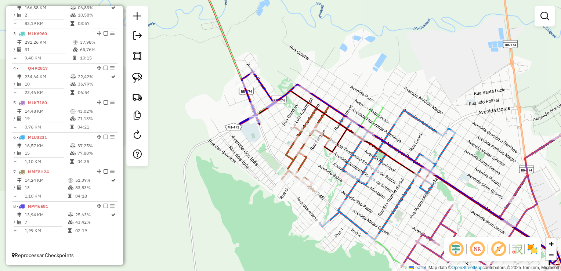
scroll to position [329, 0]
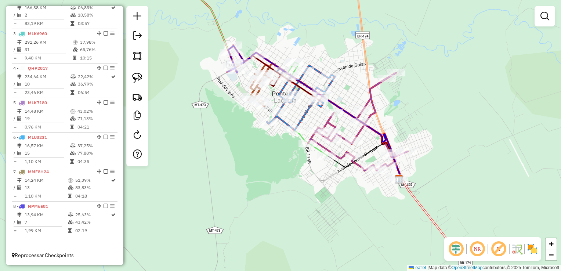
drag, startPoint x: 267, startPoint y: 162, endPoint x: 231, endPoint y: 120, distance: 55.4
click at [231, 120] on div "Janela de atendimento Grade de atendimento Capacidade Transportadoras Veículos …" at bounding box center [280, 135] width 561 height 271
select select "**********"
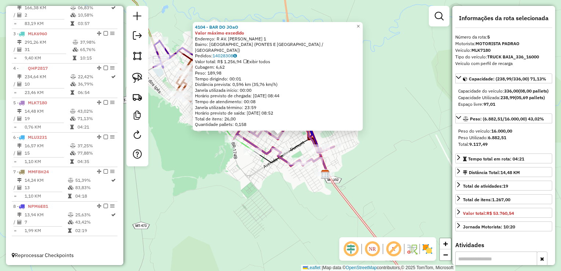
click at [189, 177] on div "4104 - BAR DO JOaO Valor máximo excedido Endereço: R AV. [PERSON_NAME] 1 Bairro…" at bounding box center [280, 135] width 561 height 271
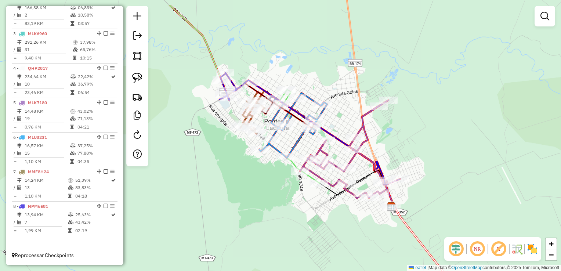
drag, startPoint x: 253, startPoint y: 184, endPoint x: 293, endPoint y: 185, distance: 40.7
click at [291, 192] on div "Janela de atendimento Grade de atendimento Capacidade Transportadoras Veículos …" at bounding box center [280, 135] width 561 height 271
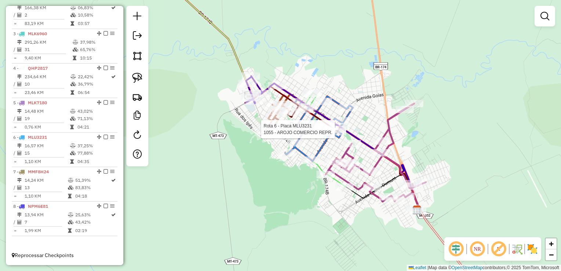
select select "**********"
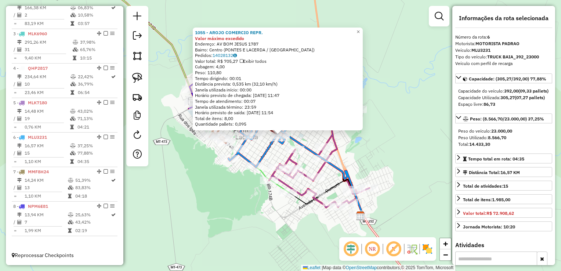
click at [214, 215] on div "1055 - AROJO COMERCIO REPR. Valor máximo excedido Endereço: AV BOM JESUS 1787 B…" at bounding box center [280, 135] width 561 height 271
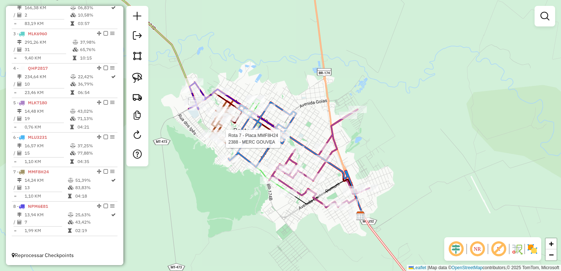
click at [216, 142] on div at bounding box center [223, 138] width 18 height 7
select select "**********"
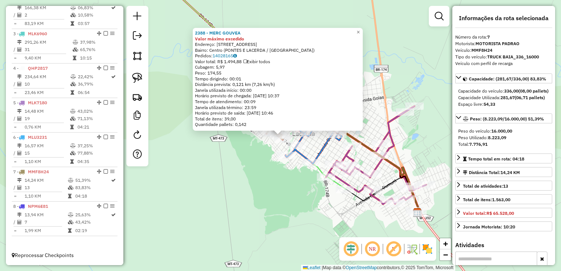
click at [236, 192] on div "2388 - MERC GOUVEA Valor máximo excedido Endereço: [STREET_ADDRESS] Bairro: [GE…" at bounding box center [280, 135] width 561 height 271
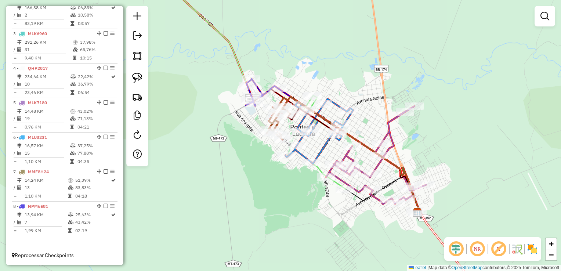
drag, startPoint x: 243, startPoint y: 178, endPoint x: 243, endPoint y: 173, distance: 5.1
click at [243, 178] on div "Janela de atendimento Grade de atendimento Capacidade Transportadoras Veículos …" at bounding box center [280, 135] width 561 height 271
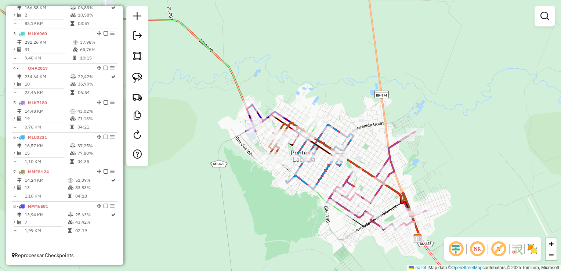
select select "**********"
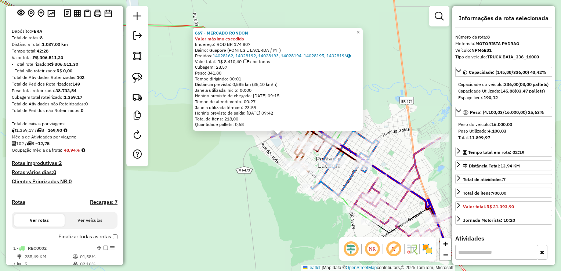
scroll to position [35, 0]
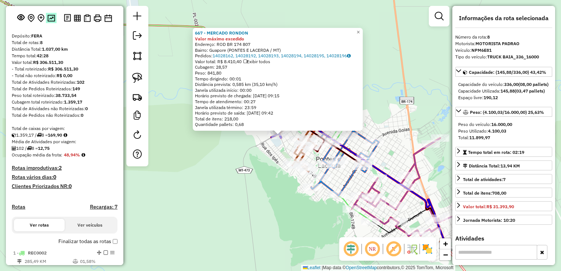
click at [52, 22] on img at bounding box center [51, 18] width 8 height 7
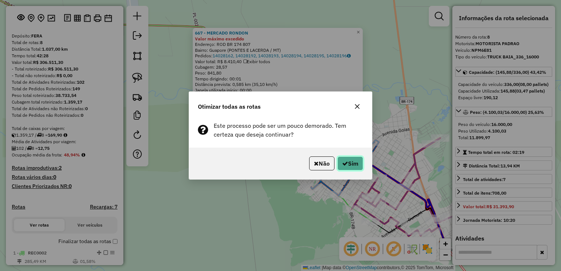
click at [346, 170] on button "Sim" at bounding box center [350, 163] width 26 height 14
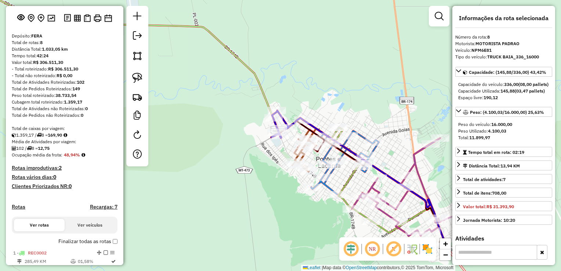
scroll to position [329, 0]
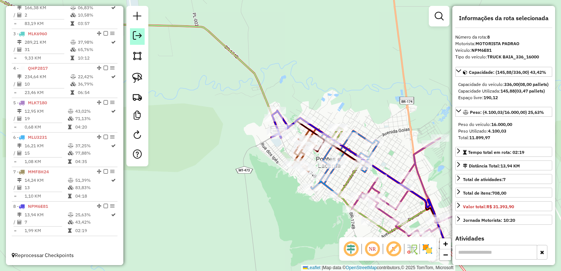
click at [138, 40] on link at bounding box center [137, 36] width 15 height 17
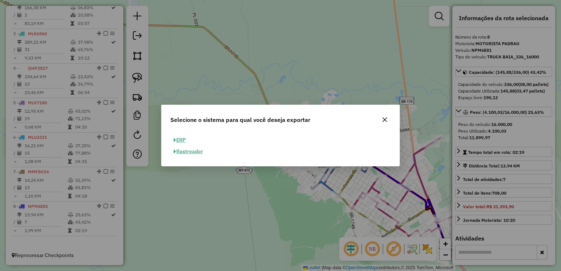
click at [182, 138] on button "ERP" at bounding box center [179, 139] width 19 height 11
select select "**"
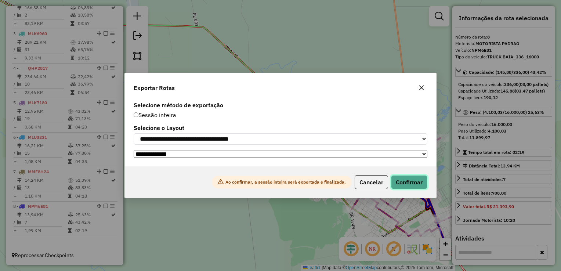
click at [396, 186] on button "Confirmar" at bounding box center [409, 182] width 36 height 14
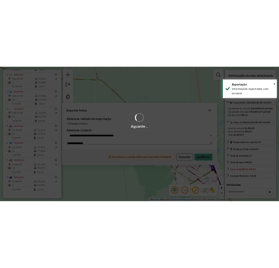
scroll to position [318, 0]
